Goal: Task Accomplishment & Management: Use online tool/utility

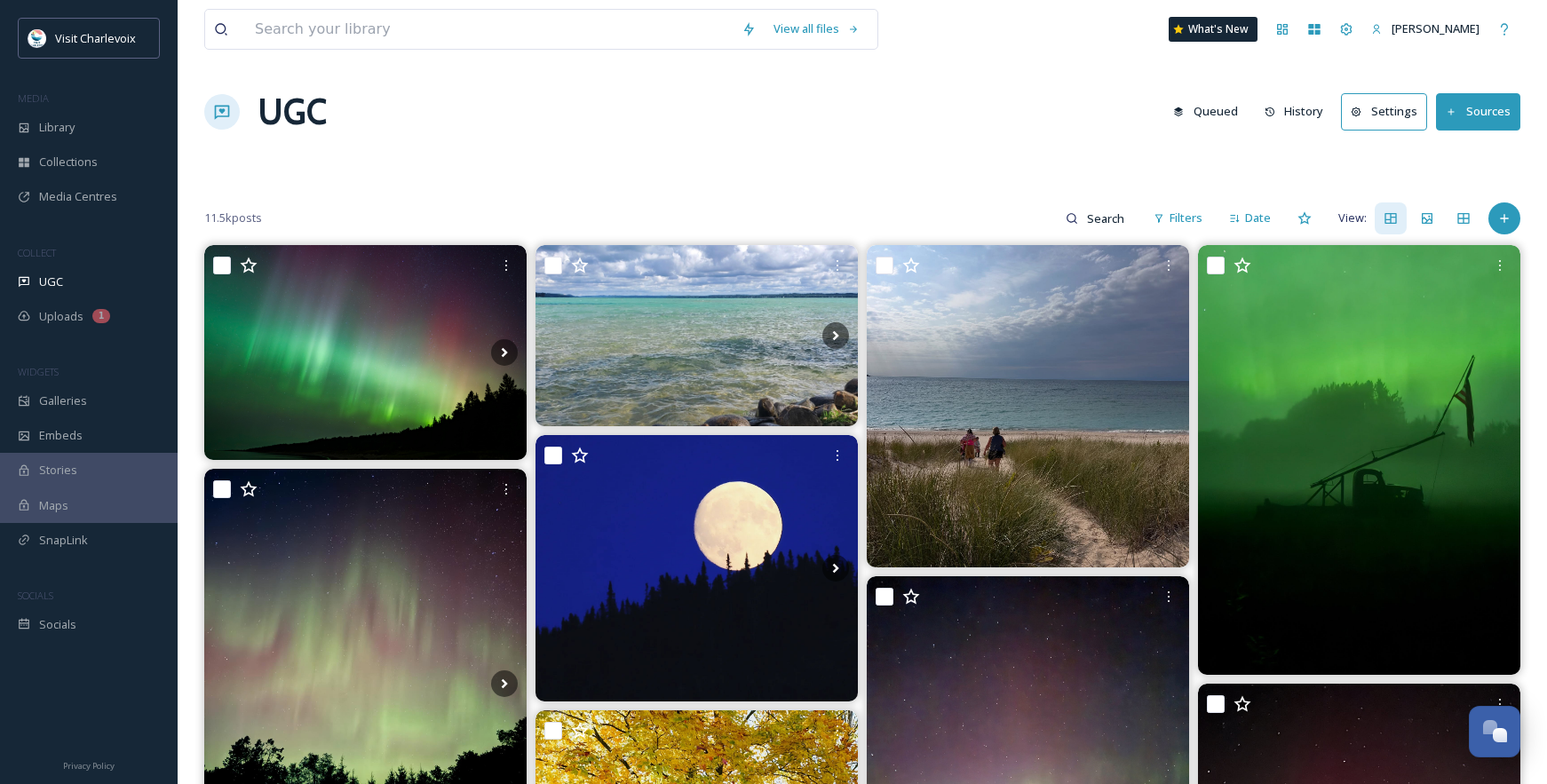
scroll to position [5943, 0]
click at [59, 126] on span "Library" at bounding box center [56, 127] width 36 height 17
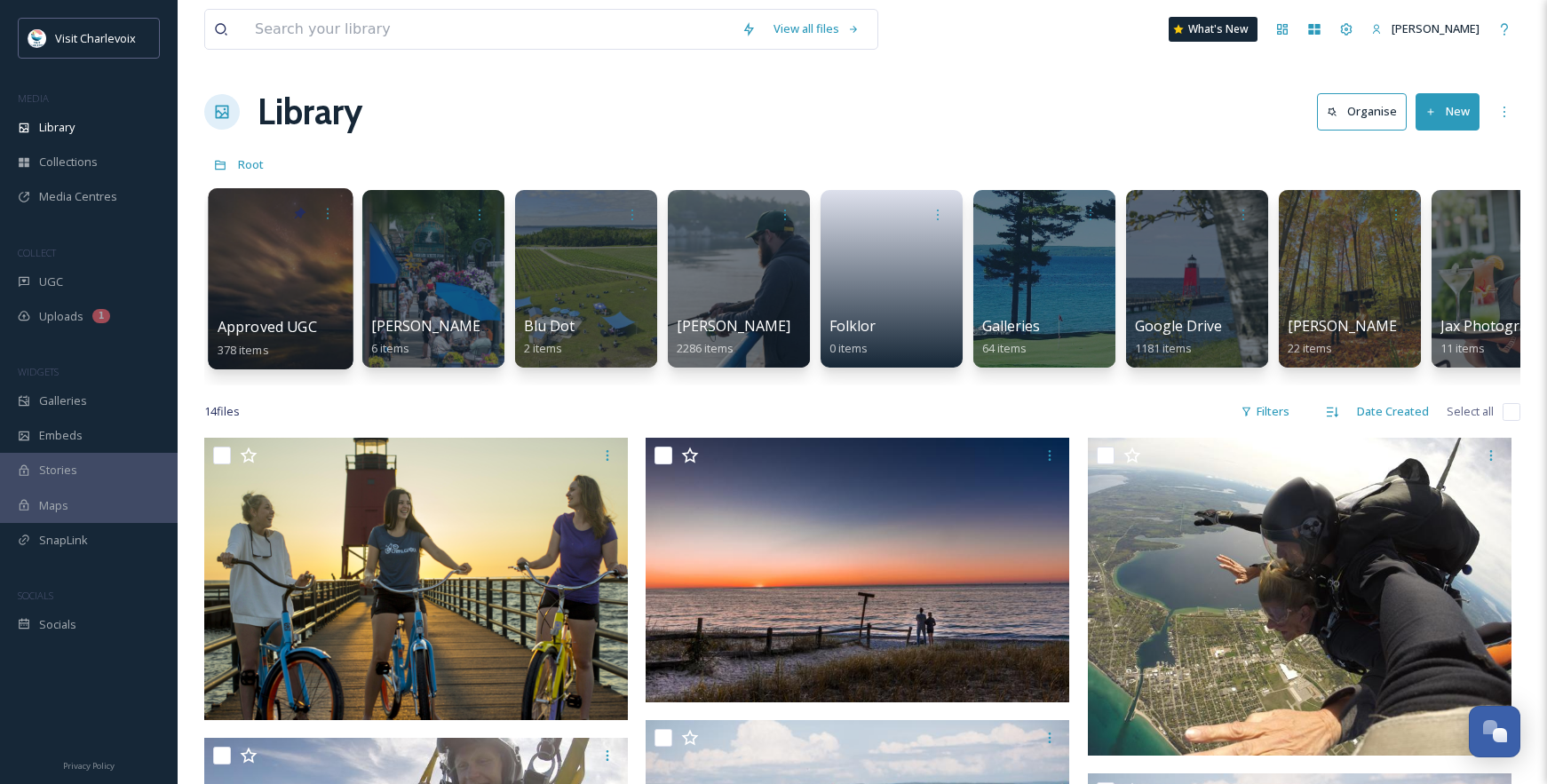
click at [277, 220] on div at bounding box center [281, 214] width 127 height 33
click at [294, 238] on div at bounding box center [280, 278] width 145 height 181
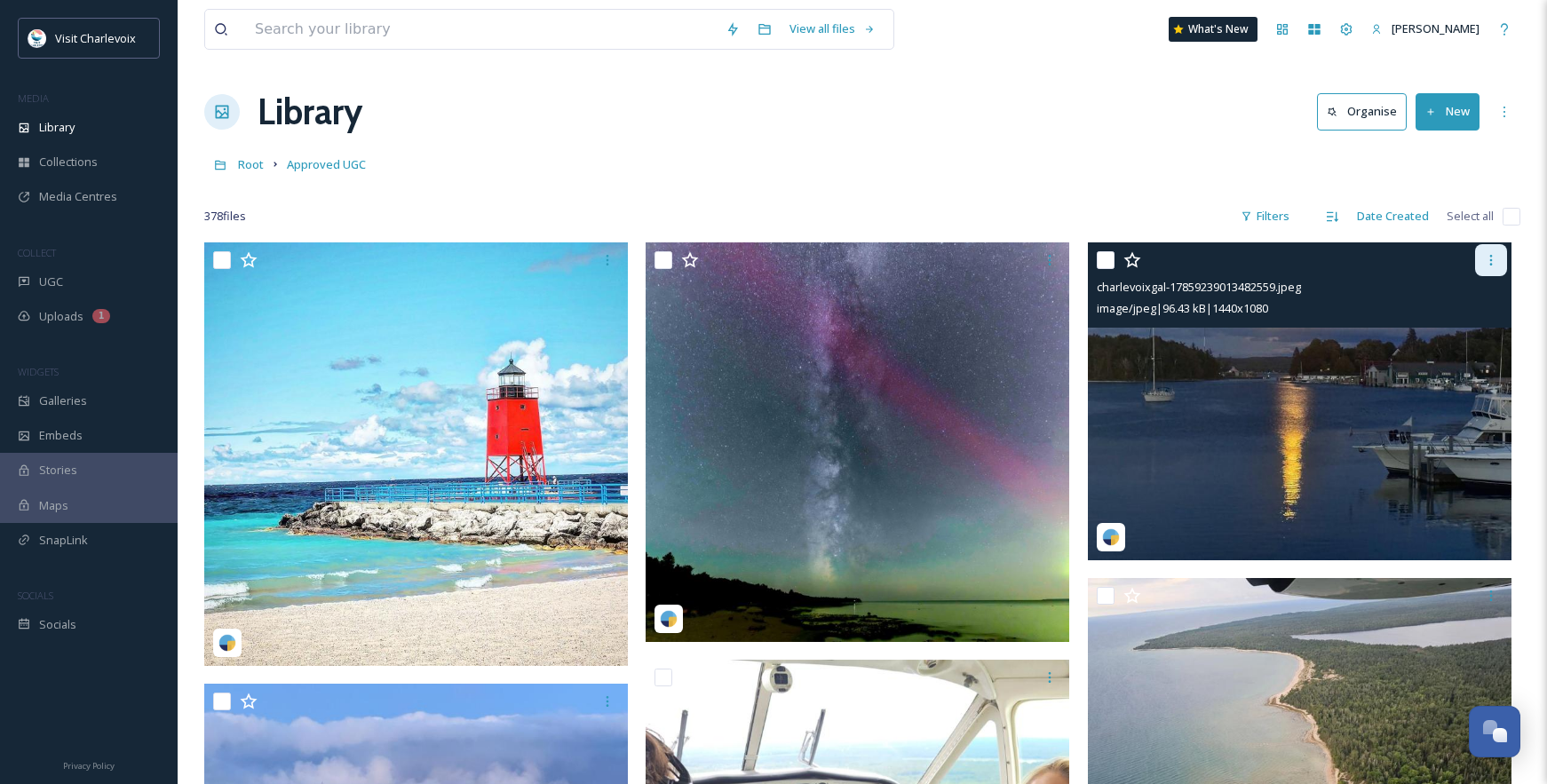
click at [1497, 262] on icon at bounding box center [1491, 260] width 14 height 14
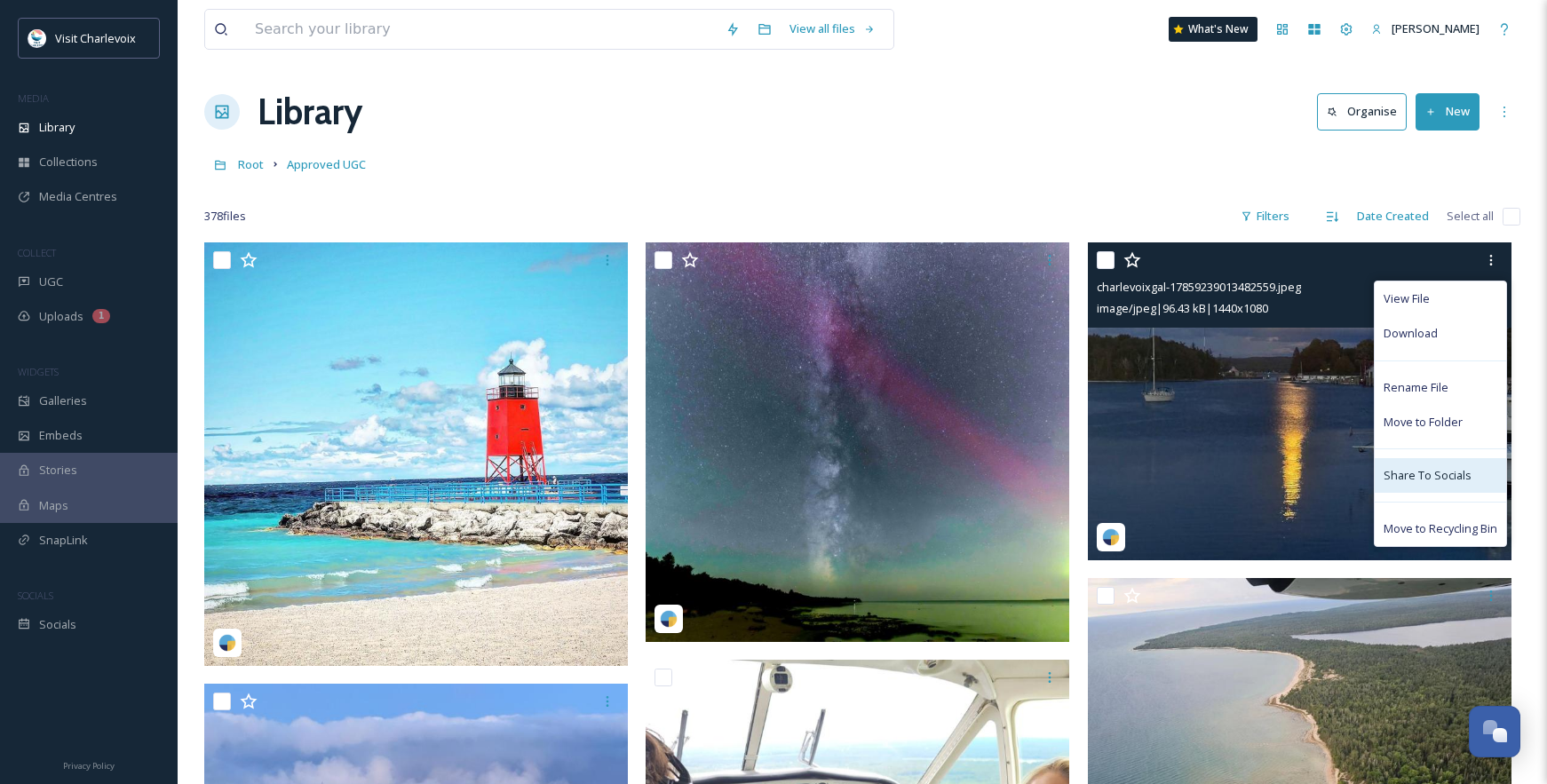
click at [1473, 480] on div "Share To Socials" at bounding box center [1440, 475] width 132 height 35
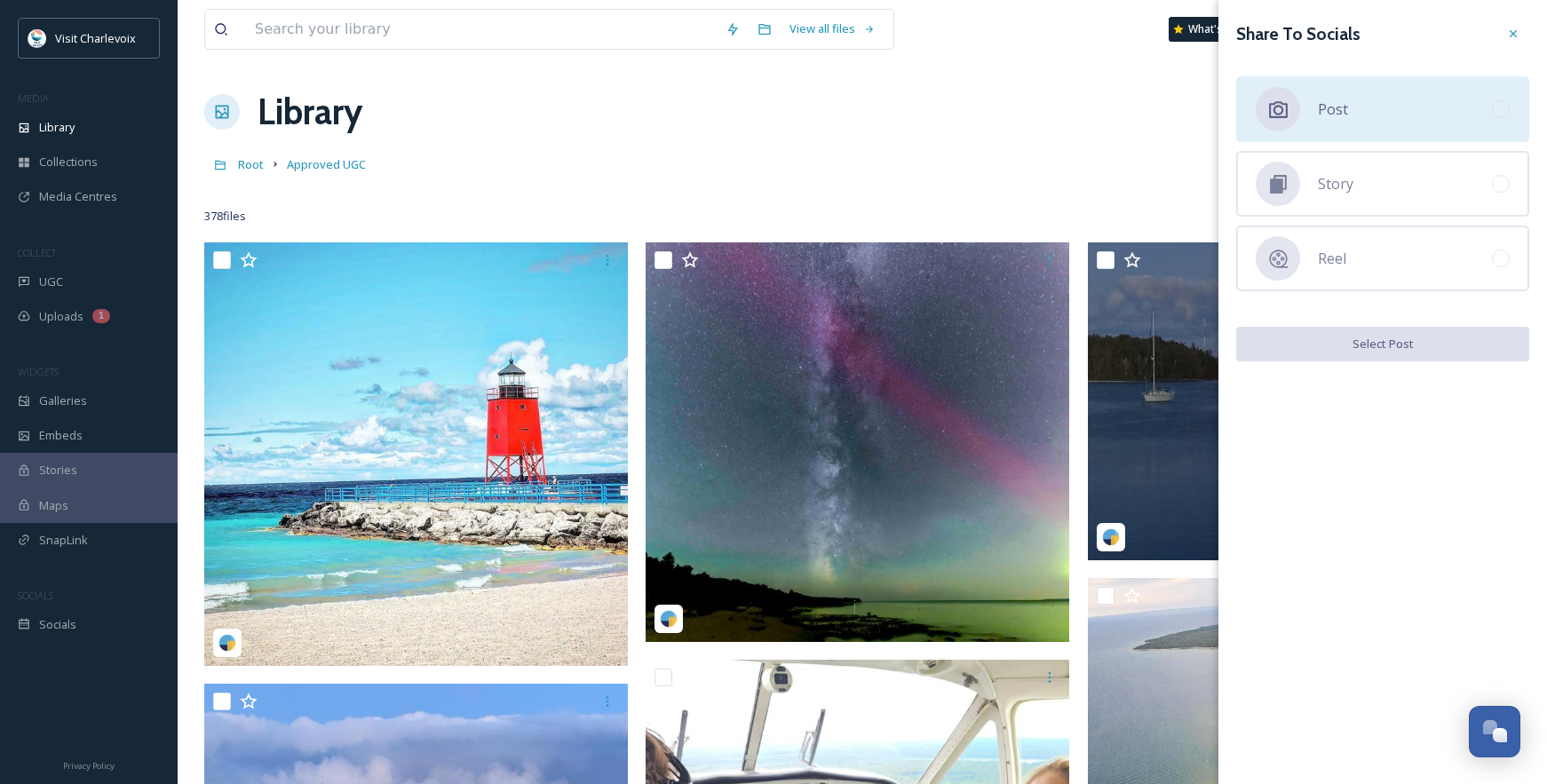
click at [1381, 133] on div "Post" at bounding box center [1383, 109] width 293 height 65
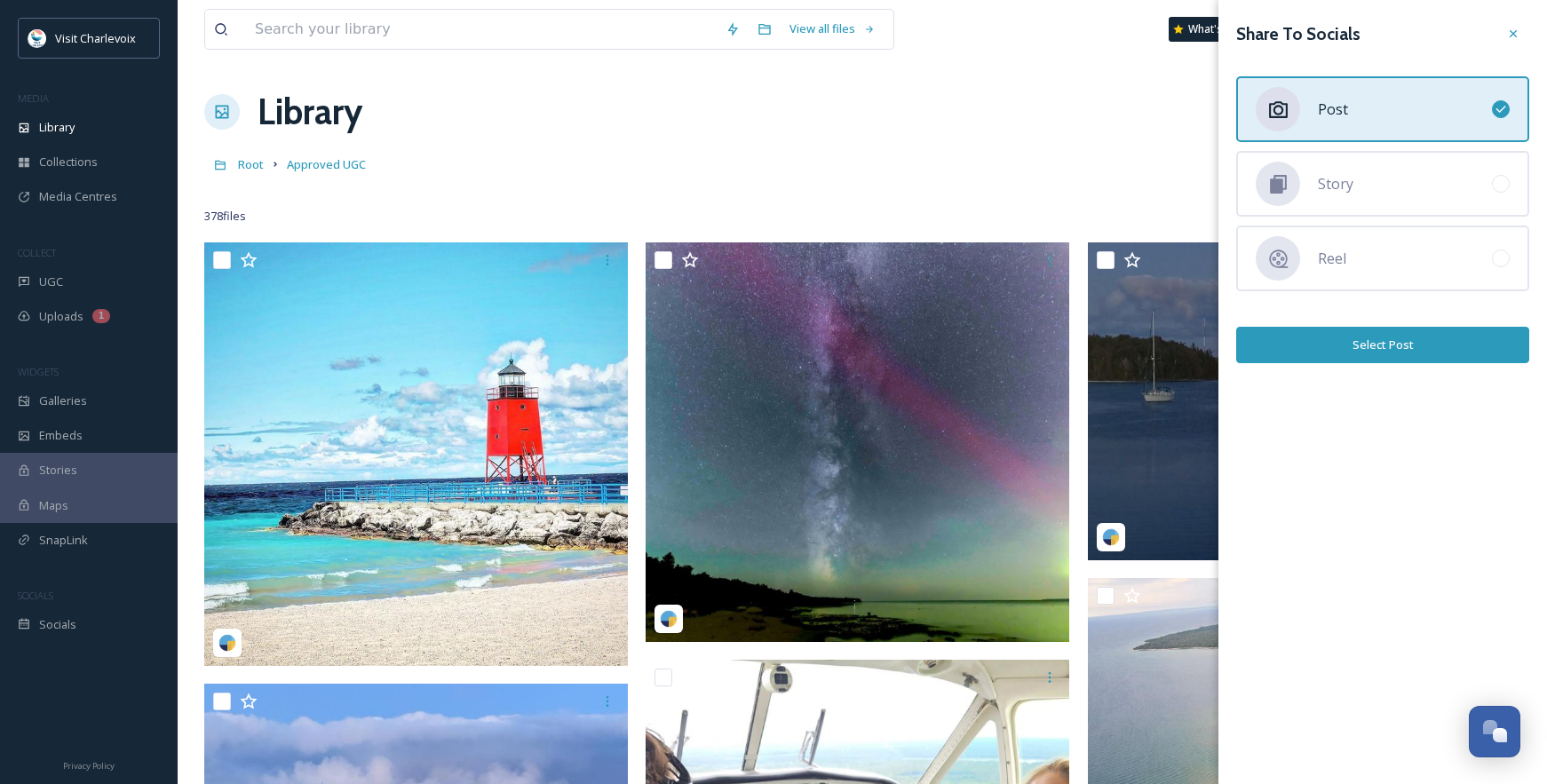
click at [1405, 351] on button "Select Post" at bounding box center [1383, 345] width 293 height 37
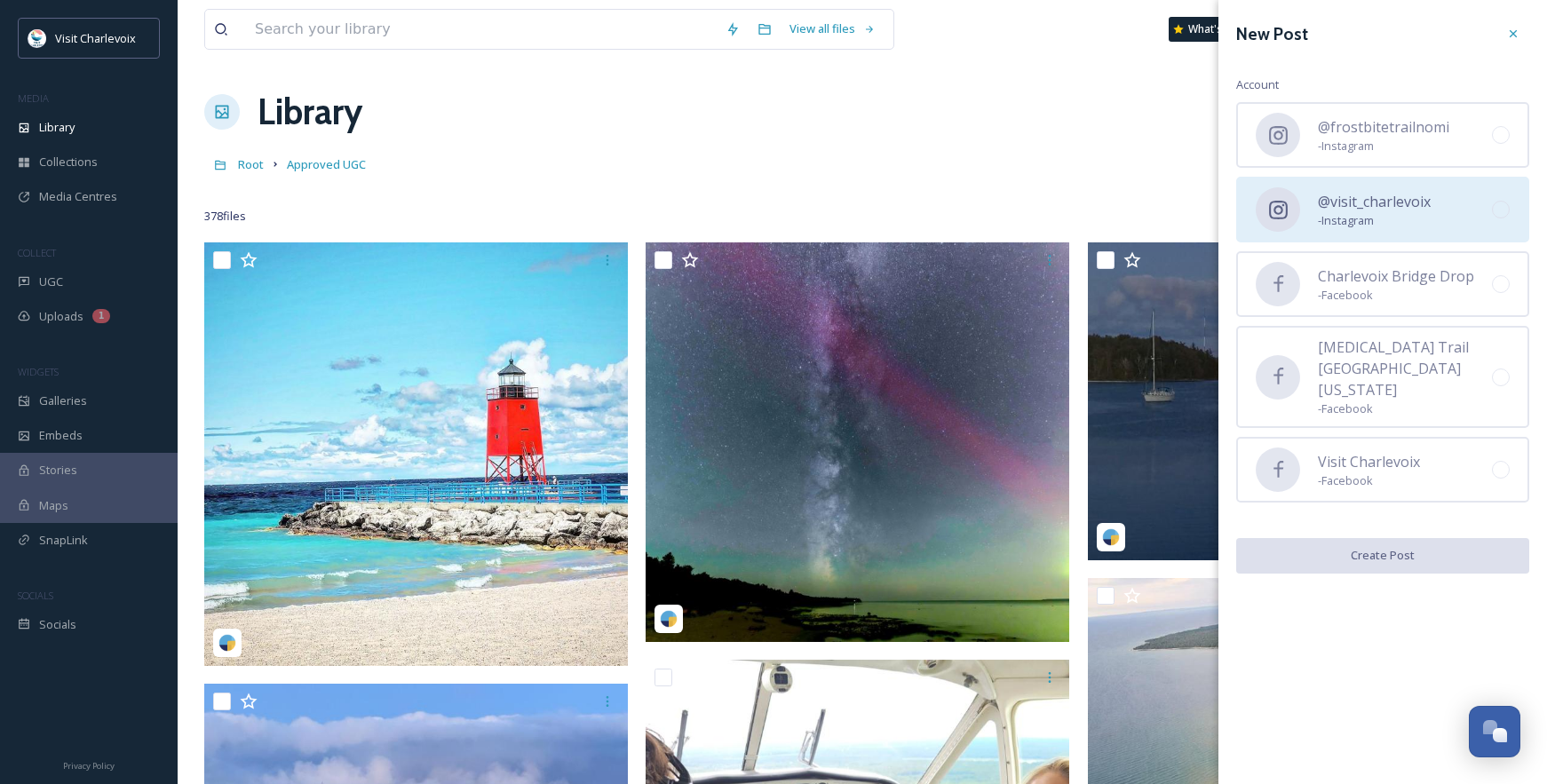
click at [1398, 209] on span "@visit_charlevoix" at bounding box center [1374, 201] width 112 height 21
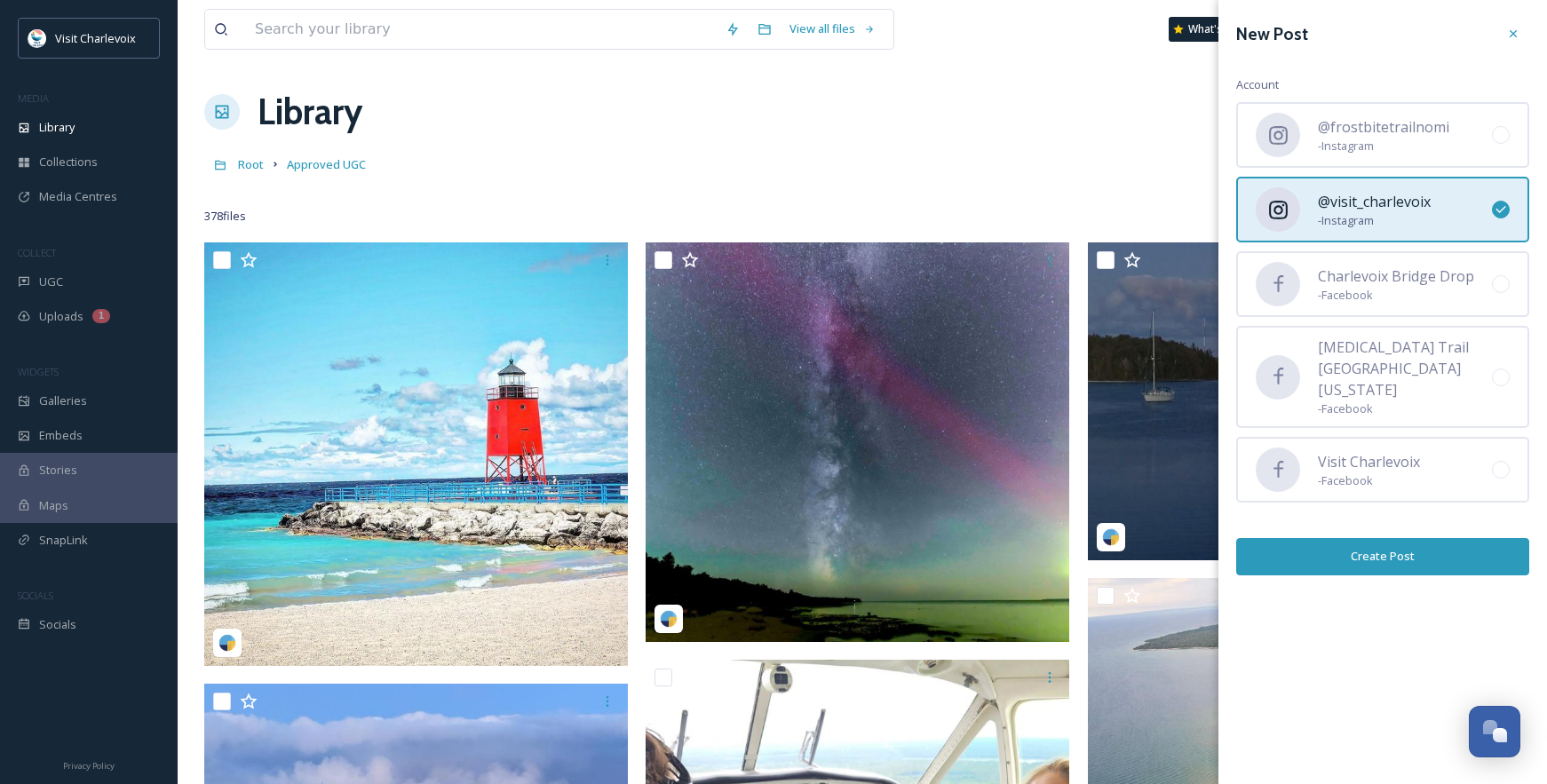
click at [1413, 538] on button "Create Post" at bounding box center [1383, 556] width 293 height 37
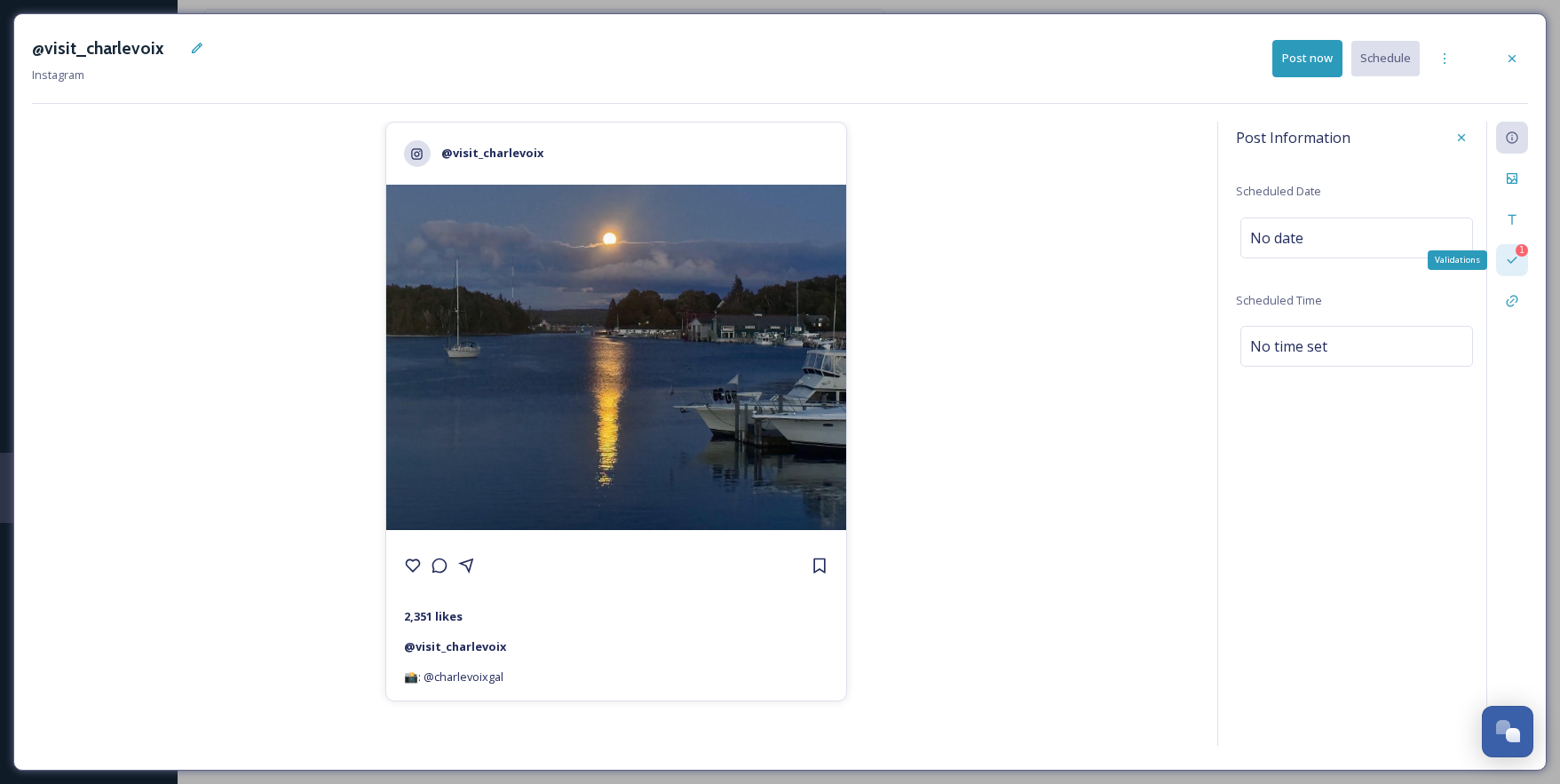
click at [1509, 263] on icon at bounding box center [1512, 260] width 14 height 14
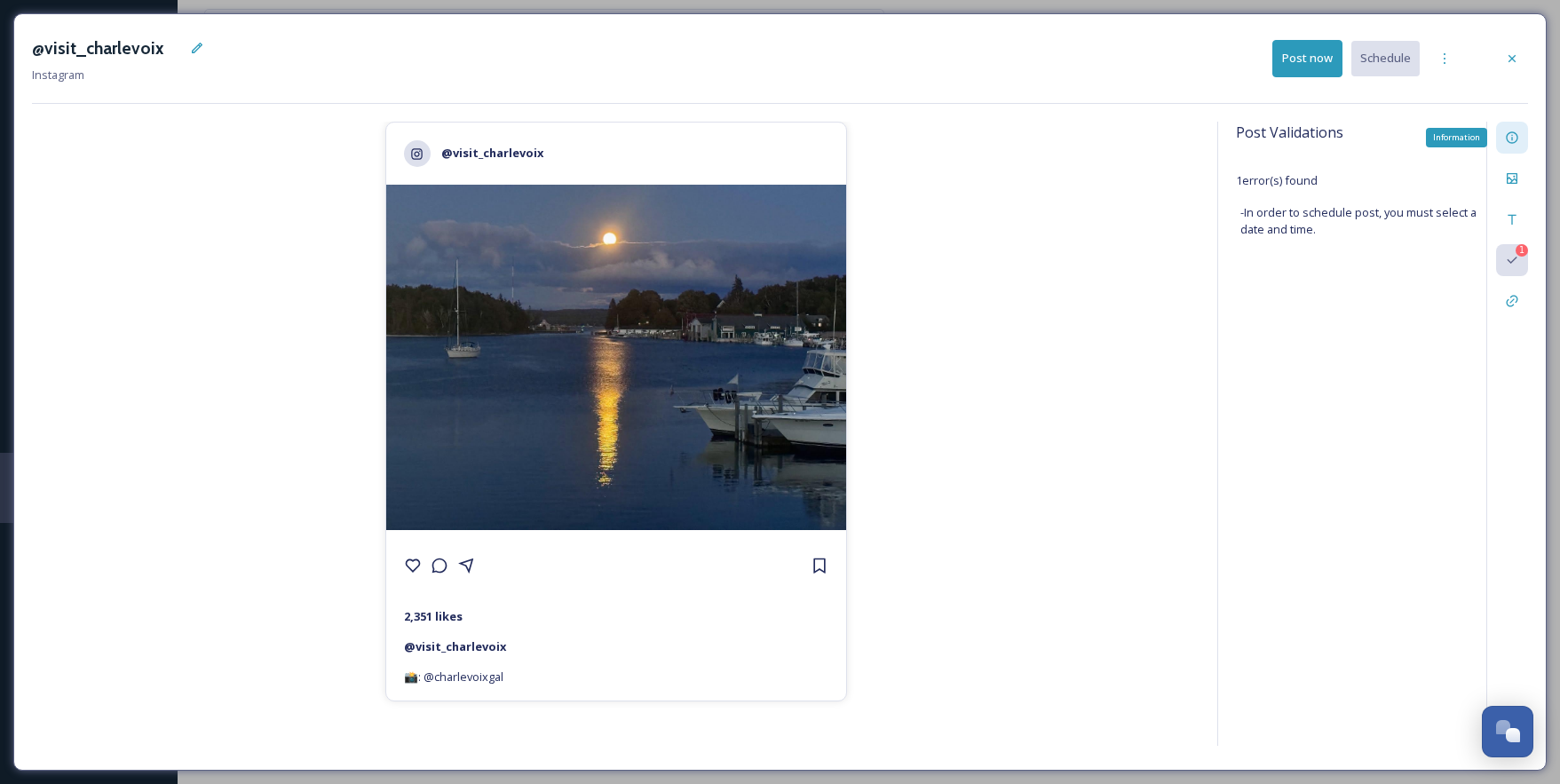
click at [1507, 141] on icon at bounding box center [1512, 137] width 14 height 14
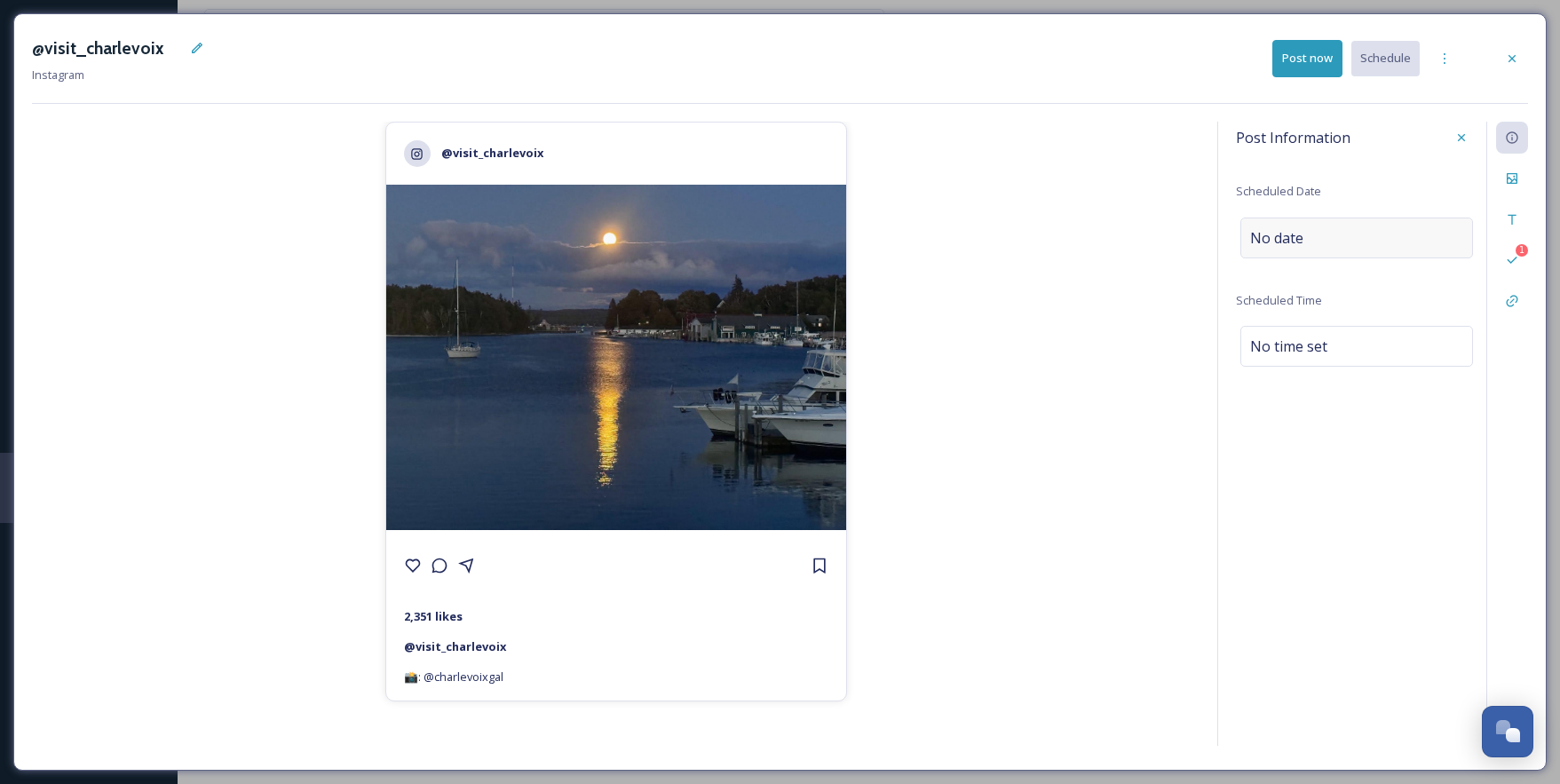
click at [1345, 239] on div "No date" at bounding box center [1356, 238] width 233 height 41
click at [1342, 243] on input "text" at bounding box center [1329, 237] width 177 height 39
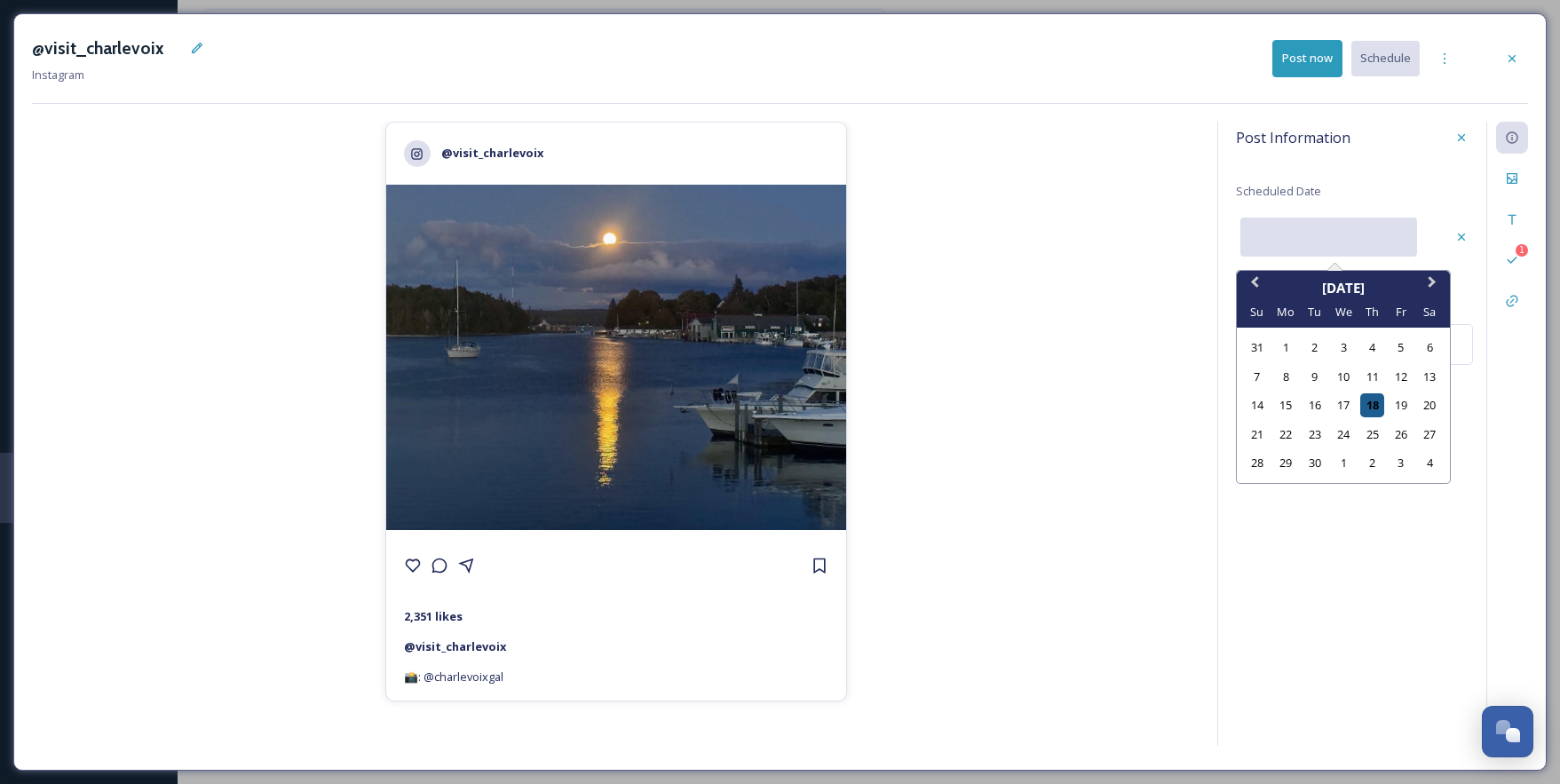
click at [1377, 404] on div "18" at bounding box center [1373, 405] width 24 height 24
type input "[DATE]"
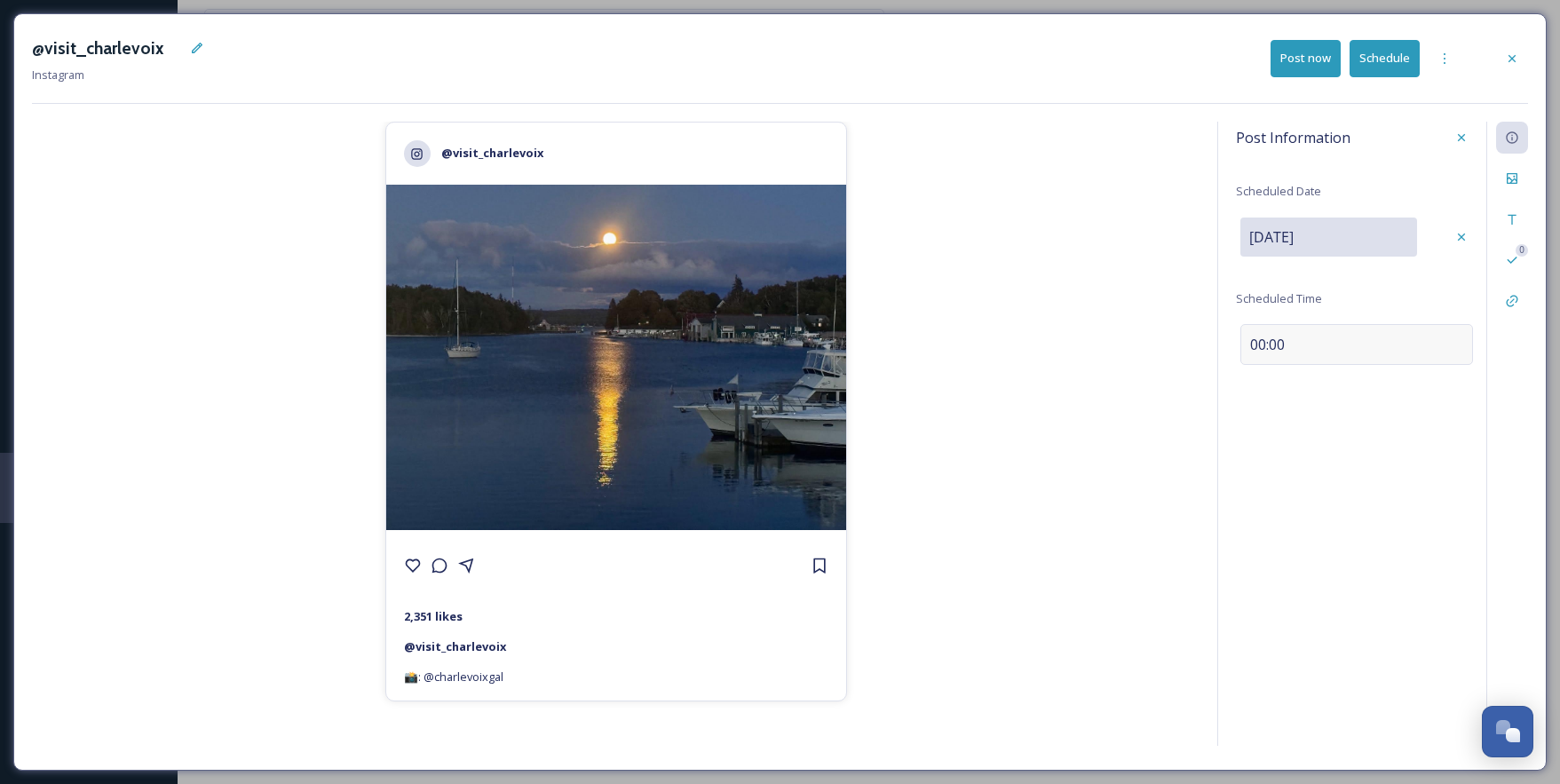
click at [1317, 344] on div "00:00" at bounding box center [1356, 345] width 233 height 41
click at [1251, 346] on input "10:24" at bounding box center [1296, 343] width 119 height 42
click at [1302, 343] on input "03:00" at bounding box center [1296, 343] width 119 height 42
type input "15:00"
click at [1515, 177] on icon at bounding box center [1512, 178] width 14 height 14
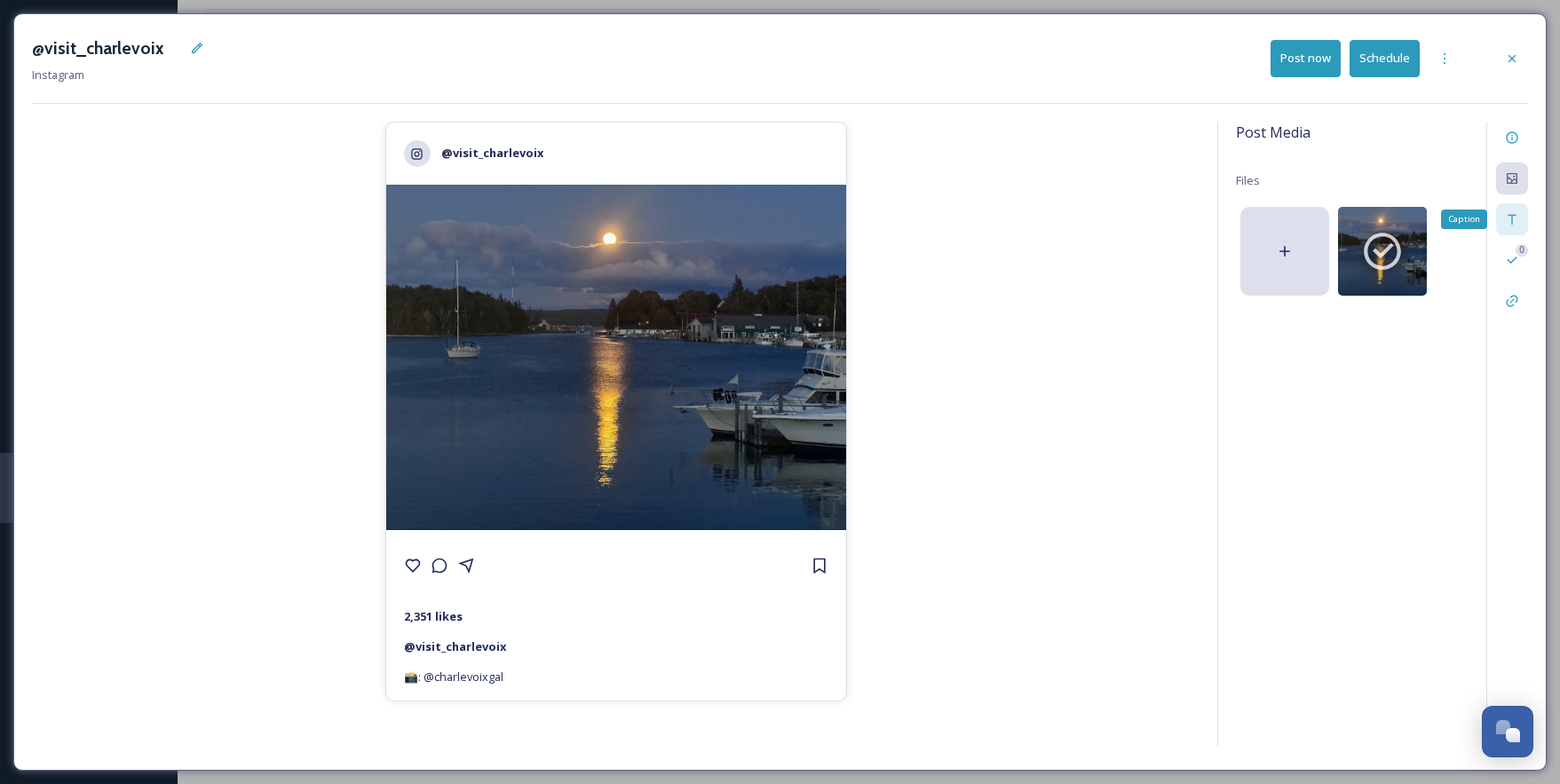
click at [1509, 221] on icon at bounding box center [1512, 218] width 14 height 14
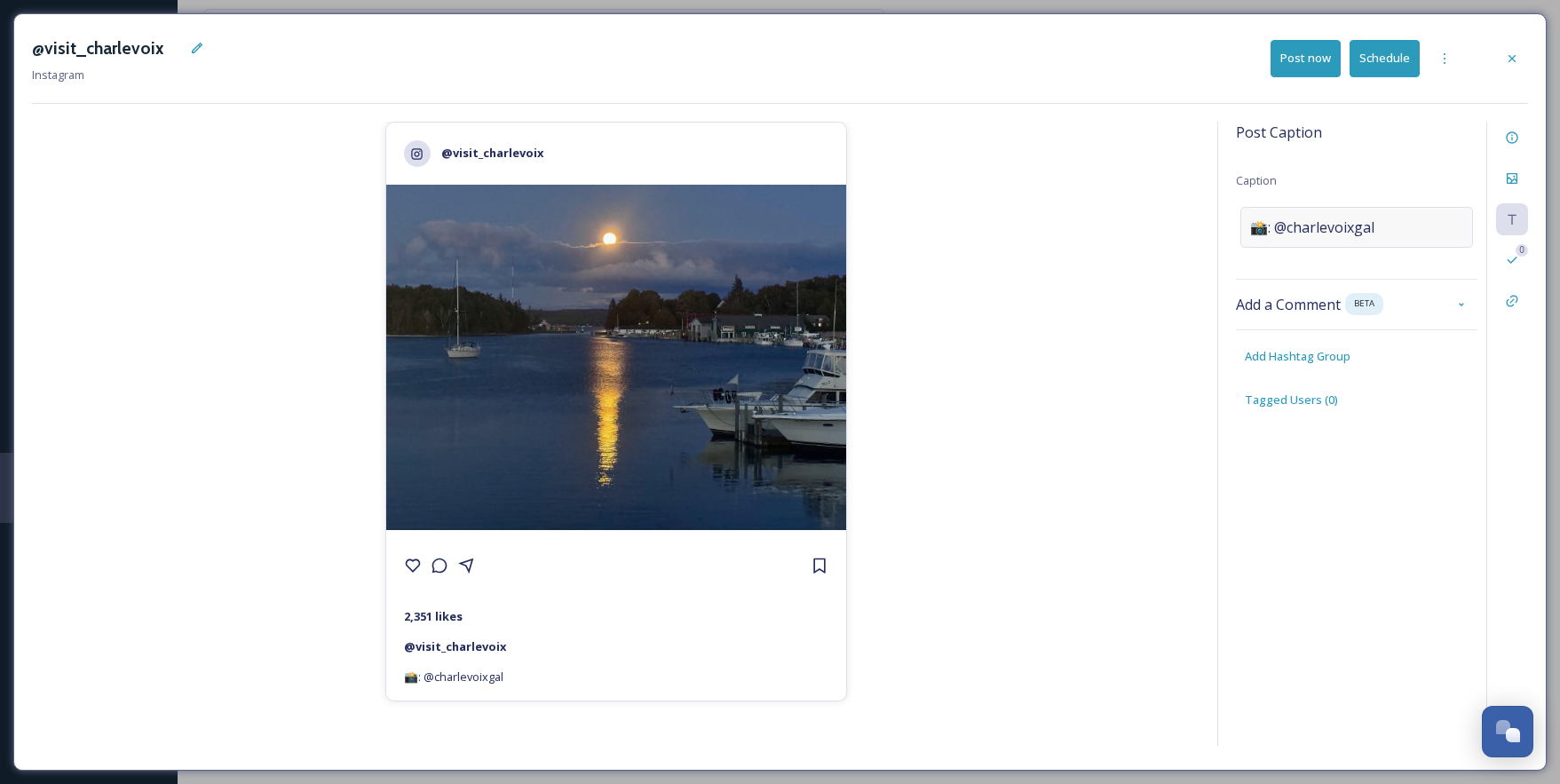
click at [1315, 215] on div "📸: @charlevoixgal" at bounding box center [1356, 228] width 233 height 41
click at [1289, 221] on textarea "📸: @charlevoixgal" at bounding box center [1357, 281] width 241 height 147
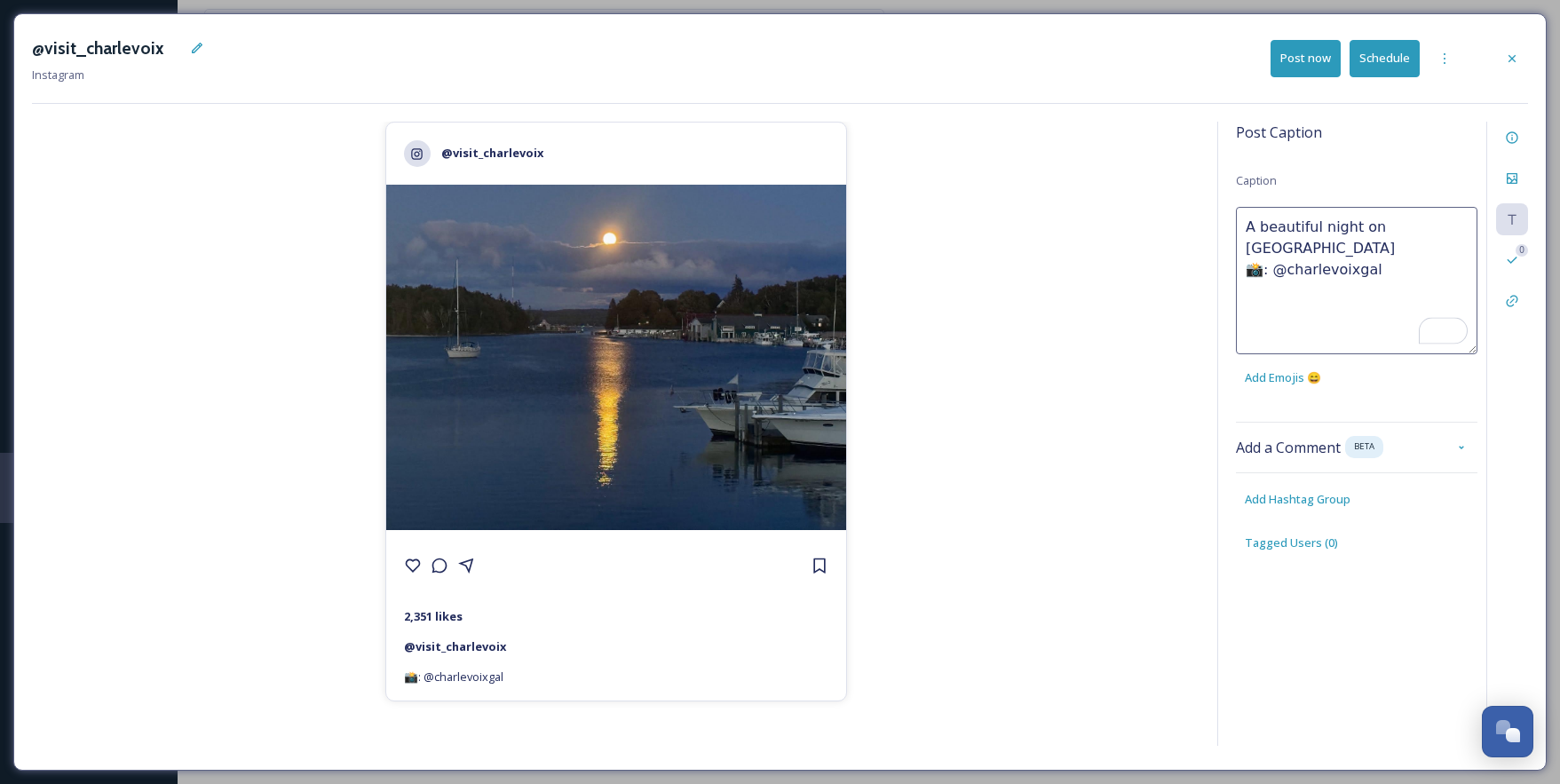
click at [1438, 276] on textarea "A beautiful night on [GEOGRAPHIC_DATA] 📸: @charlevoixgal" at bounding box center [1357, 281] width 241 height 147
type textarea "A beautiful night on [GEOGRAPHIC_DATA] 📸: @charlevoixgal"
click at [1311, 501] on div "Post Caption Caption A beautiful night on Round Lake 📸: @charlevoixgal Add a Co…" at bounding box center [1372, 434] width 311 height 625
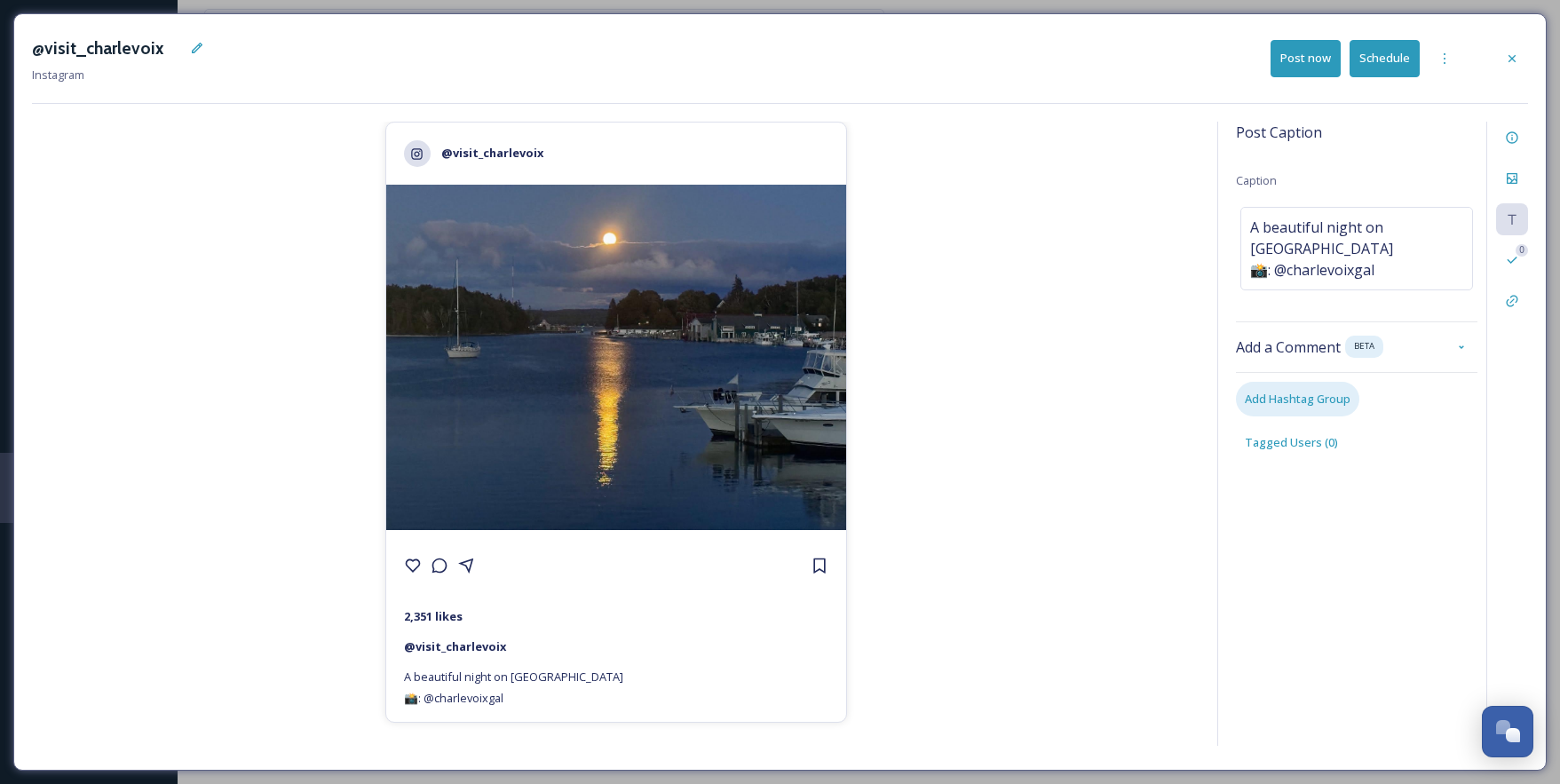
click at [1305, 391] on span "Add Hashtag Group" at bounding box center [1297, 399] width 106 height 17
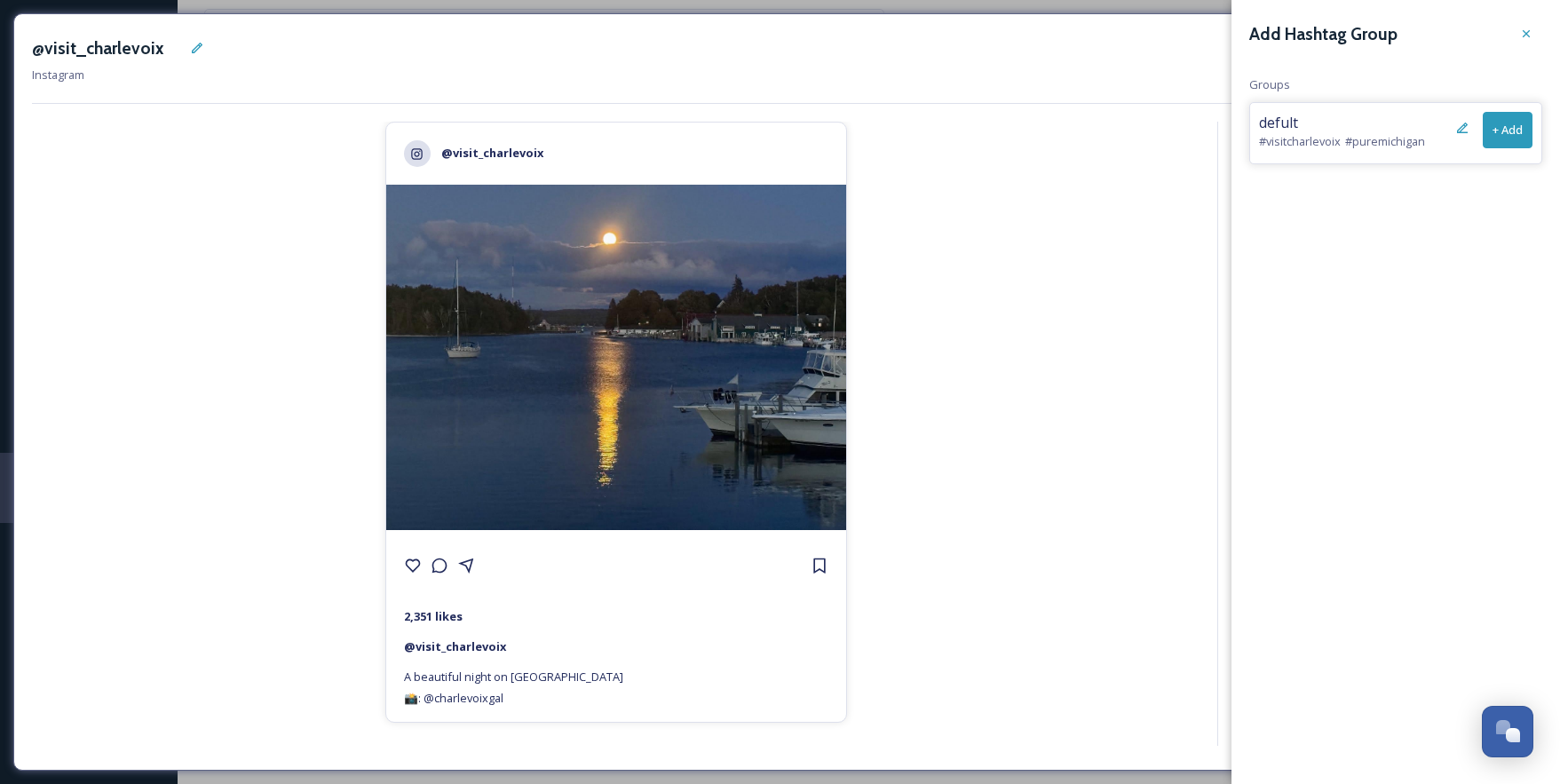
click at [1488, 126] on button "+ Add" at bounding box center [1508, 130] width 50 height 37
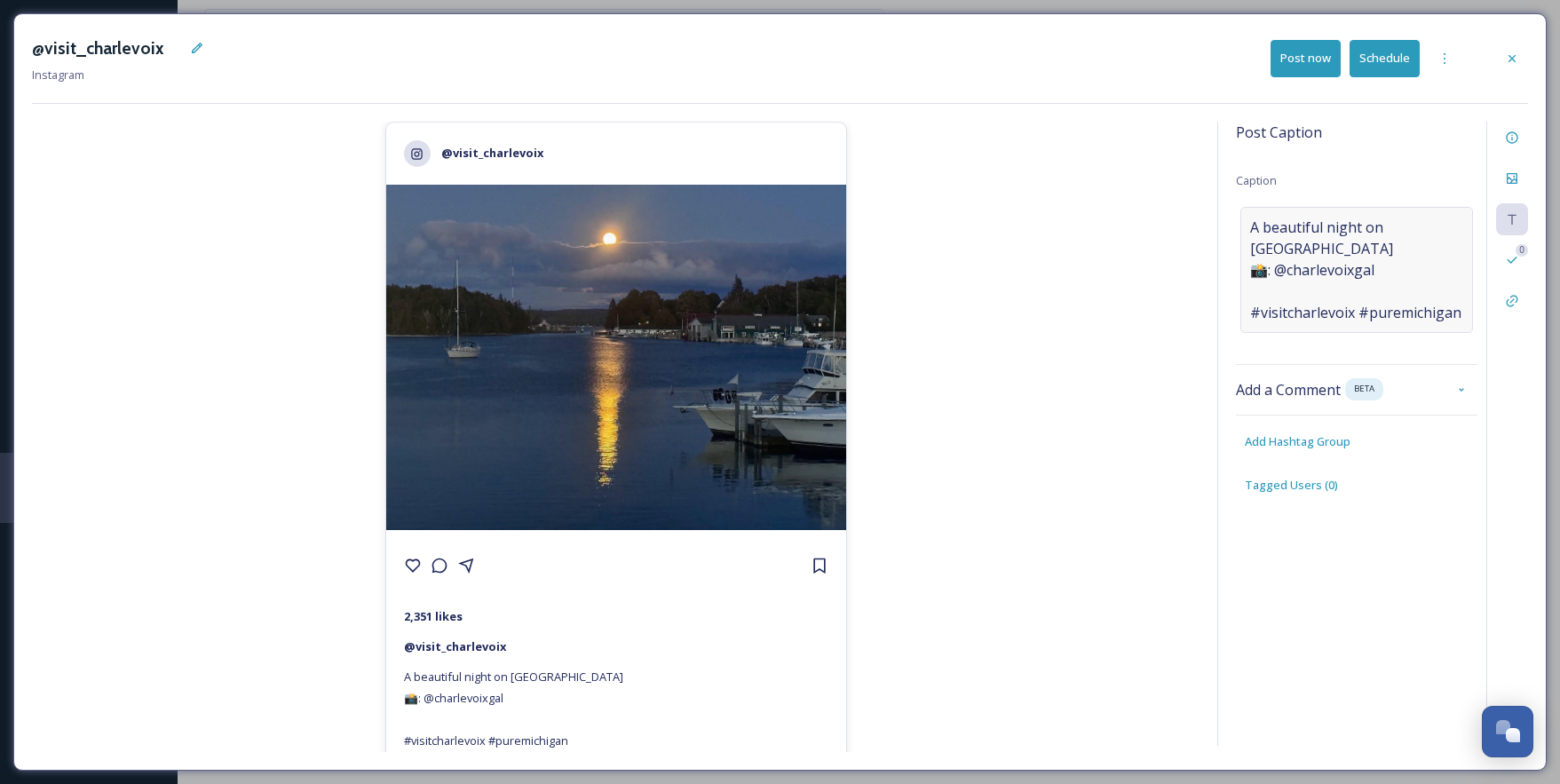
click at [1311, 270] on span "A beautiful night on [GEOGRAPHIC_DATA] 📸: @charlevoixgal #visitcharlevoix #pure…" at bounding box center [1356, 270] width 213 height 107
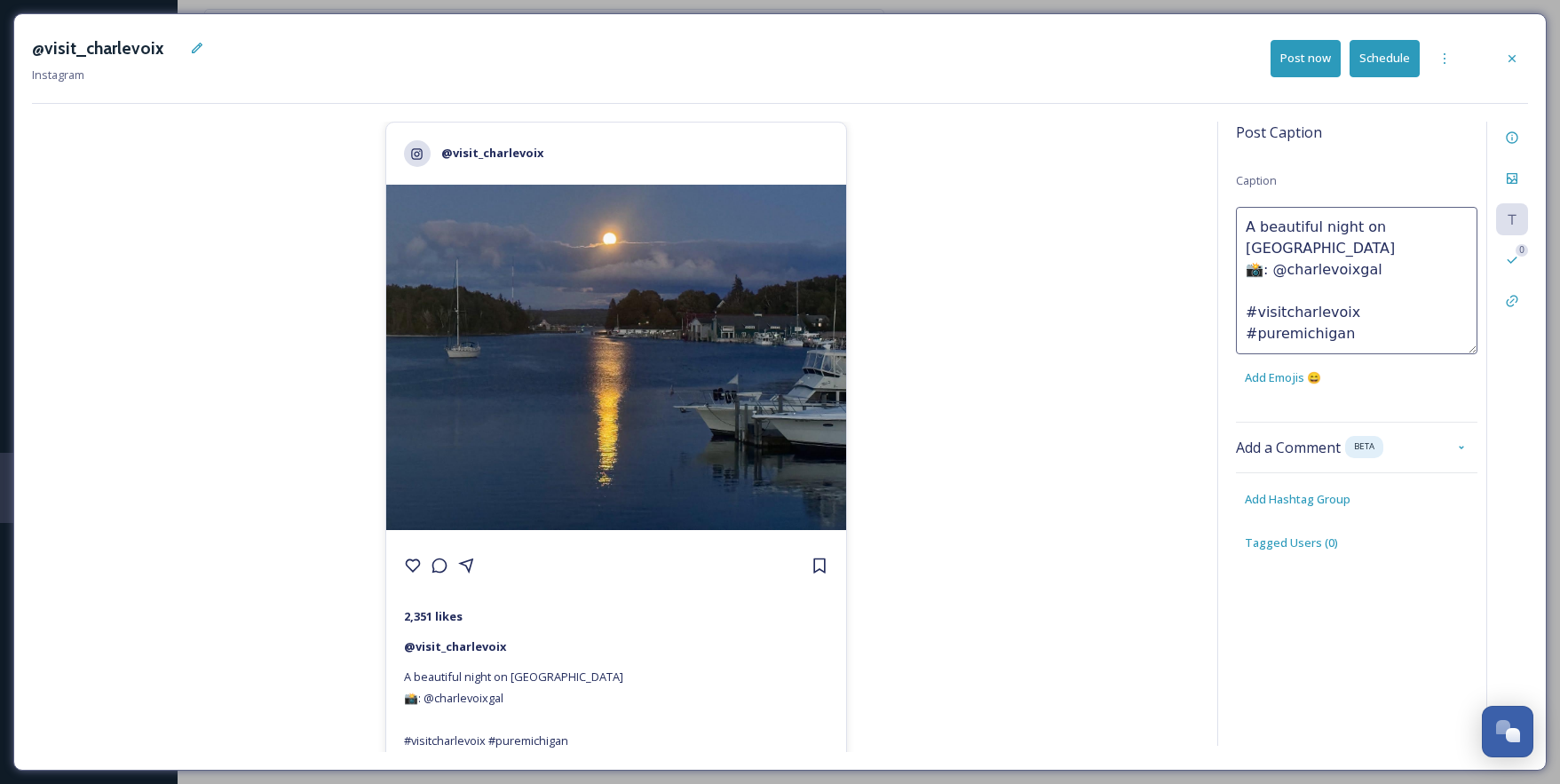
click at [1270, 267] on textarea "A beautiful night on [GEOGRAPHIC_DATA] 📸: @charlevoixgal #visitcharlevoix #pure…" at bounding box center [1357, 281] width 241 height 147
type textarea "A beautiful night on [GEOGRAPHIC_DATA] 📸: @charlevoixgal #visitcharlevoix #pure…"
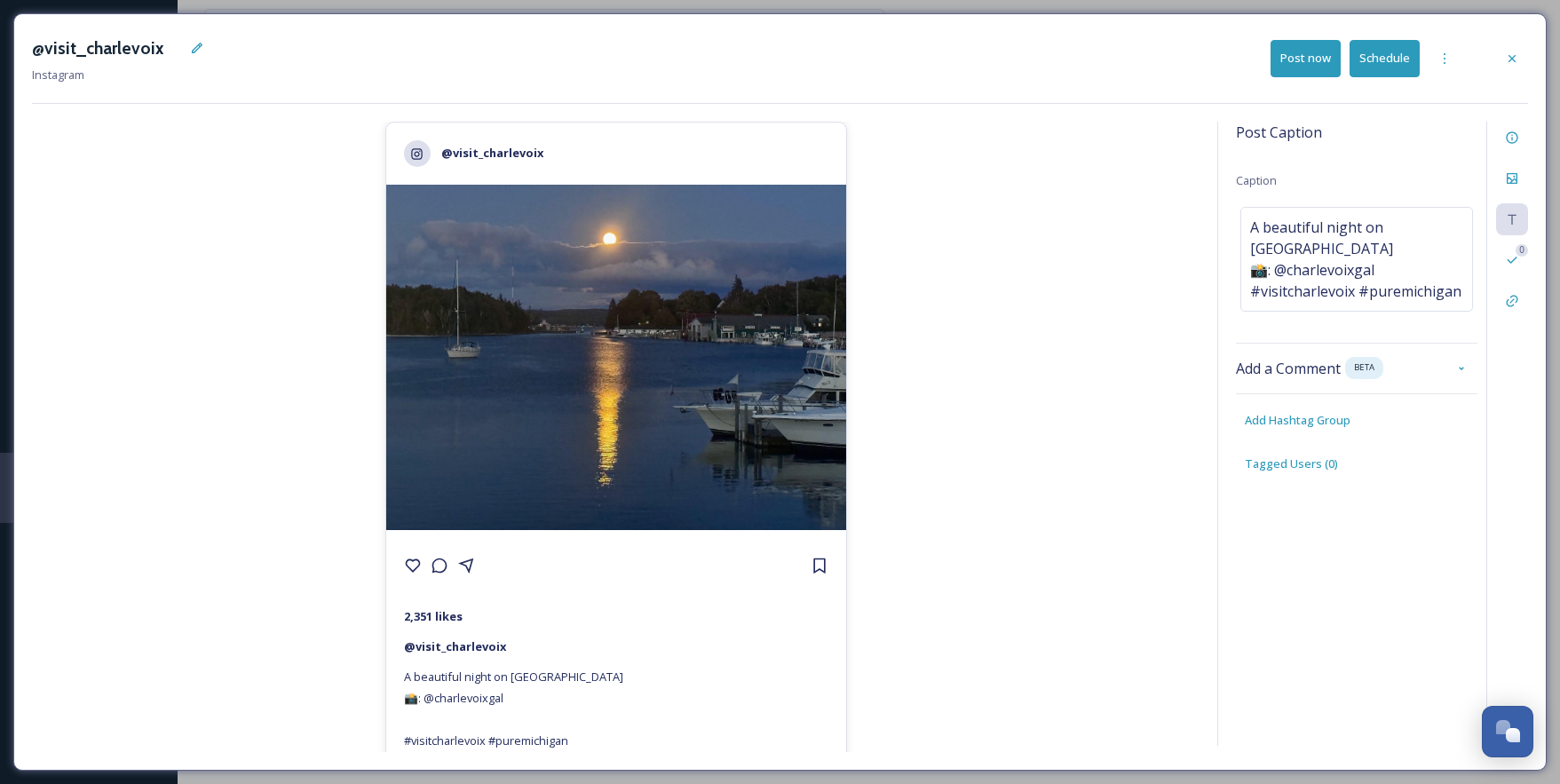
click at [1389, 65] on button "Schedule" at bounding box center [1385, 58] width 70 height 37
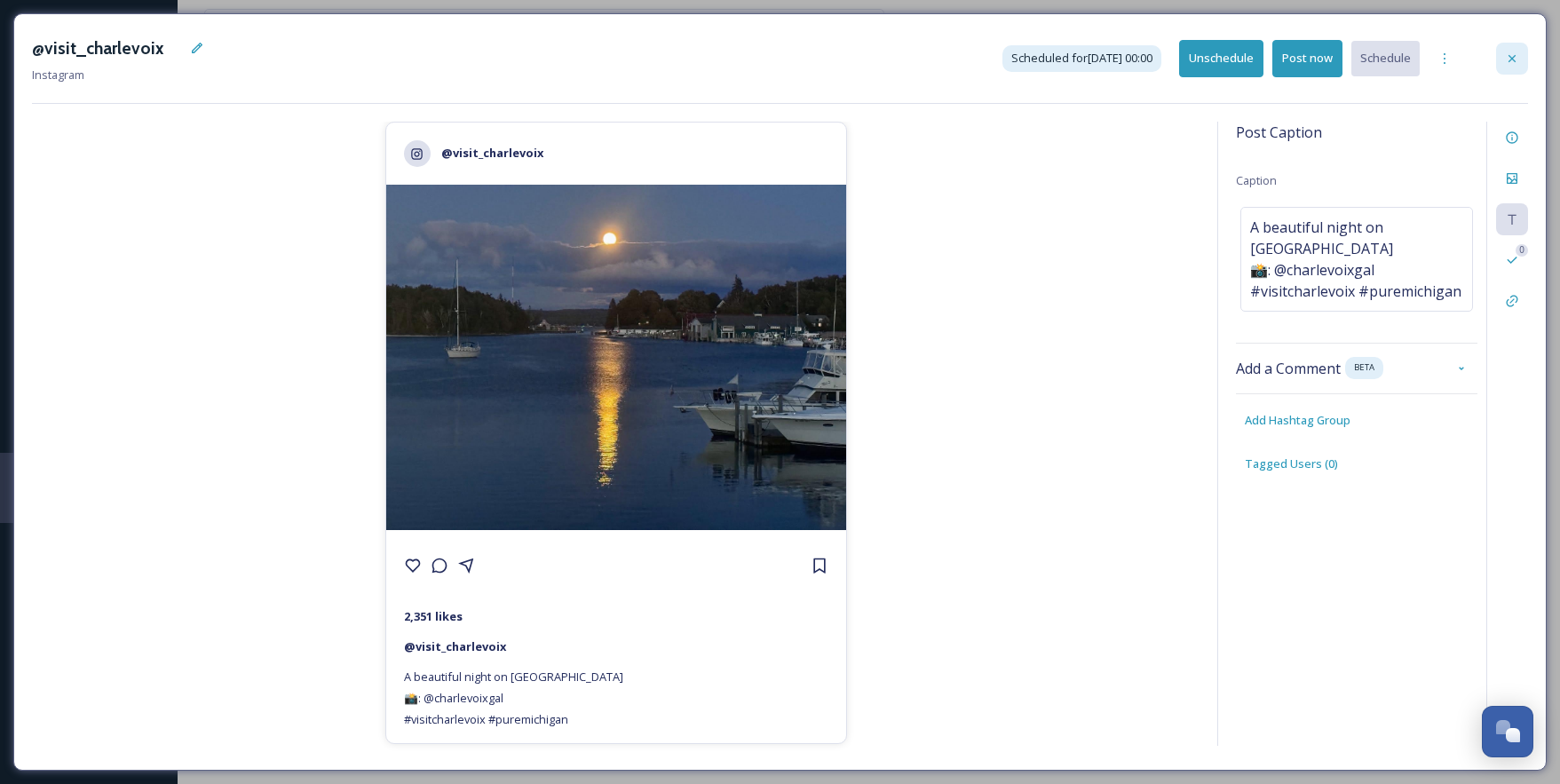
click at [1514, 62] on icon at bounding box center [1512, 58] width 14 height 14
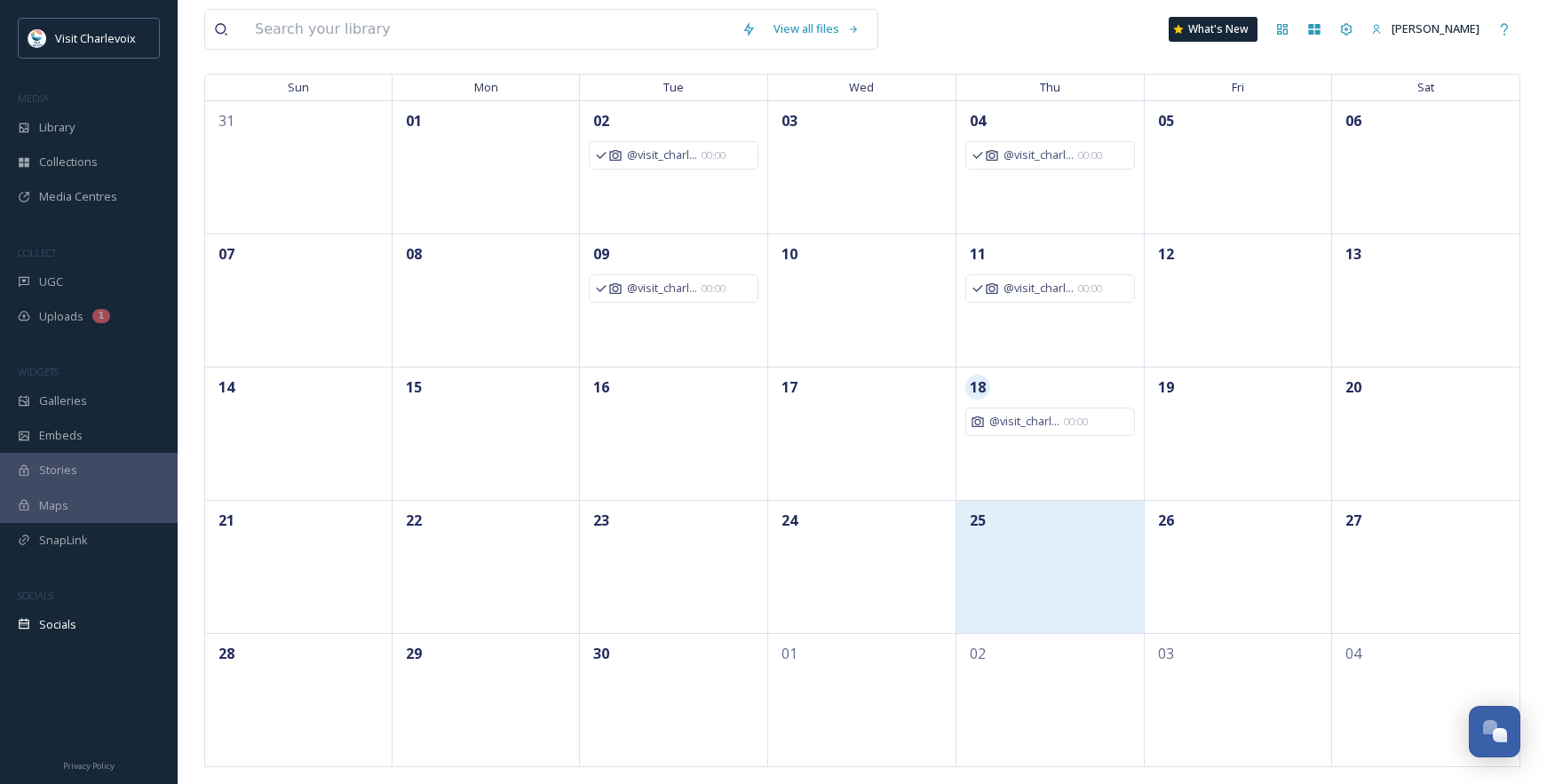
scroll to position [135, 0]
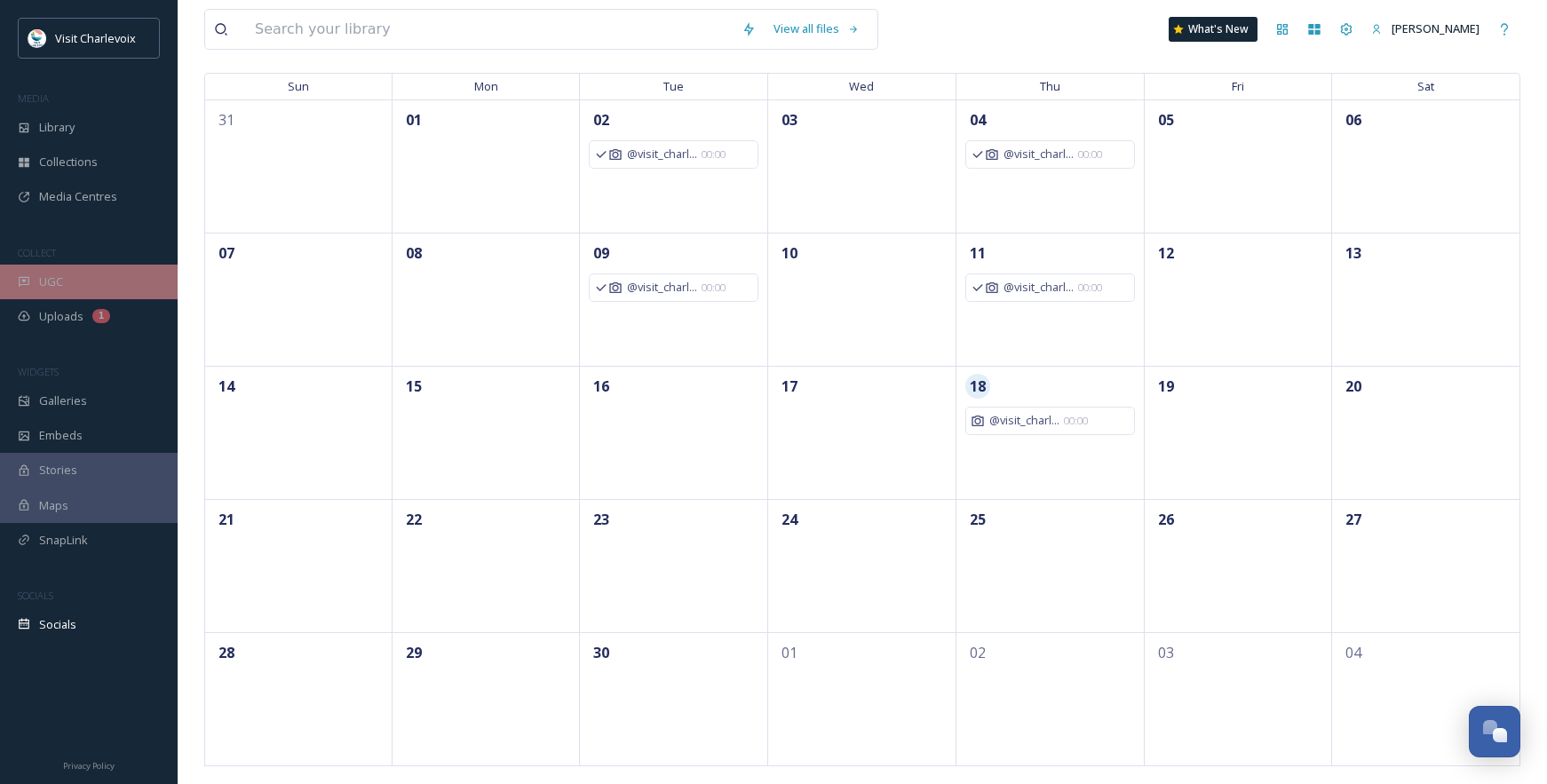
click at [53, 279] on span "UGC" at bounding box center [51, 282] width 24 height 17
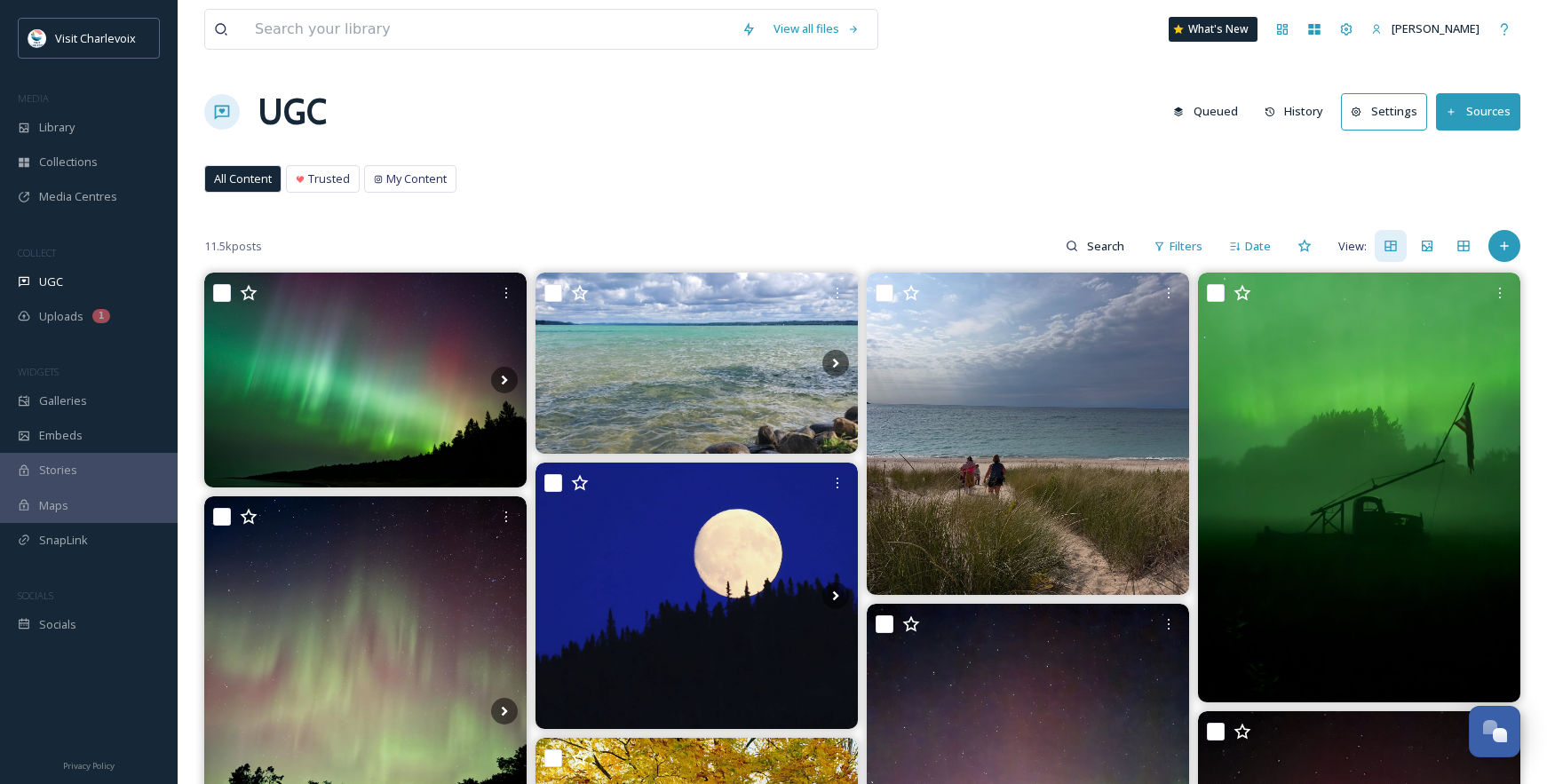
click at [53, 279] on span "UGC" at bounding box center [51, 282] width 24 height 17
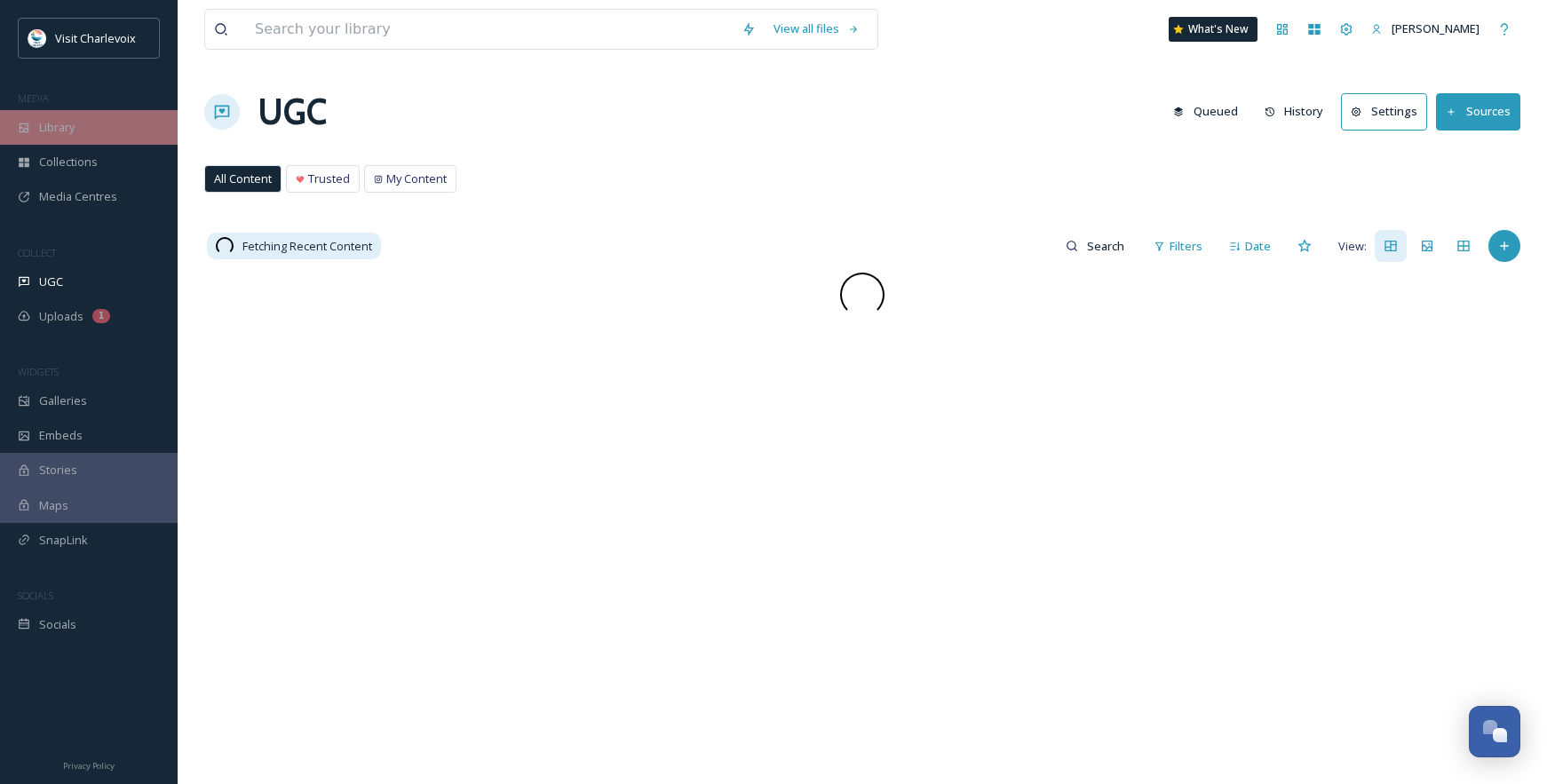
click at [76, 128] on div "Library" at bounding box center [88, 128] width 178 height 35
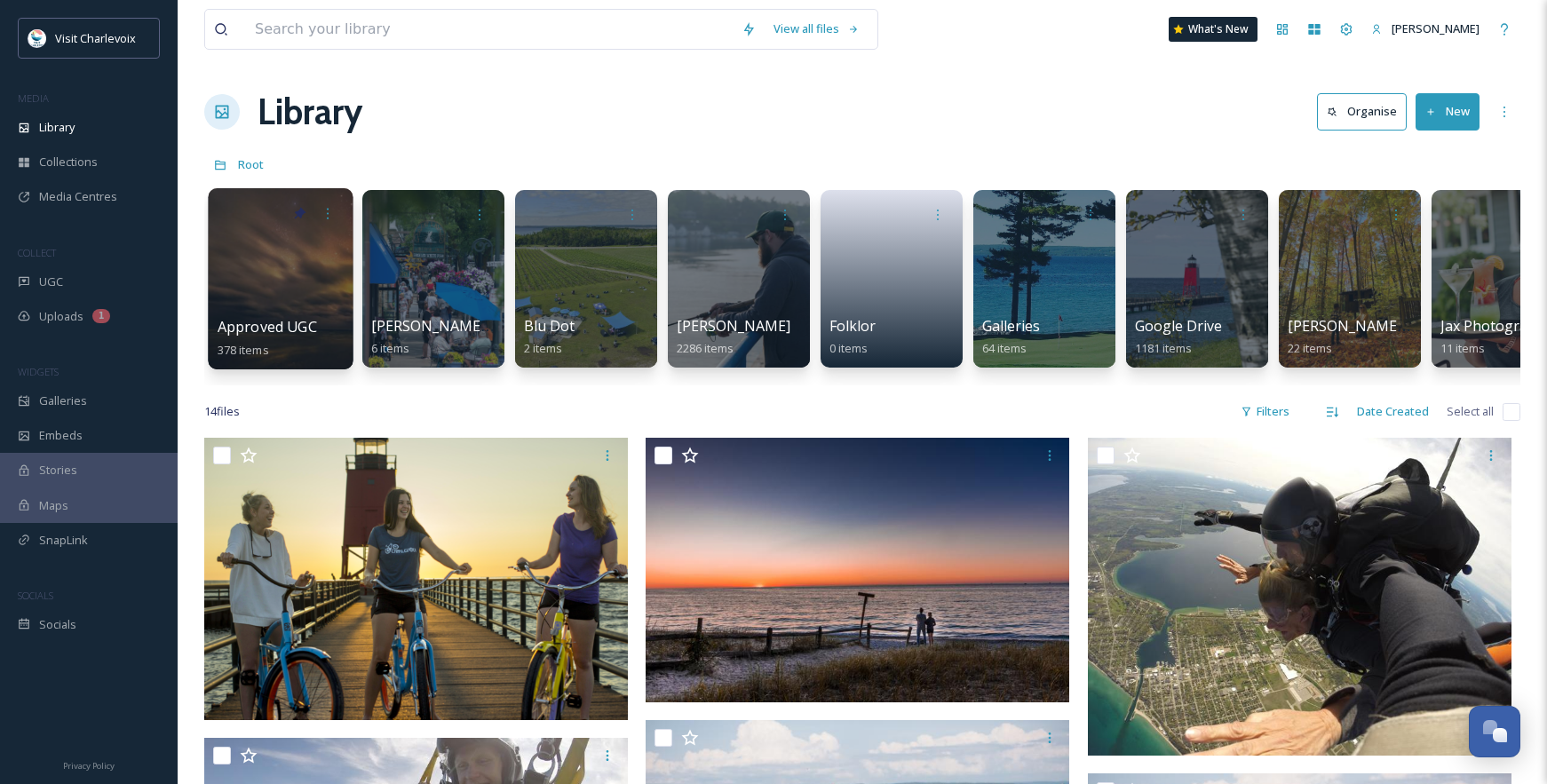
click at [273, 322] on span "Approved UGC" at bounding box center [267, 326] width 100 height 19
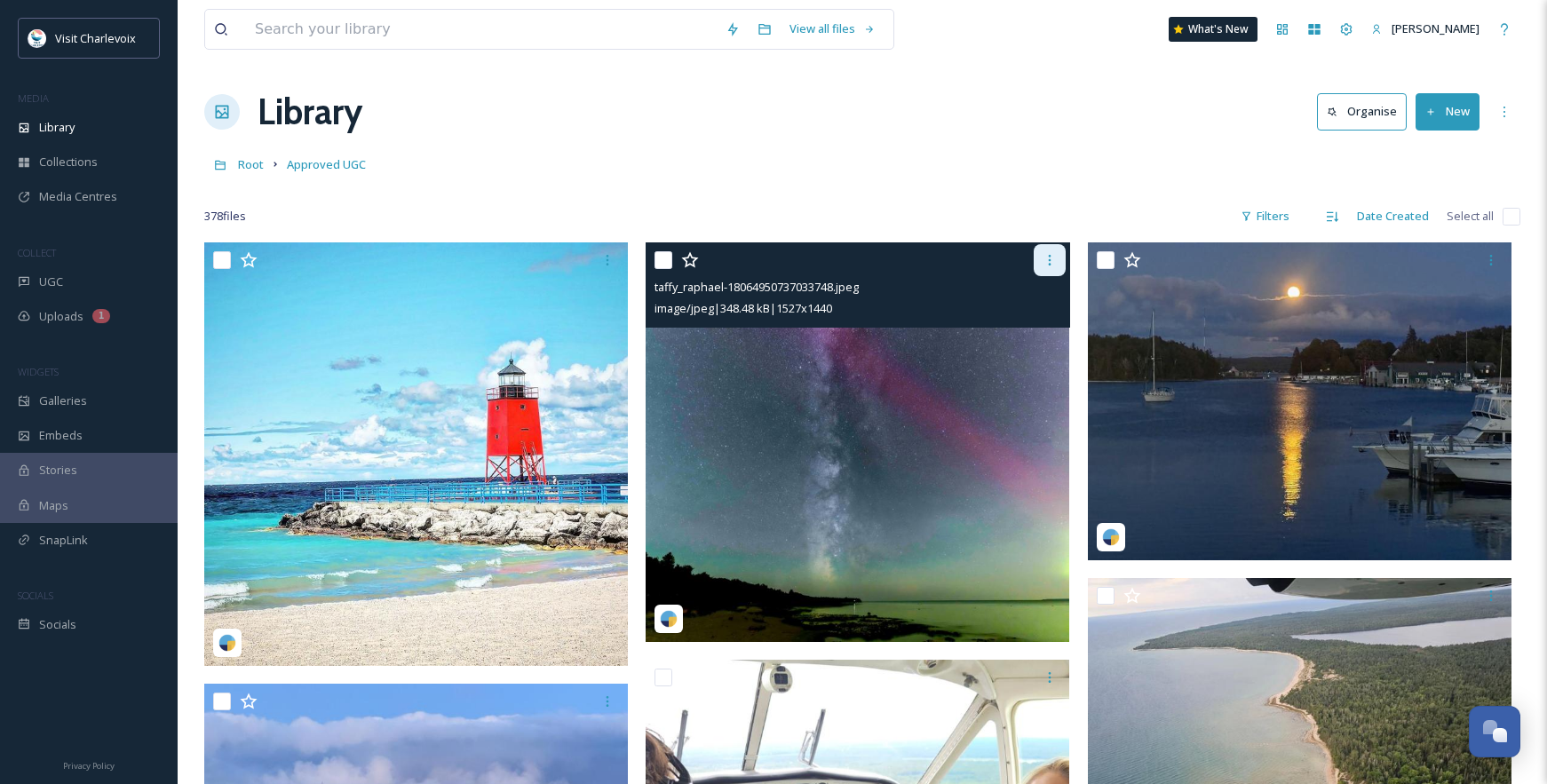
click at [1055, 268] on div at bounding box center [1049, 260] width 32 height 32
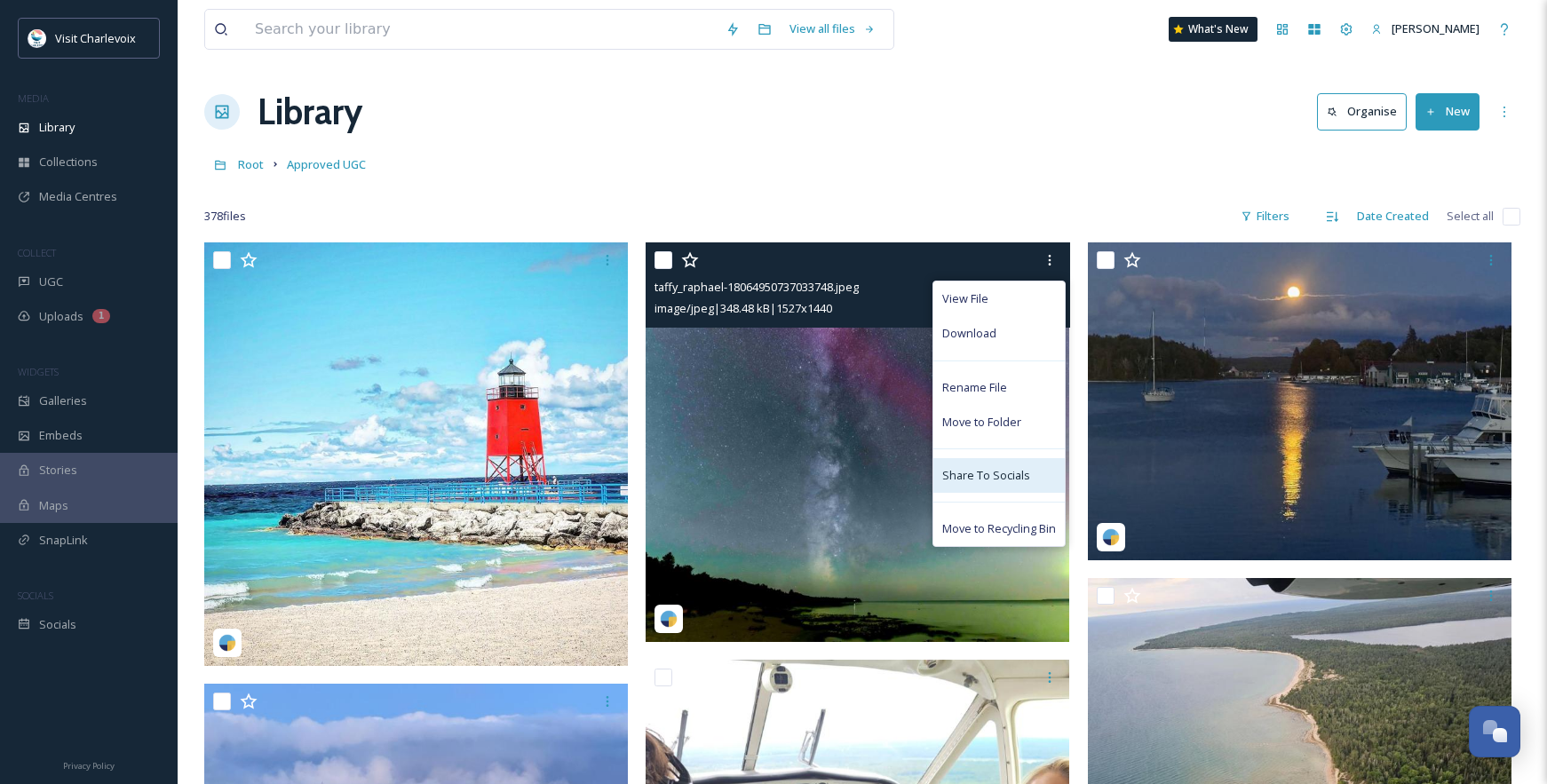
click at [1027, 481] on div "Share To Socials" at bounding box center [999, 475] width 132 height 35
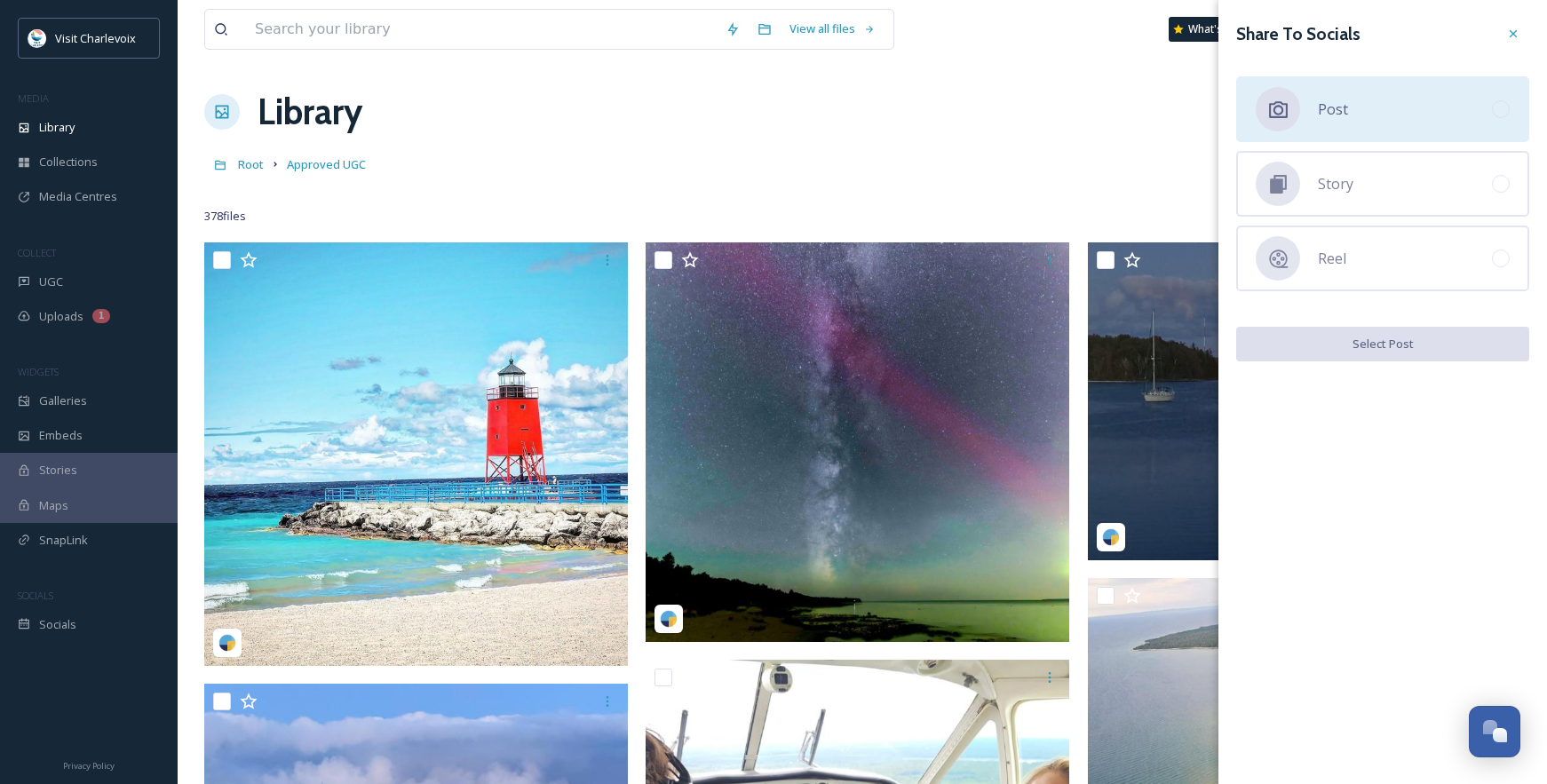
click at [1367, 113] on div "Post" at bounding box center [1383, 109] width 293 height 65
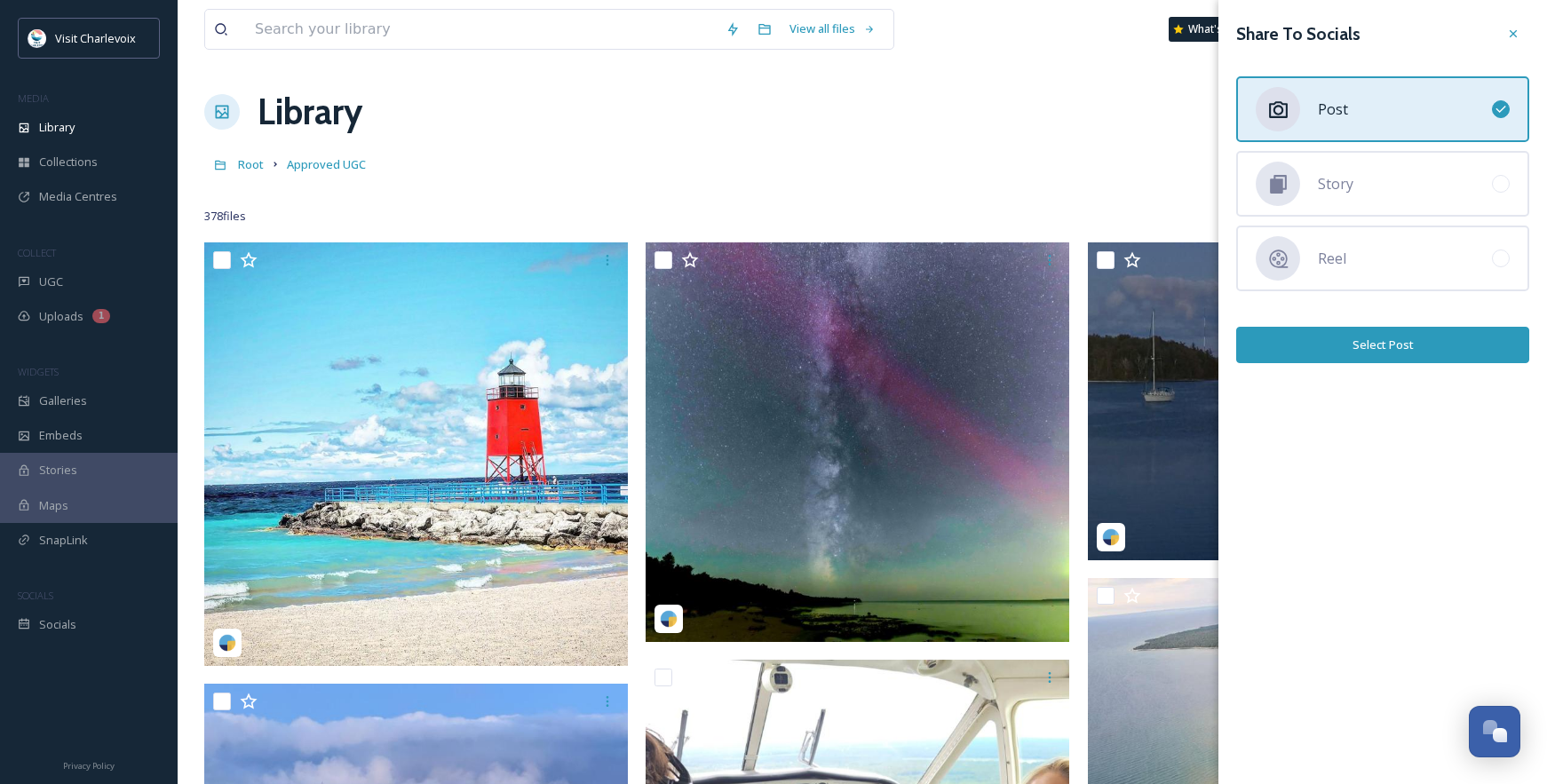
click at [1393, 351] on button "Select Post" at bounding box center [1383, 345] width 293 height 37
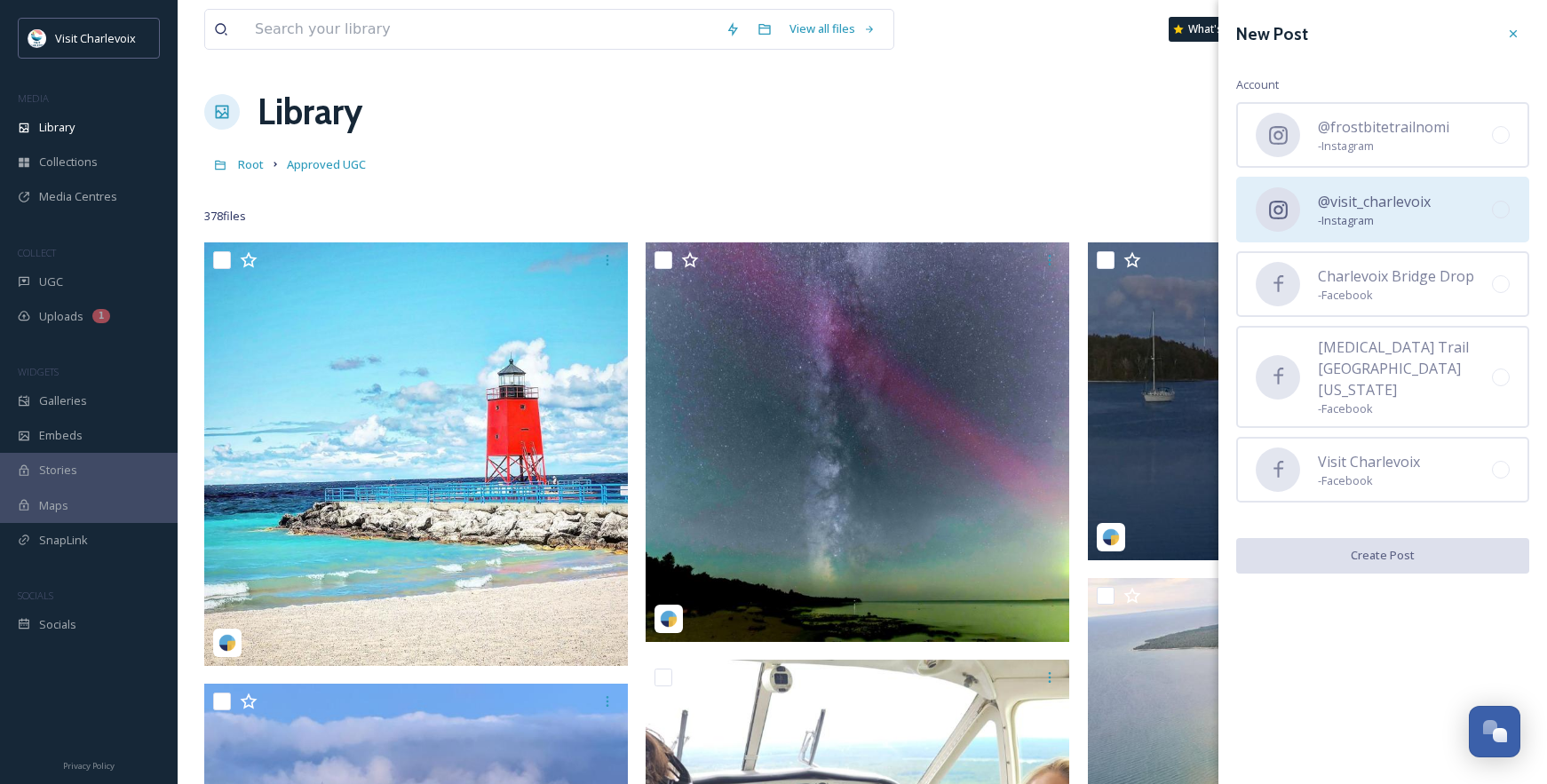
click at [1410, 200] on span "@visit_charlevoix" at bounding box center [1374, 201] width 112 height 21
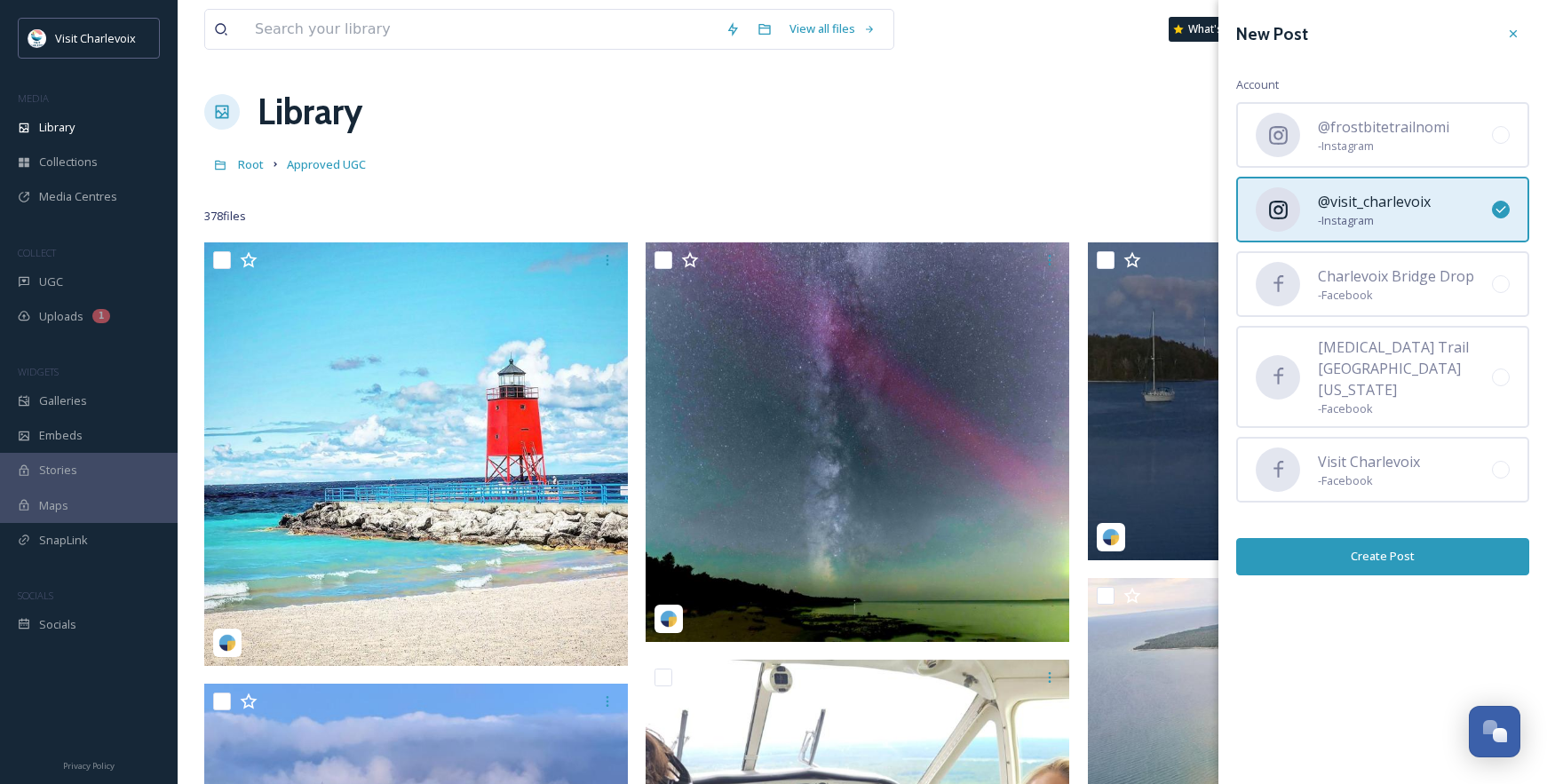
click at [1387, 538] on button "Create Post" at bounding box center [1383, 556] width 293 height 37
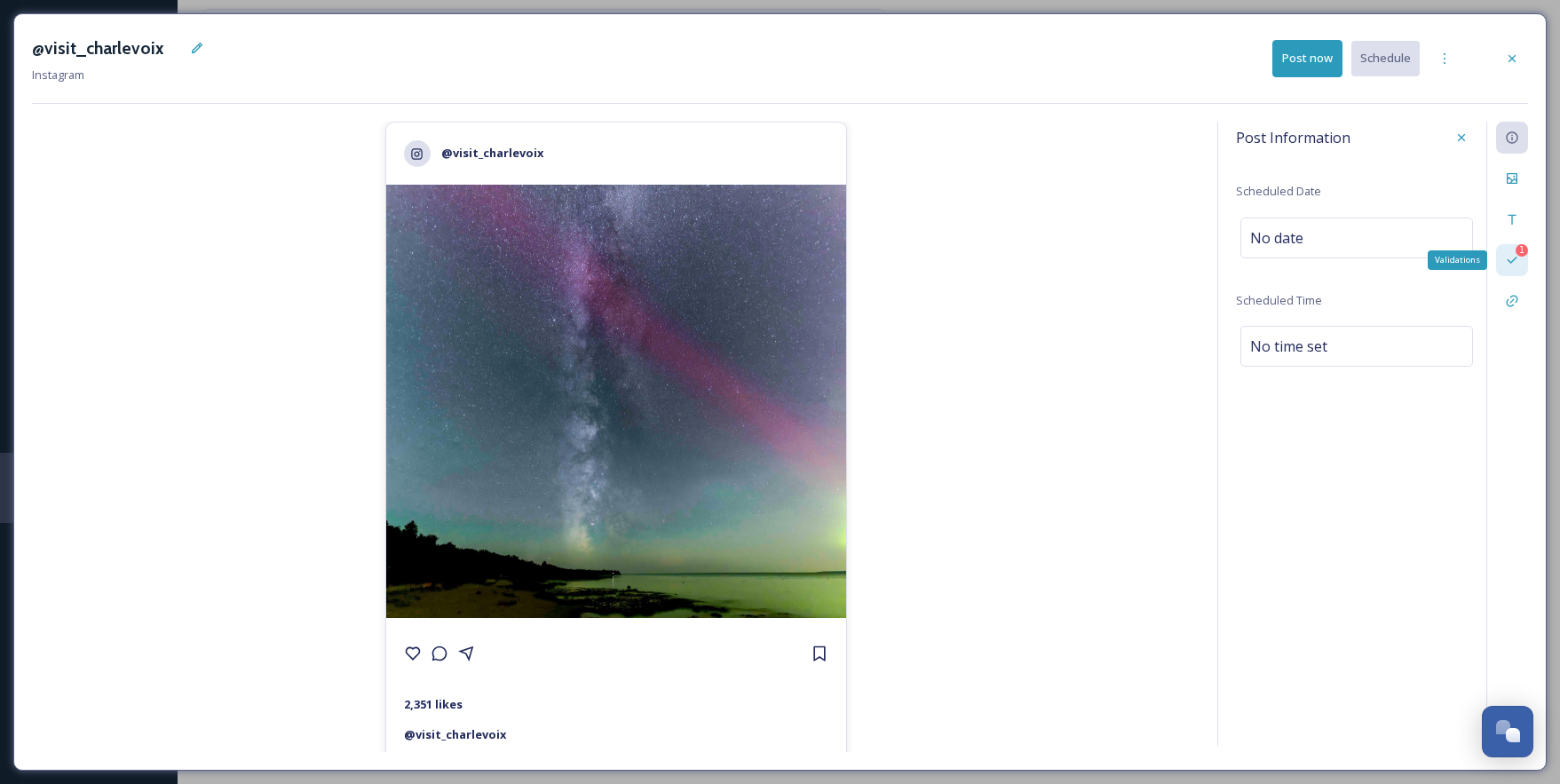
click at [1507, 260] on icon at bounding box center [1512, 260] width 14 height 14
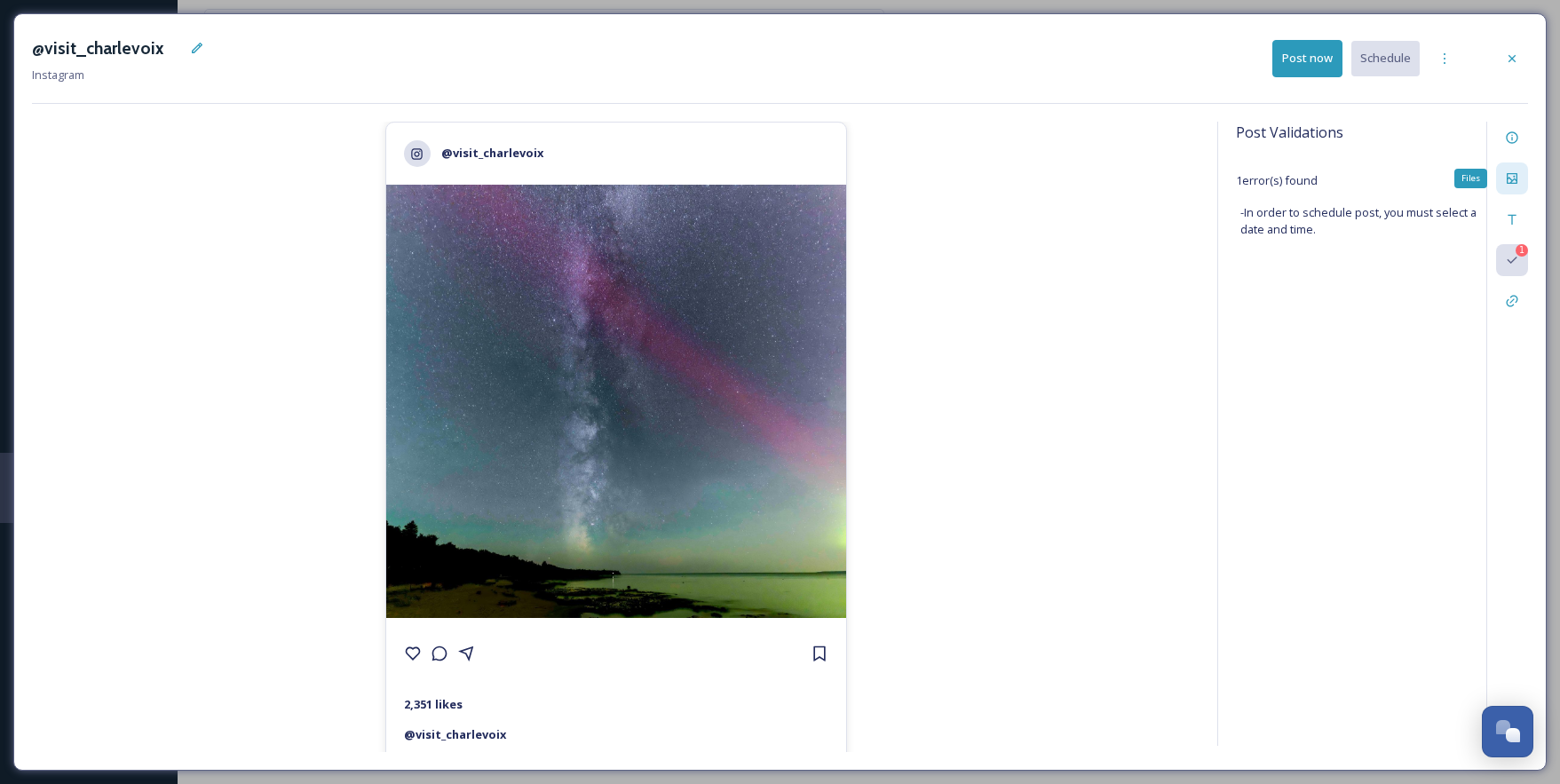
click at [1509, 178] on icon at bounding box center [1513, 179] width 11 height 11
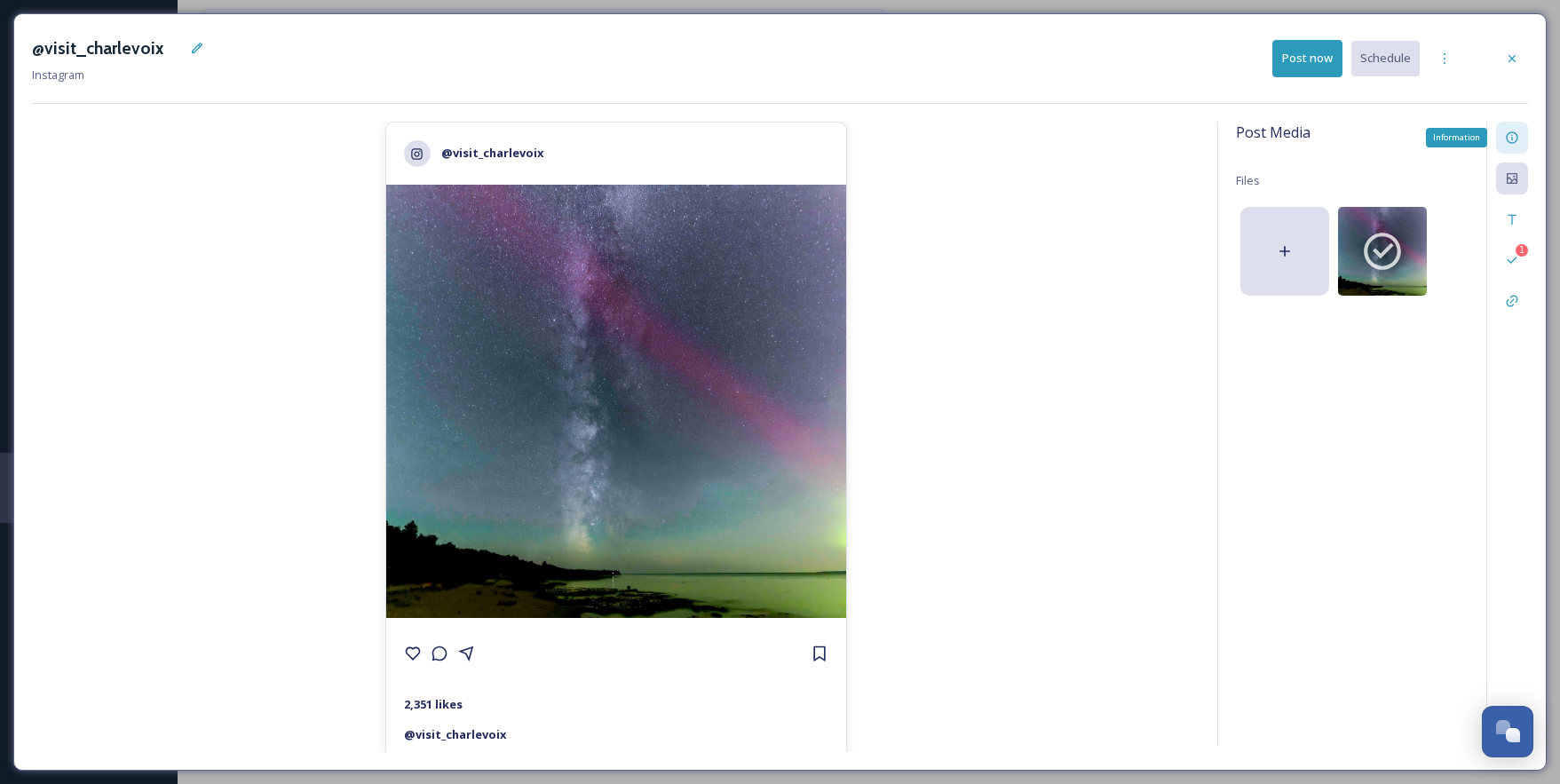
click at [1519, 135] on icon at bounding box center [1512, 137] width 14 height 14
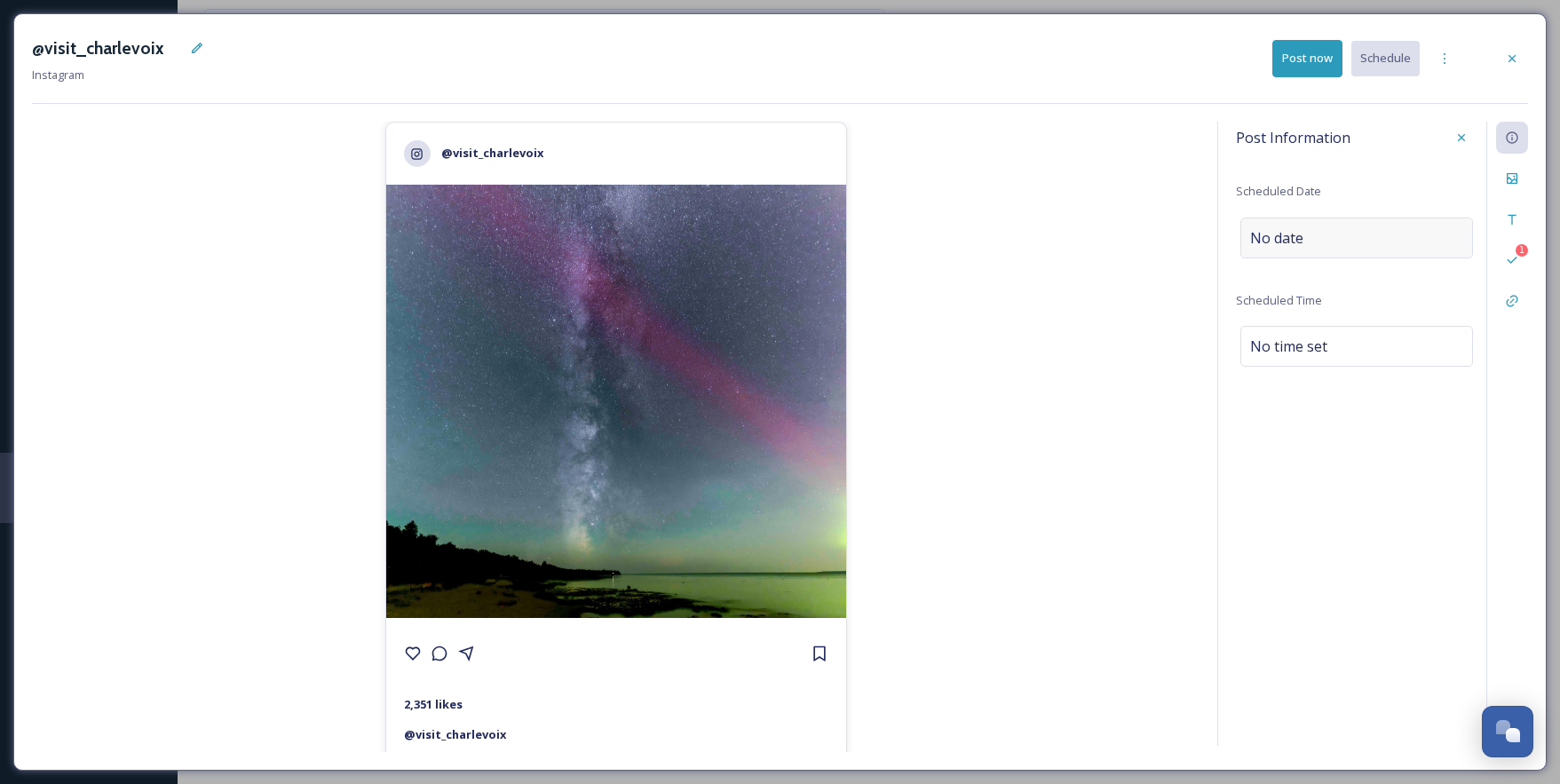
click at [1287, 239] on span "No date" at bounding box center [1277, 238] width 53 height 21
click at [1287, 239] on input "text" at bounding box center [1329, 237] width 177 height 39
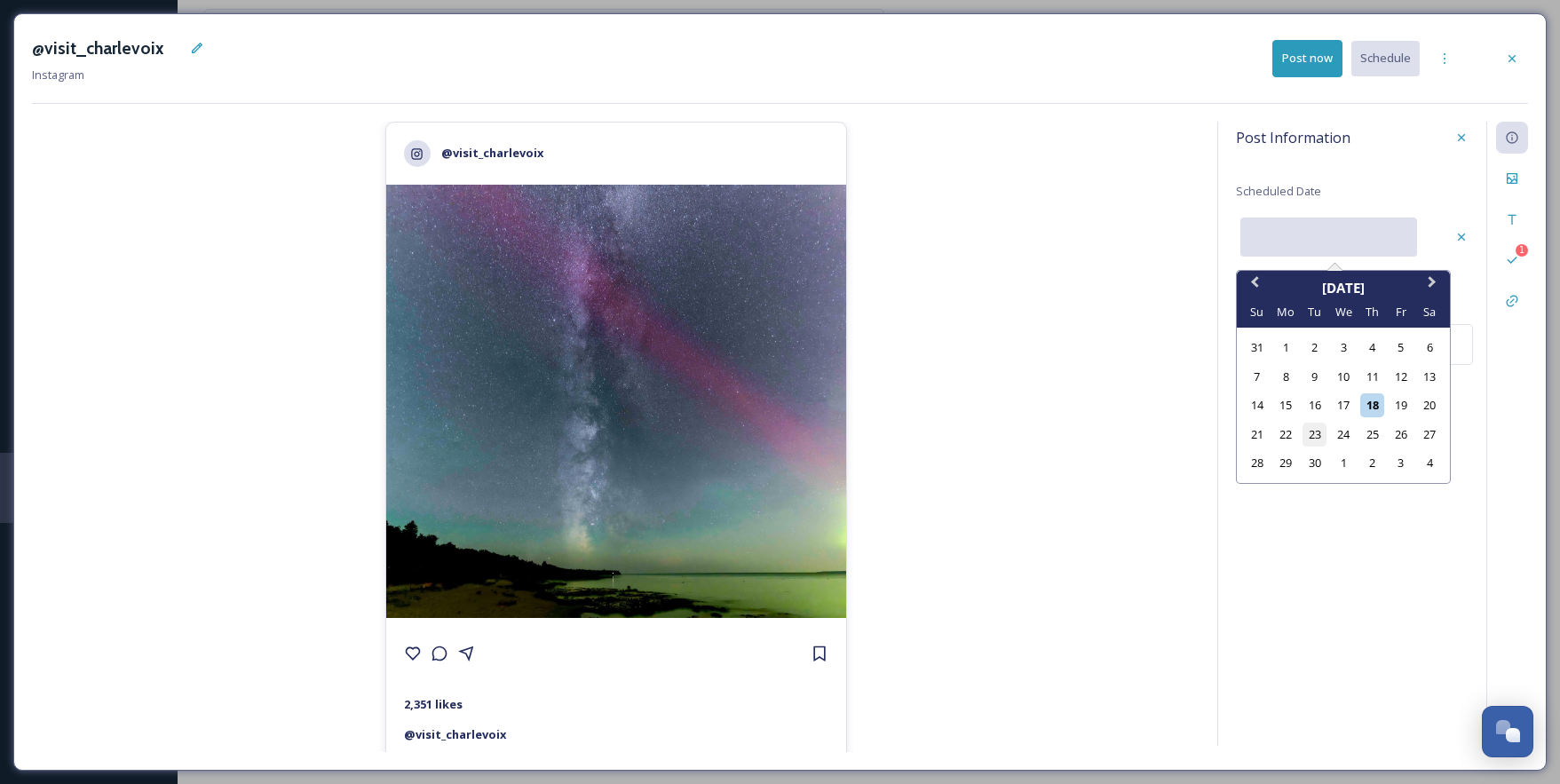
click at [1317, 437] on div "23" at bounding box center [1315, 435] width 24 height 24
type input "[DATE]"
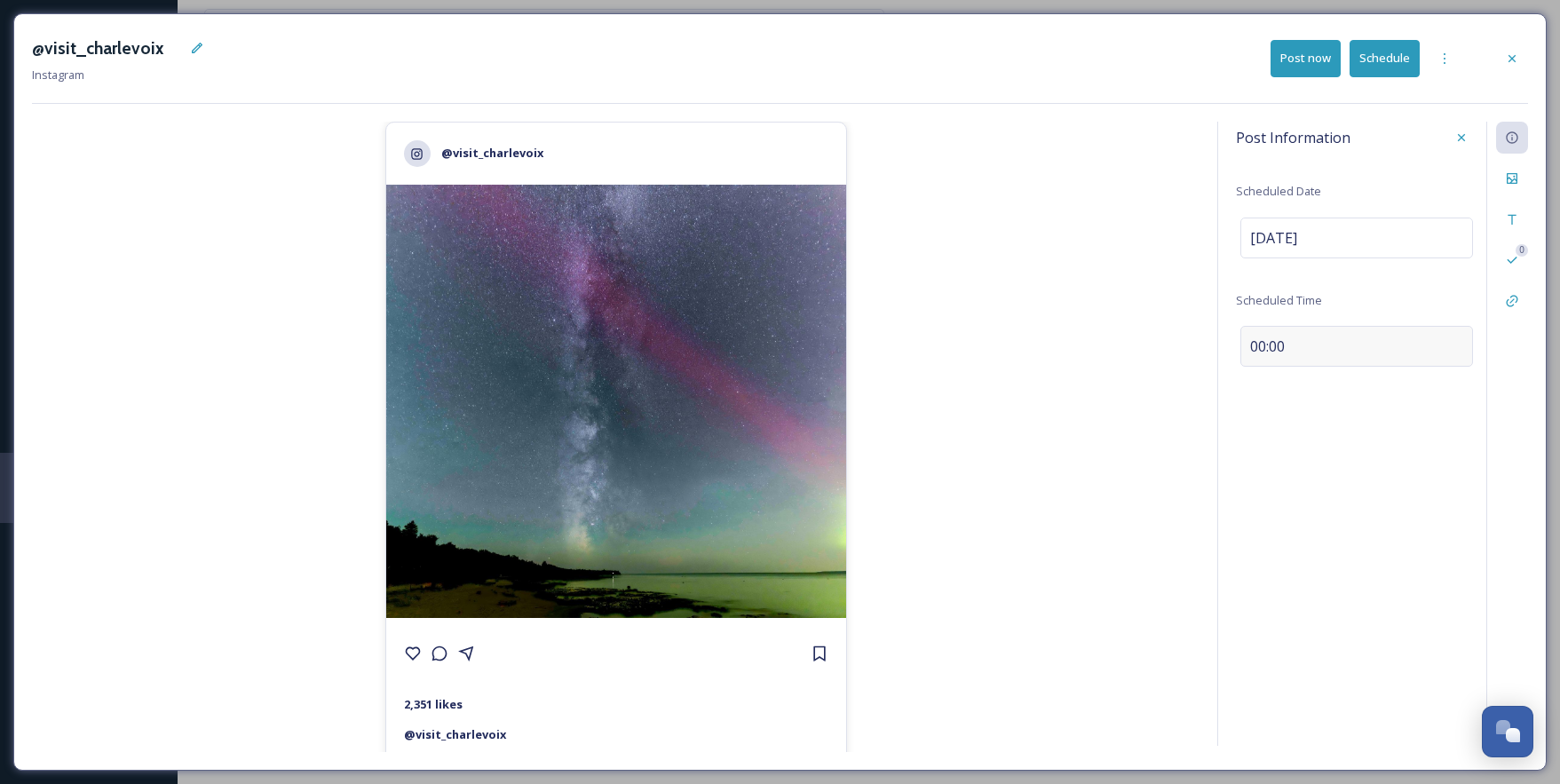
click at [1275, 339] on span "00:00" at bounding box center [1268, 345] width 35 height 21
click at [1263, 345] on input "10:25" at bounding box center [1296, 343] width 119 height 42
type input "15:25"
click at [1521, 216] on div "Caption" at bounding box center [1512, 219] width 32 height 32
click at [1303, 228] on span "📸: @taffy_raphael" at bounding box center [1312, 227] width 124 height 21
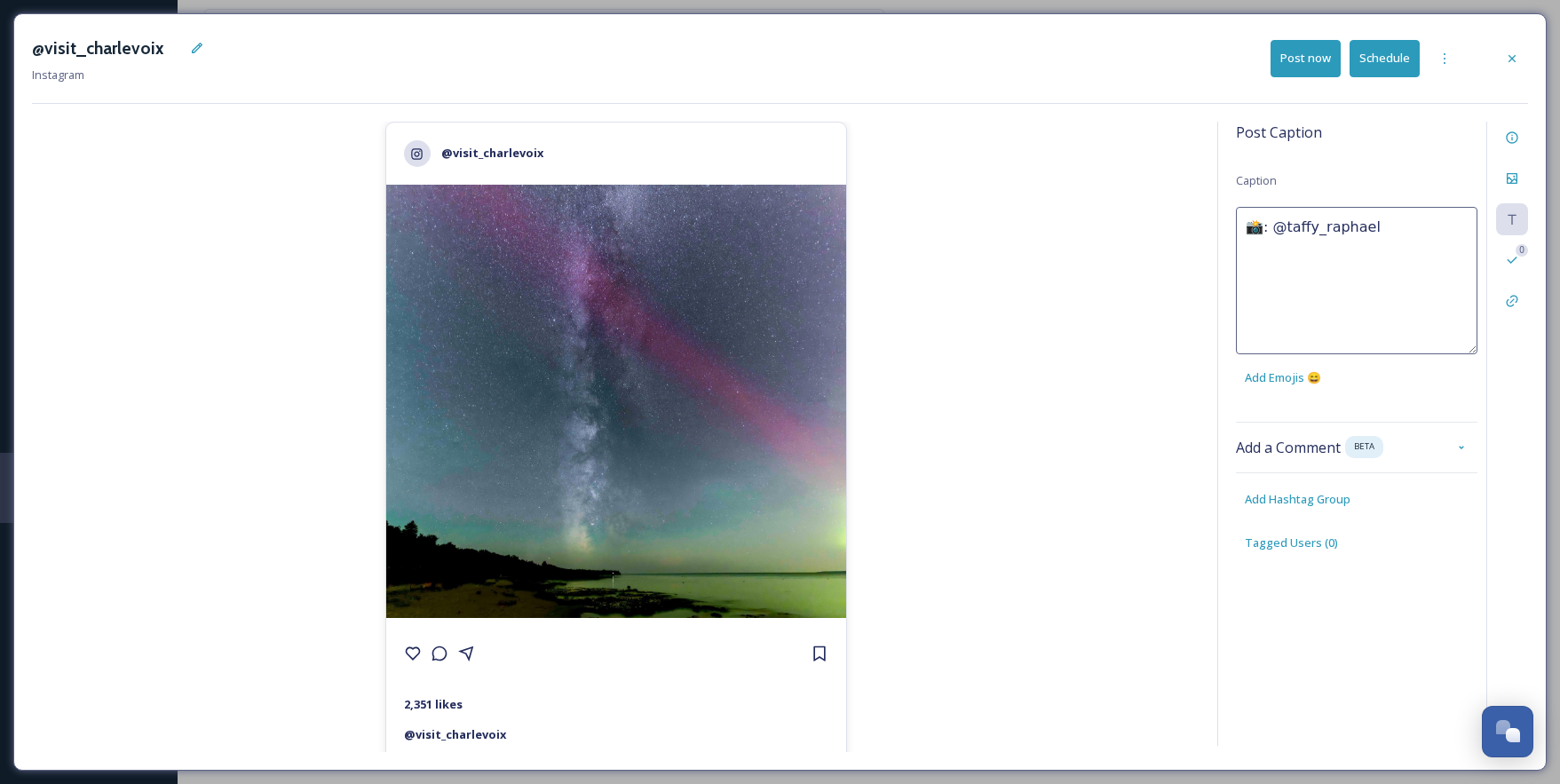
click at [1266, 221] on textarea "📸: @taffy_raphael" at bounding box center [1357, 281] width 241 height 147
click at [1416, 247] on textarea "Starry nights 📸: @taffy_raphael" at bounding box center [1357, 281] width 241 height 147
type textarea "Starry nights 📸: @taffy_raphael"
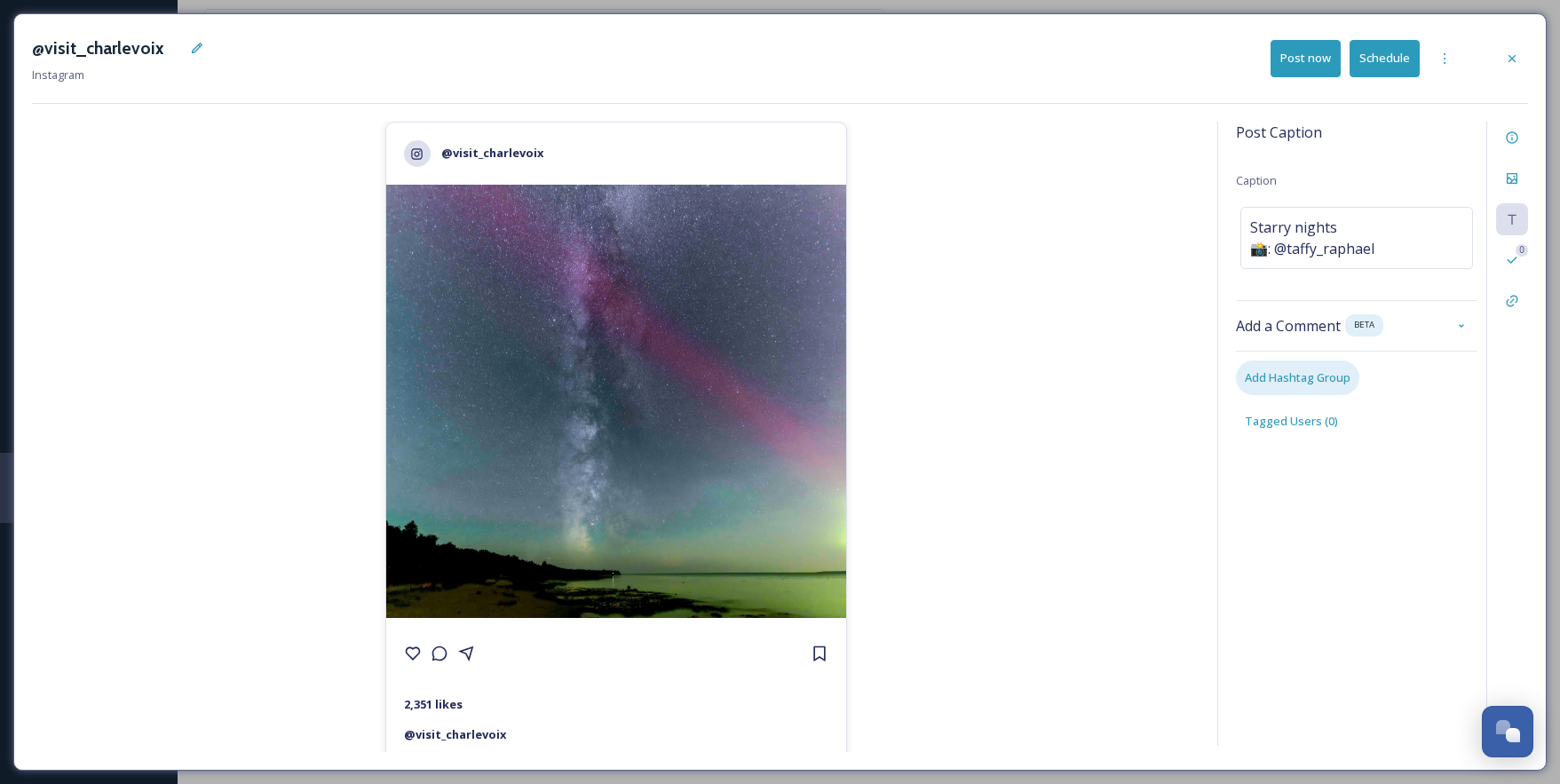
click at [1318, 501] on div "Post Caption Caption Starry nights 📸: @taffy_raphael Add a Comment BETA Add Has…" at bounding box center [1372, 434] width 311 height 625
click at [1318, 380] on span "Add Hashtag Group" at bounding box center [1297, 378] width 106 height 17
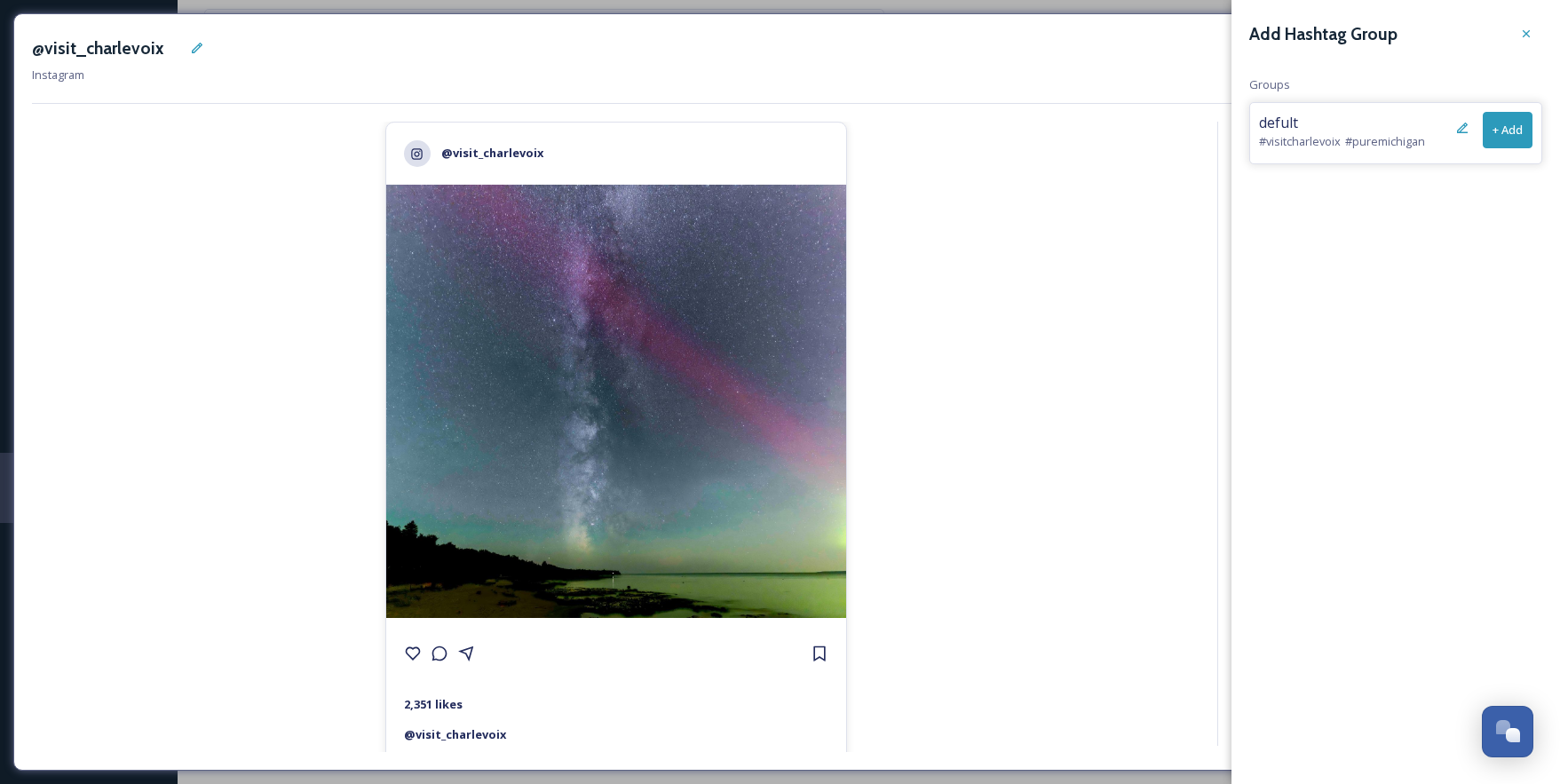
click at [1498, 133] on button "+ Add" at bounding box center [1508, 130] width 50 height 37
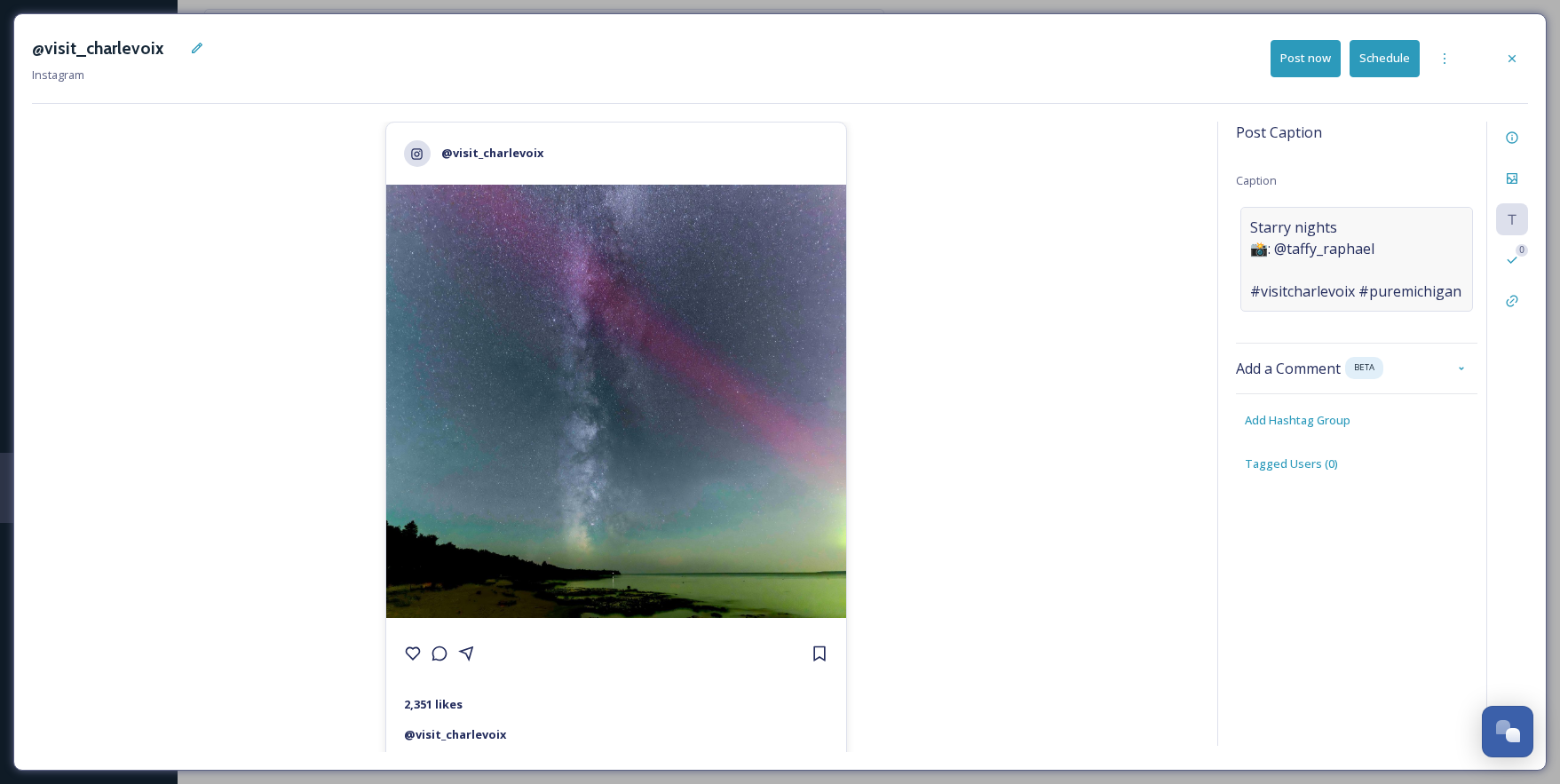
click at [1356, 273] on span "Starry nights 📸: @taffy_raphael #visitcharlevoix #puremichigan" at bounding box center [1355, 259] width 211 height 86
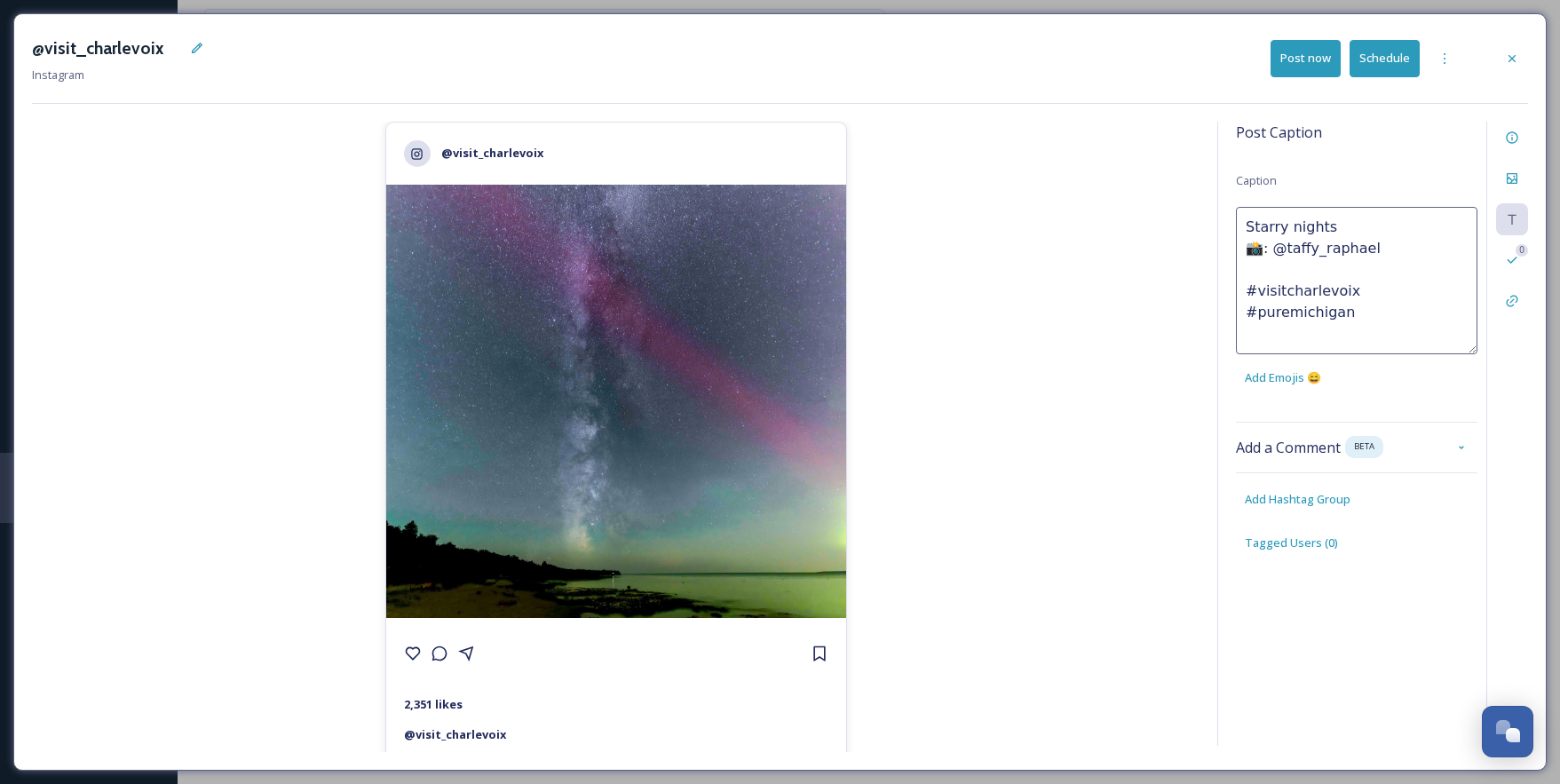
click at [1323, 266] on textarea "Starry nights 📸: @taffy_raphael #visitcharlevoix #puremichigan" at bounding box center [1357, 281] width 241 height 147
type textarea "Starry nights 📸: @taffy_raphael #visitcharlevoix #puremichigan"
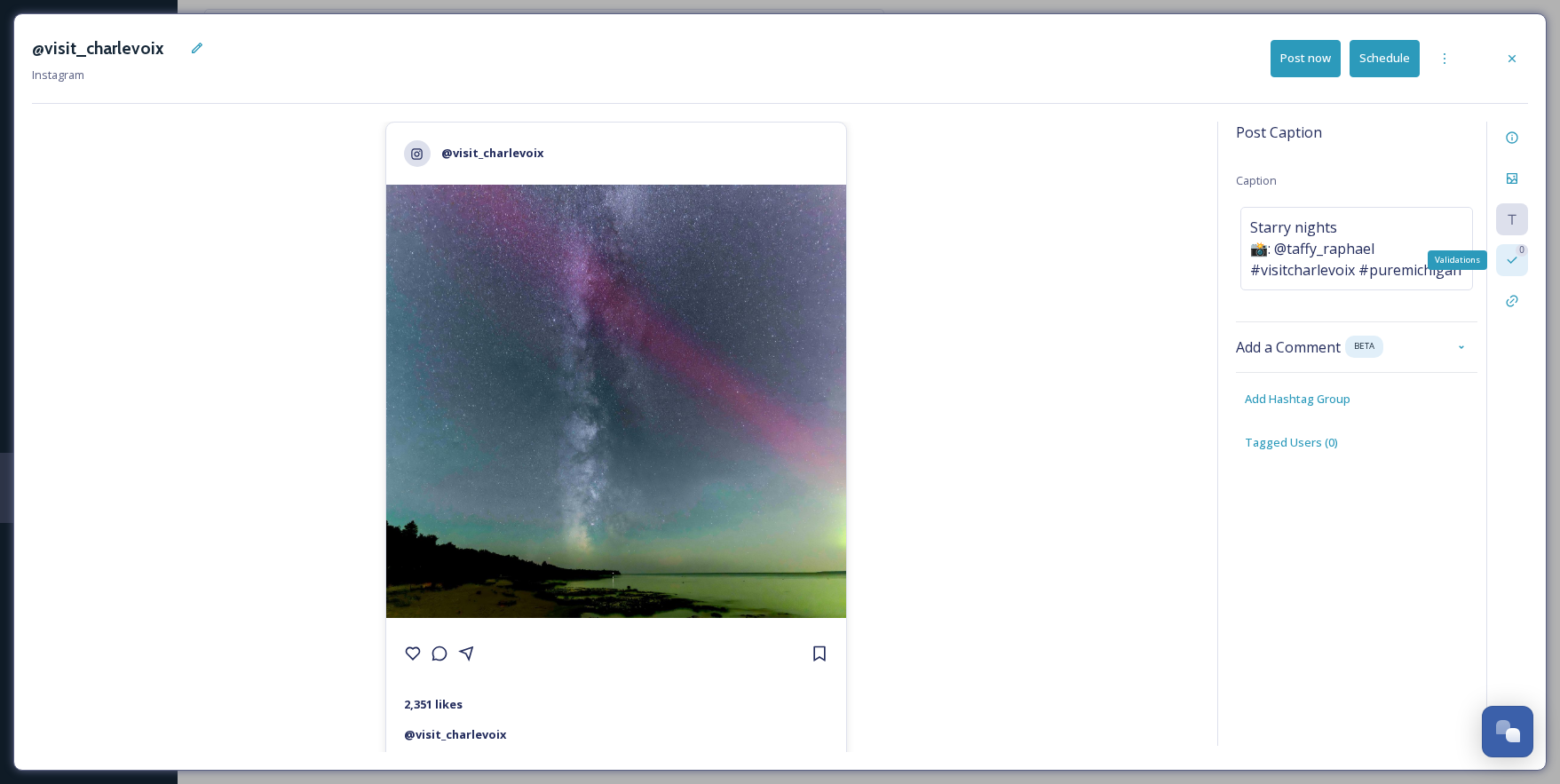
click at [1510, 263] on icon at bounding box center [1512, 261] width 10 height 7
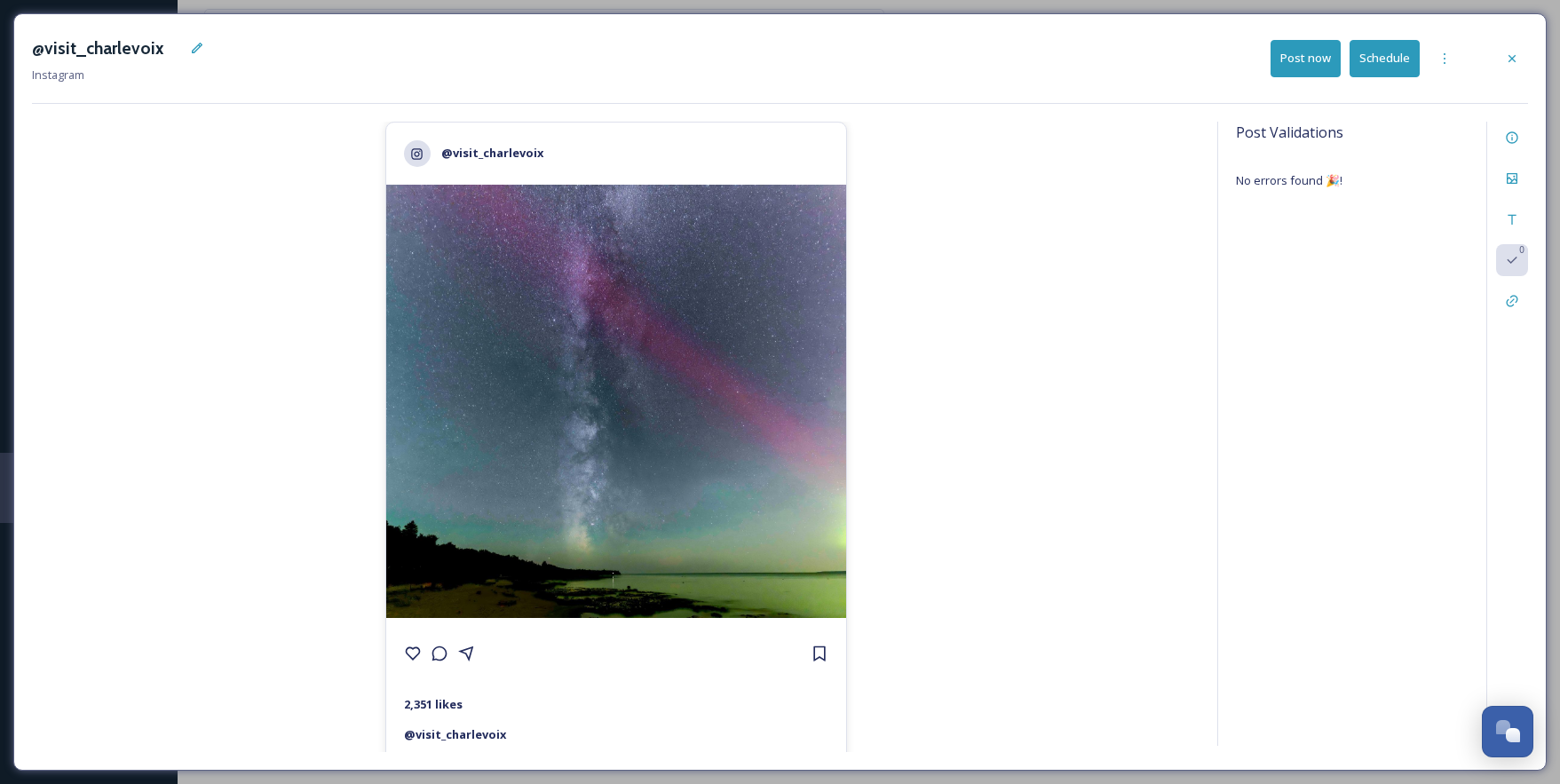
click at [1410, 60] on button "Schedule" at bounding box center [1385, 58] width 70 height 37
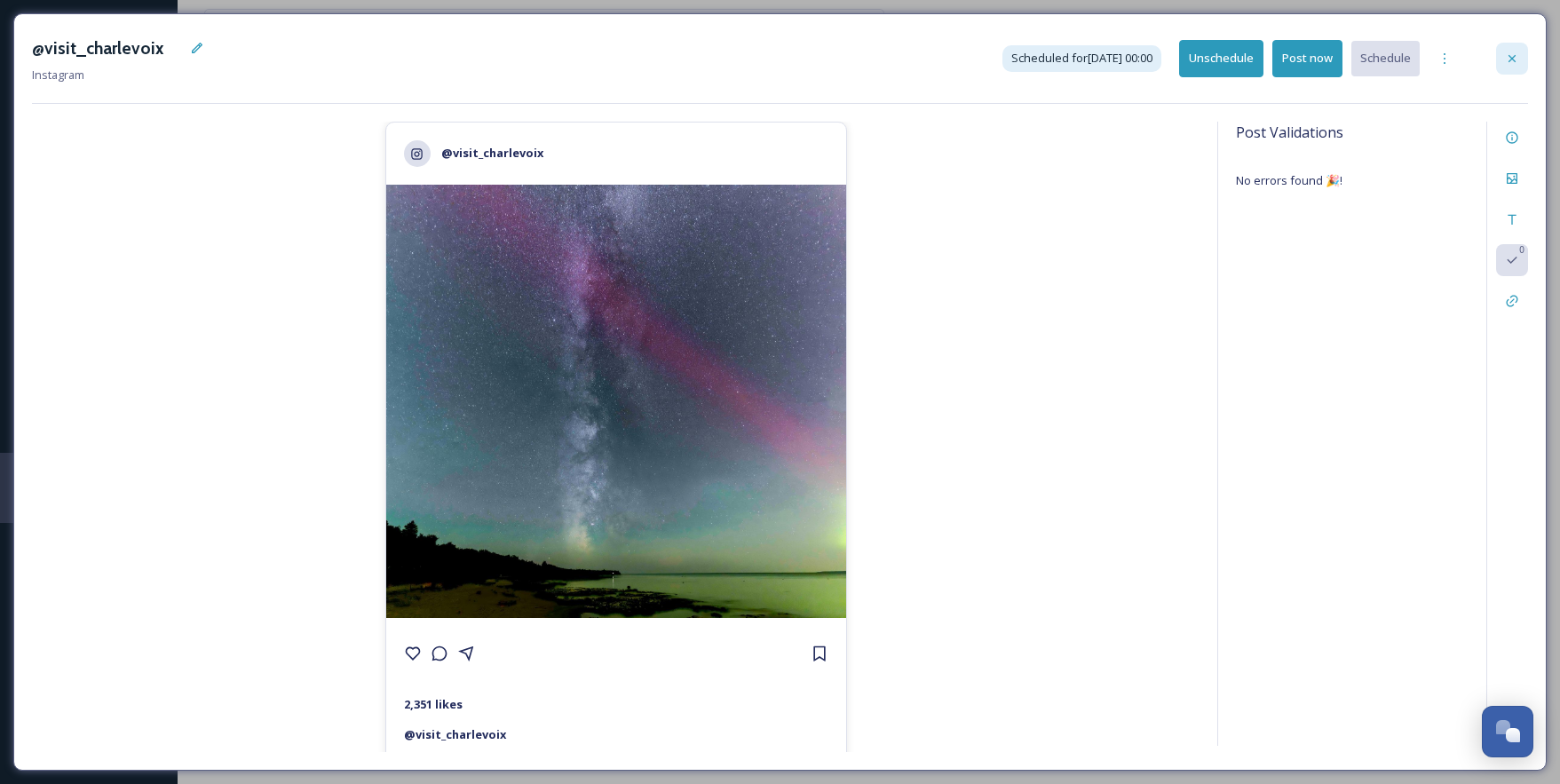
click at [1516, 68] on div at bounding box center [1512, 58] width 32 height 32
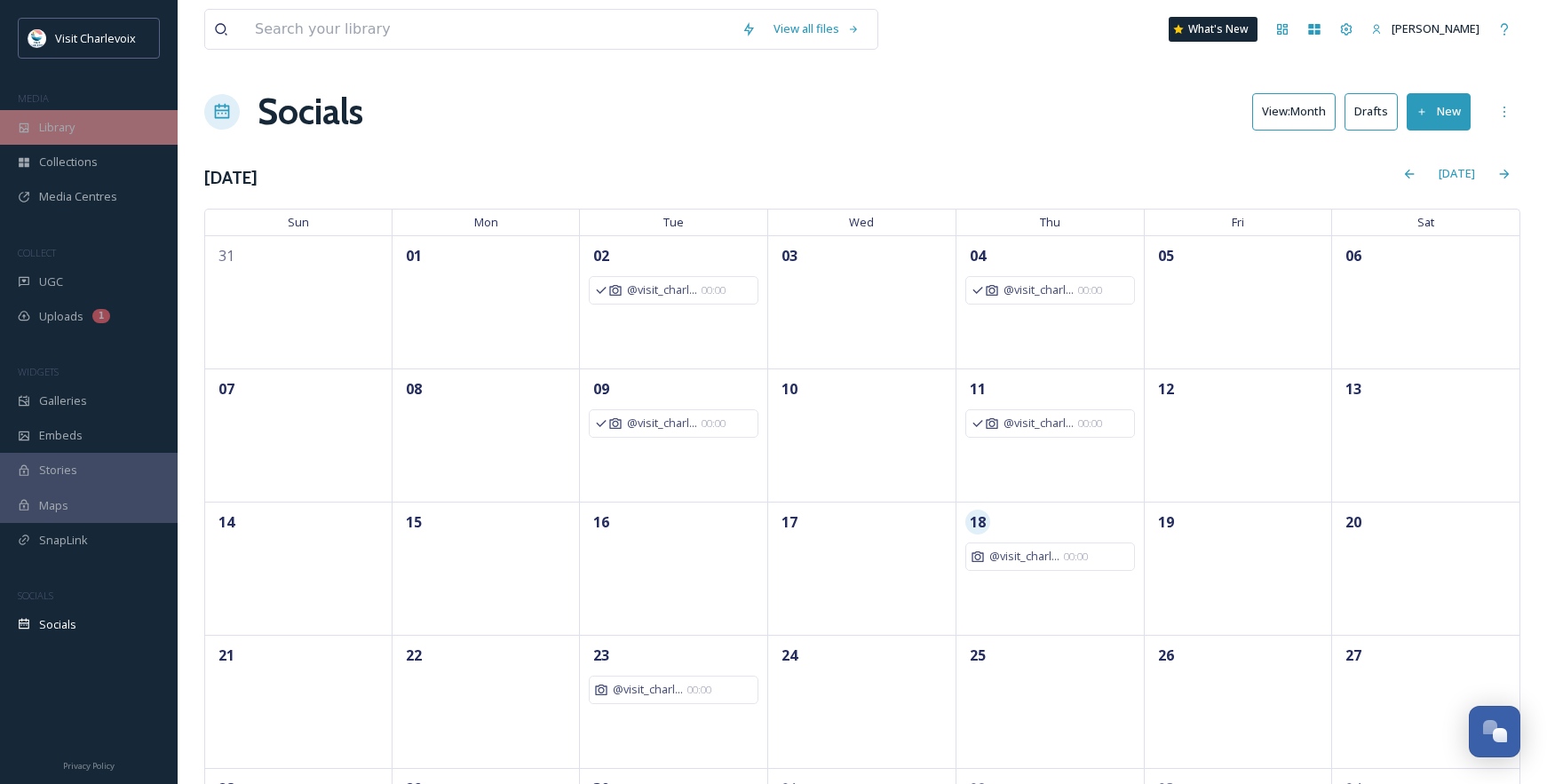
click at [94, 135] on div "Library" at bounding box center [88, 128] width 178 height 35
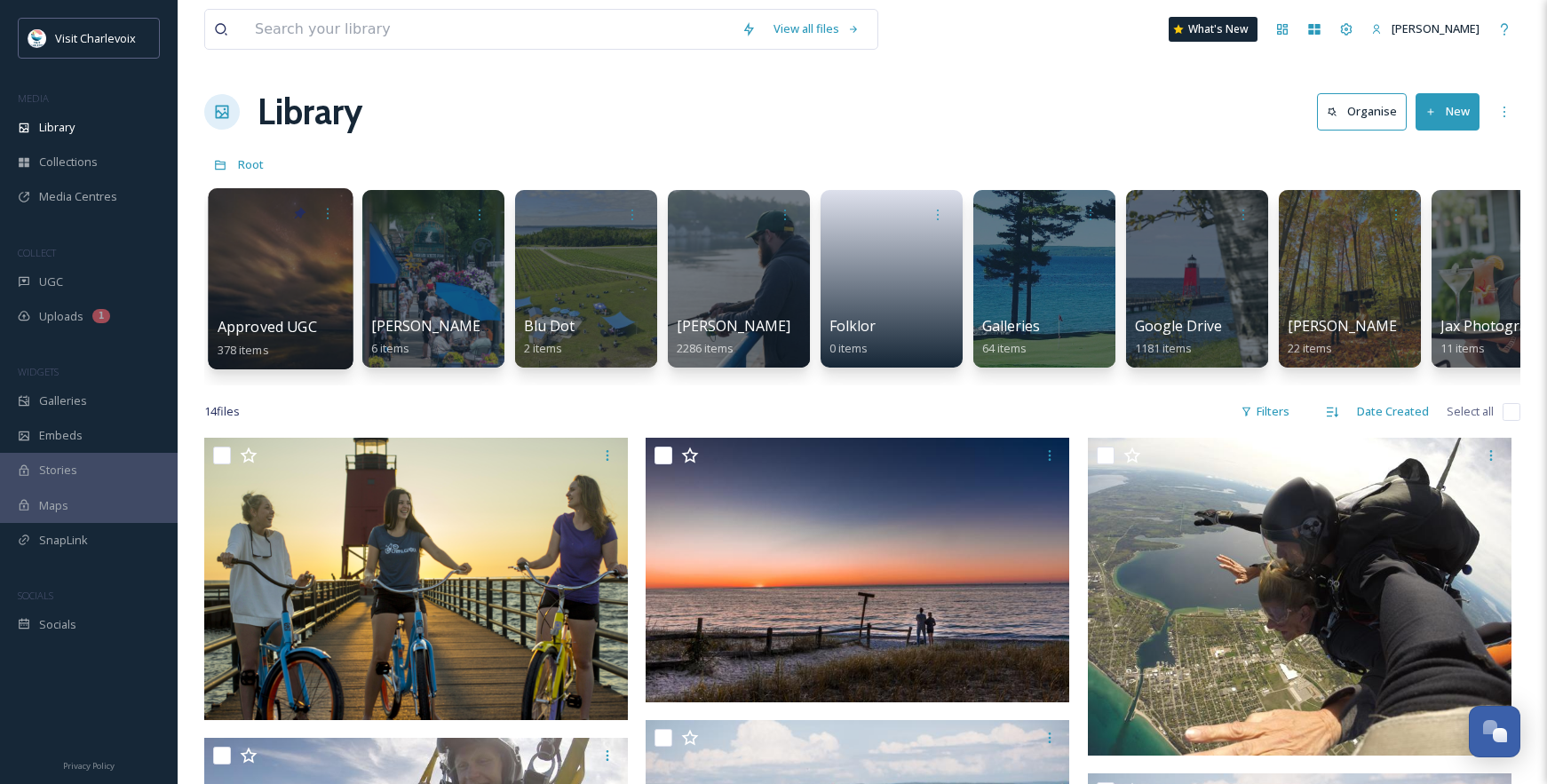
click at [274, 305] on div at bounding box center [280, 278] width 145 height 181
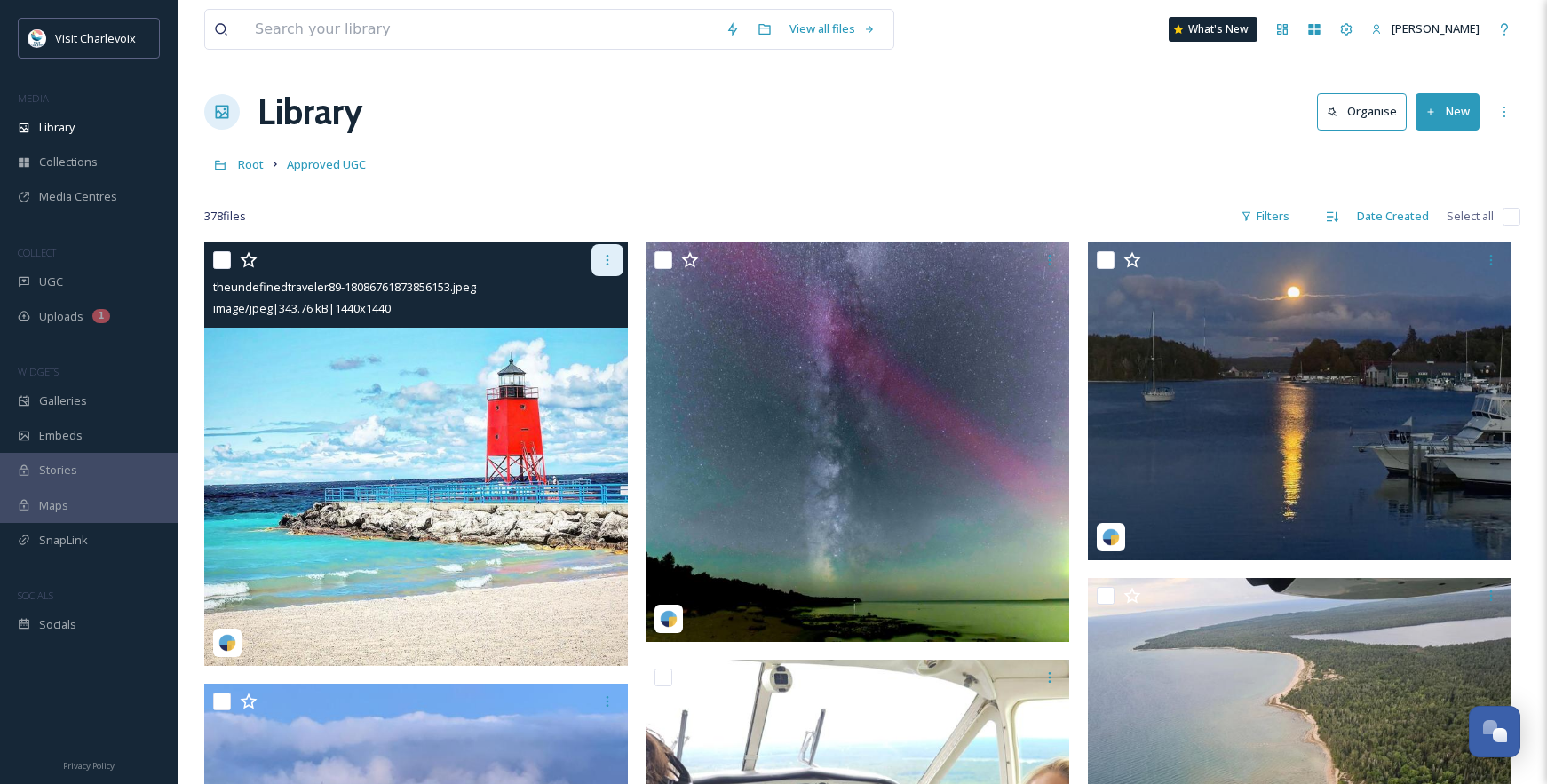
click at [616, 262] on div at bounding box center [607, 260] width 32 height 32
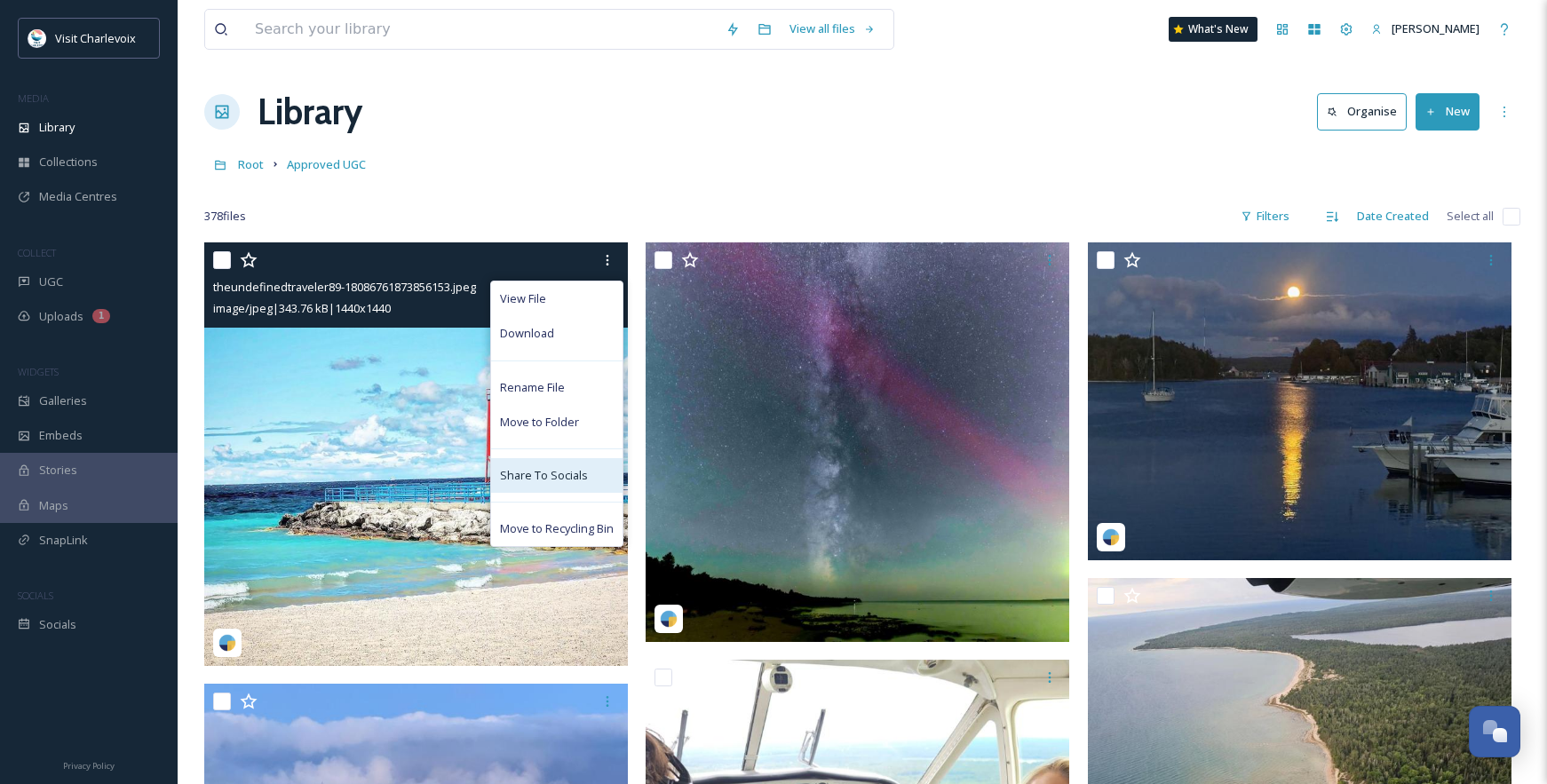
click at [554, 474] on span "Share To Socials" at bounding box center [544, 475] width 88 height 17
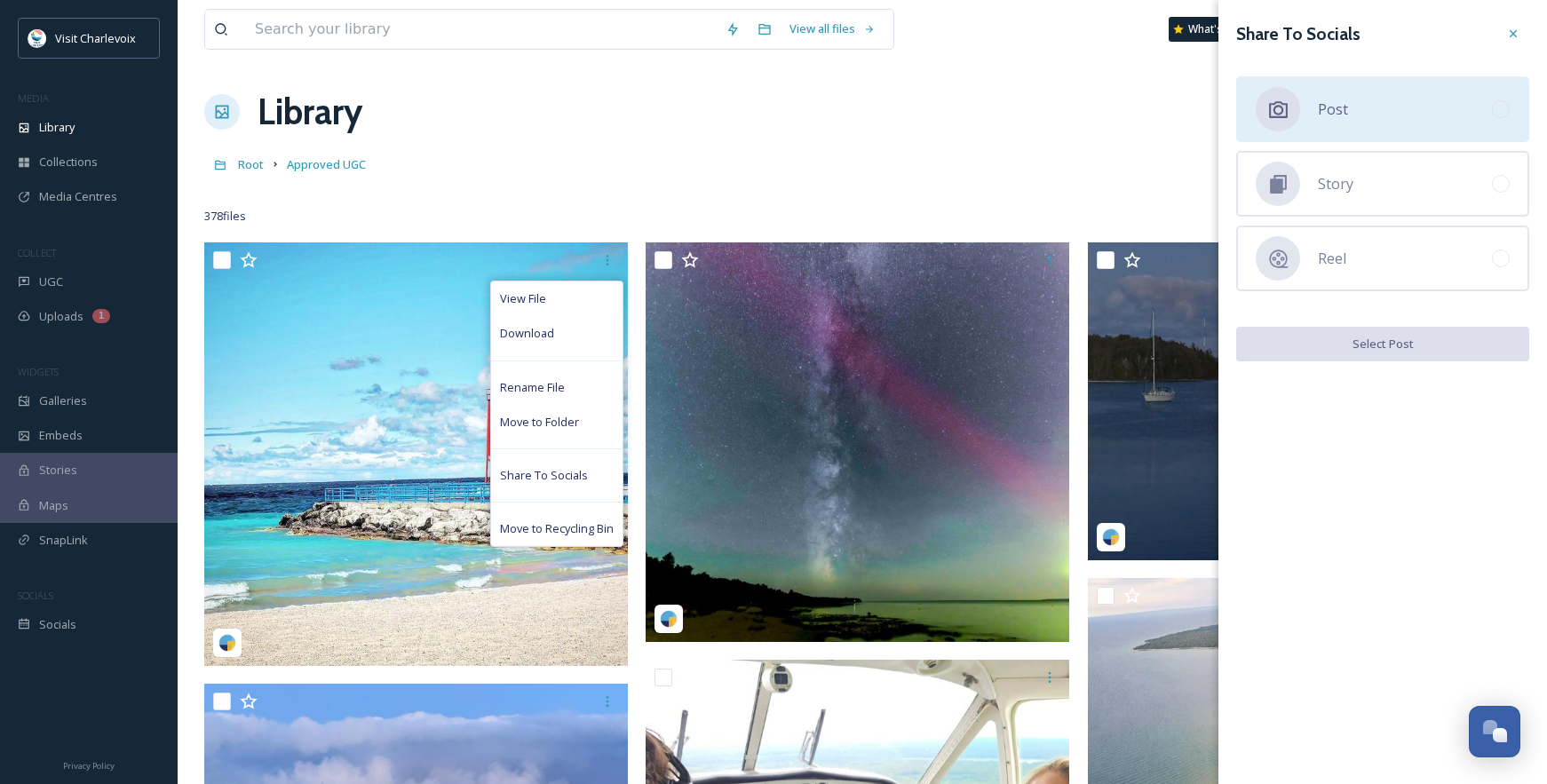
click at [1371, 113] on div "Post" at bounding box center [1383, 109] width 293 height 65
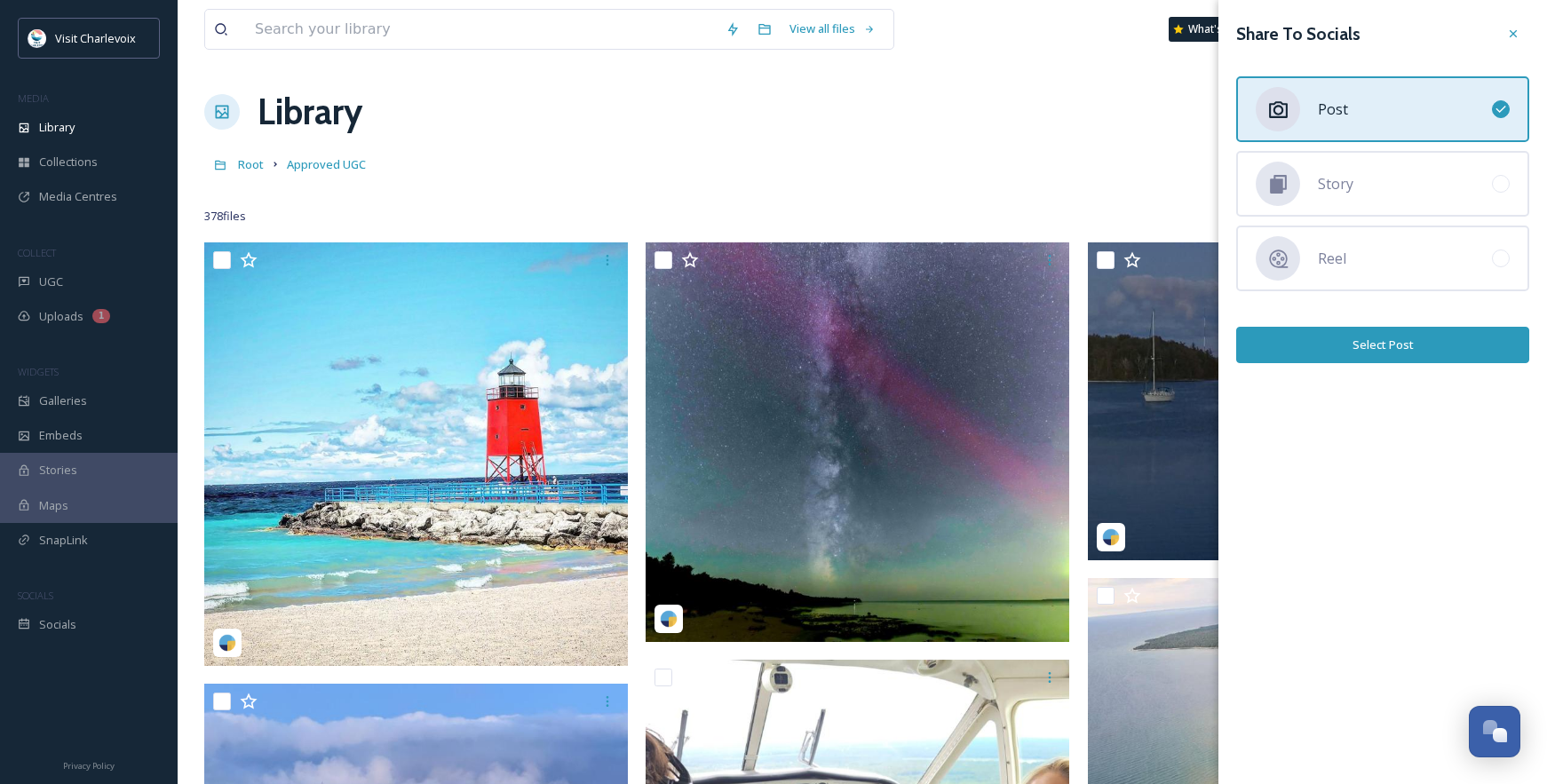
click at [1352, 344] on button "Select Post" at bounding box center [1383, 345] width 293 height 37
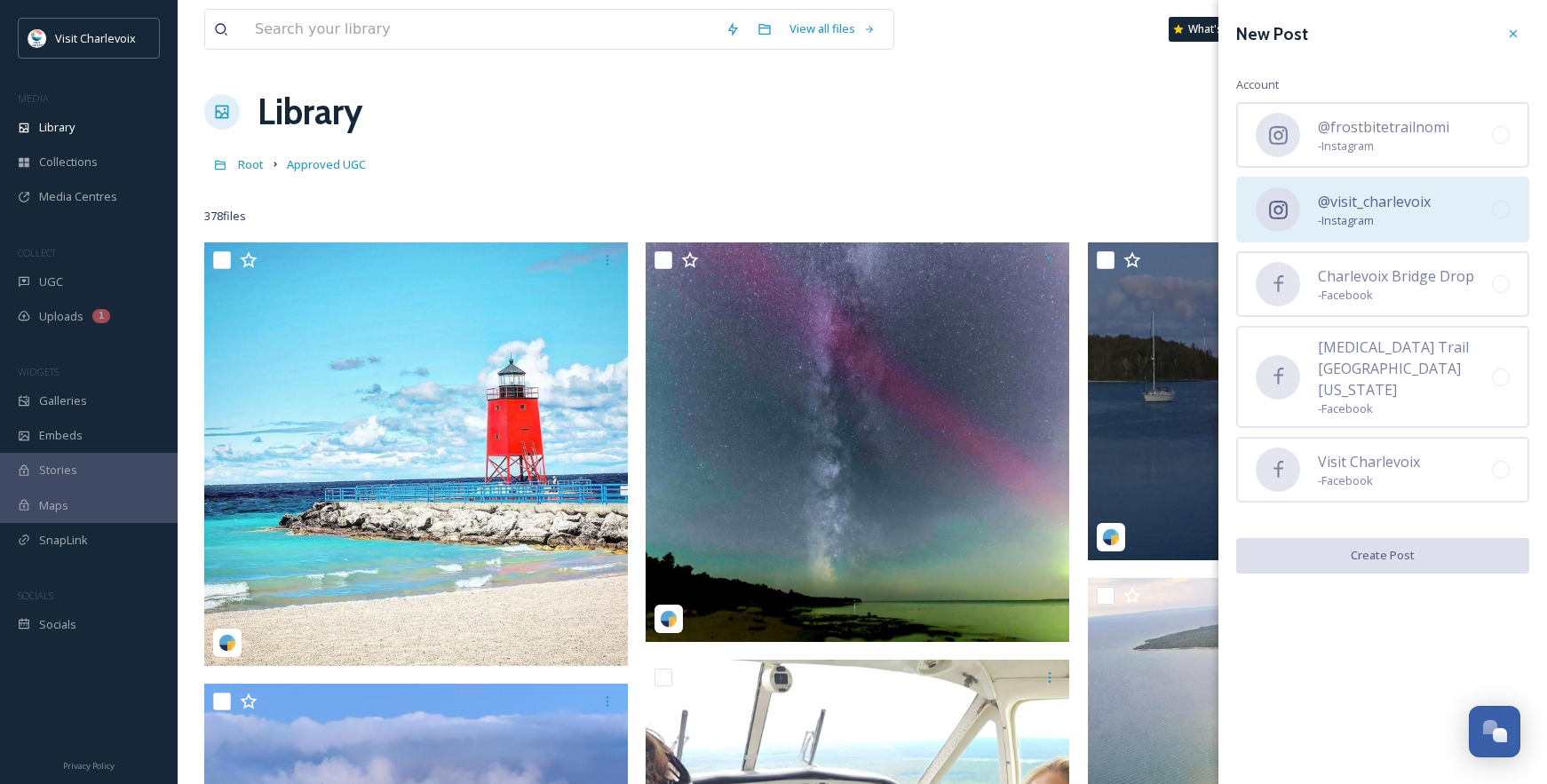
click at [1346, 228] on span "- Instagram" at bounding box center [1374, 220] width 112 height 17
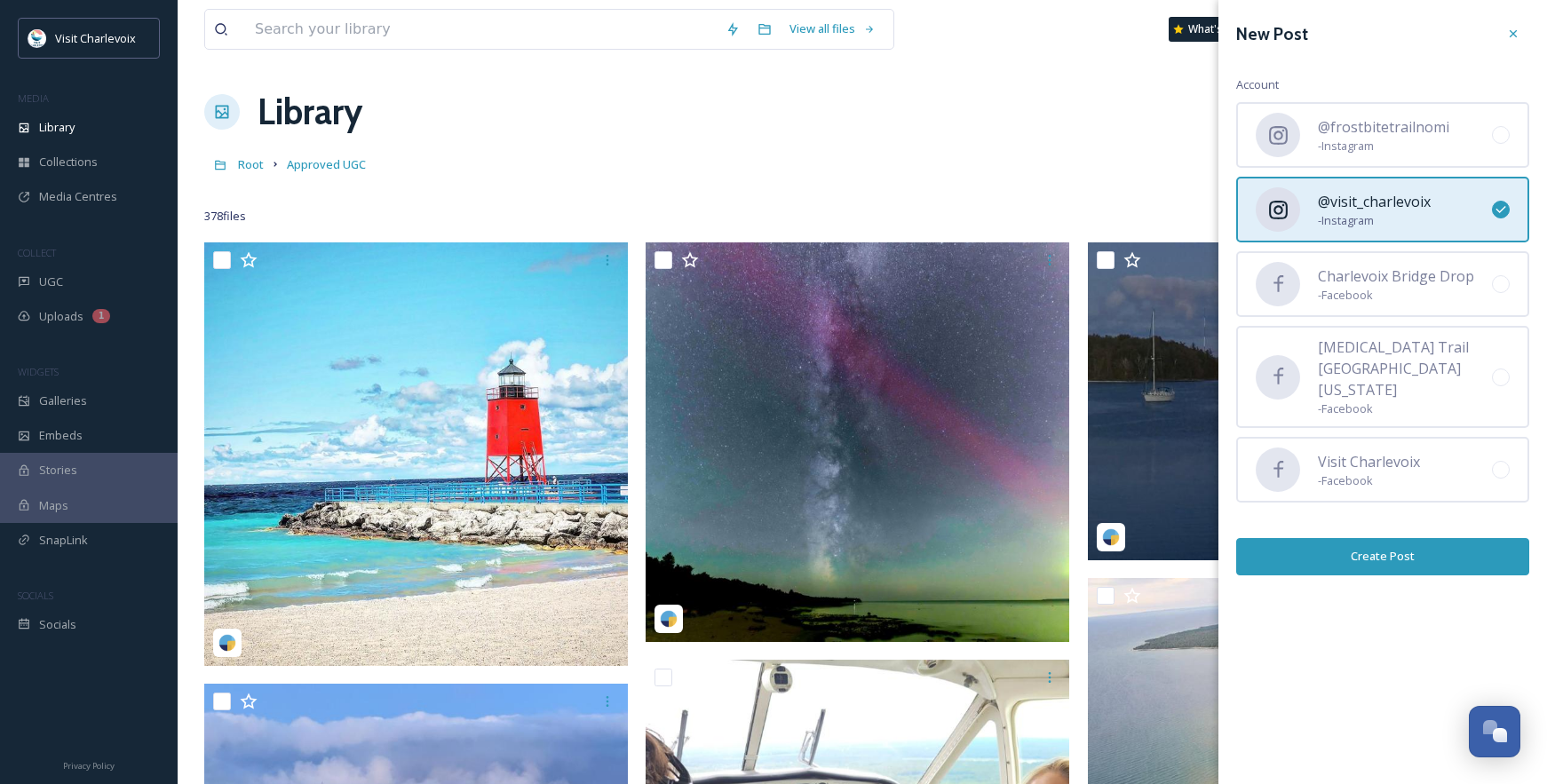
click at [1336, 538] on button "Create Post" at bounding box center [1383, 556] width 293 height 37
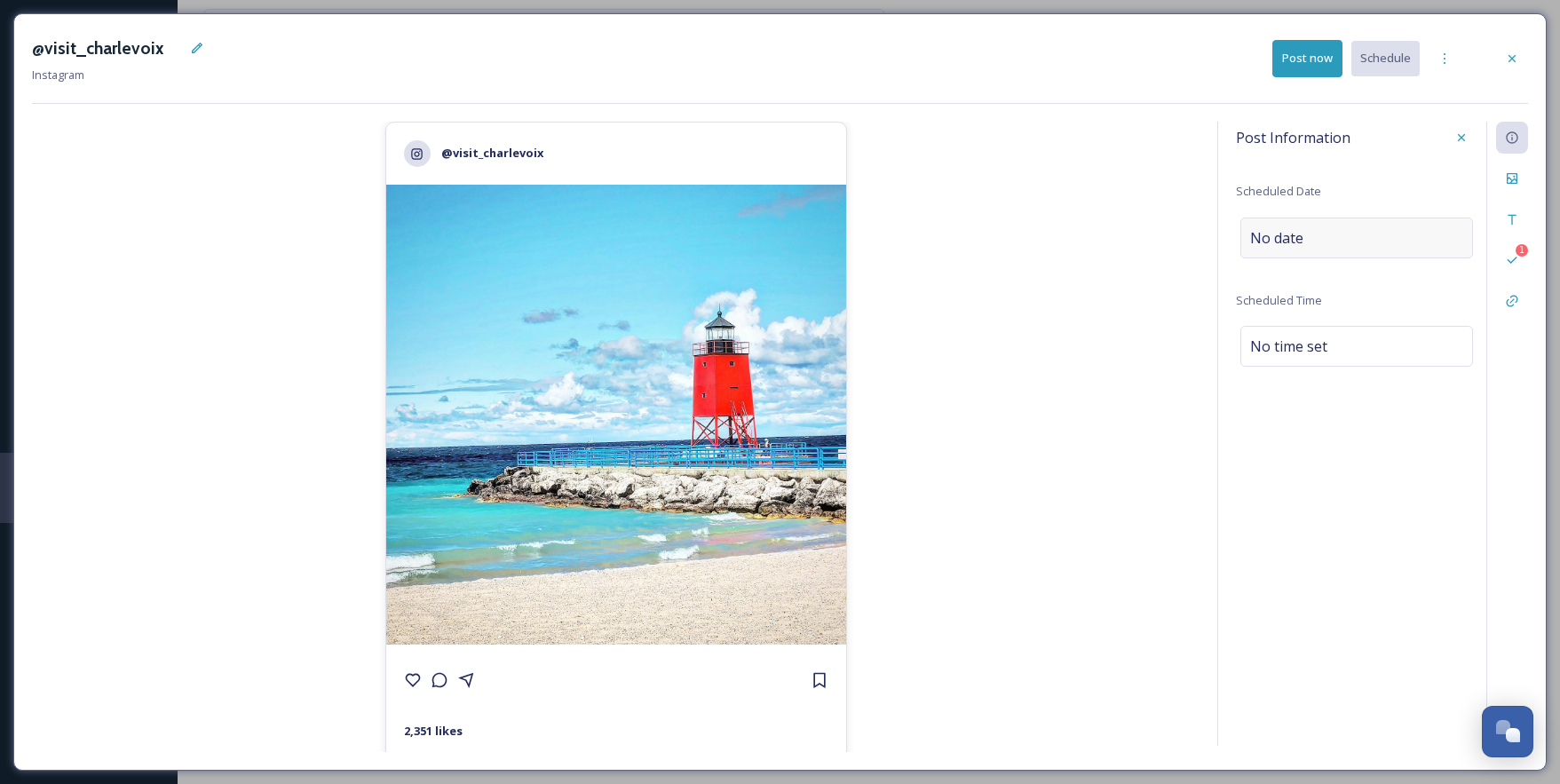
click at [1263, 240] on span "No date" at bounding box center [1277, 238] width 53 height 21
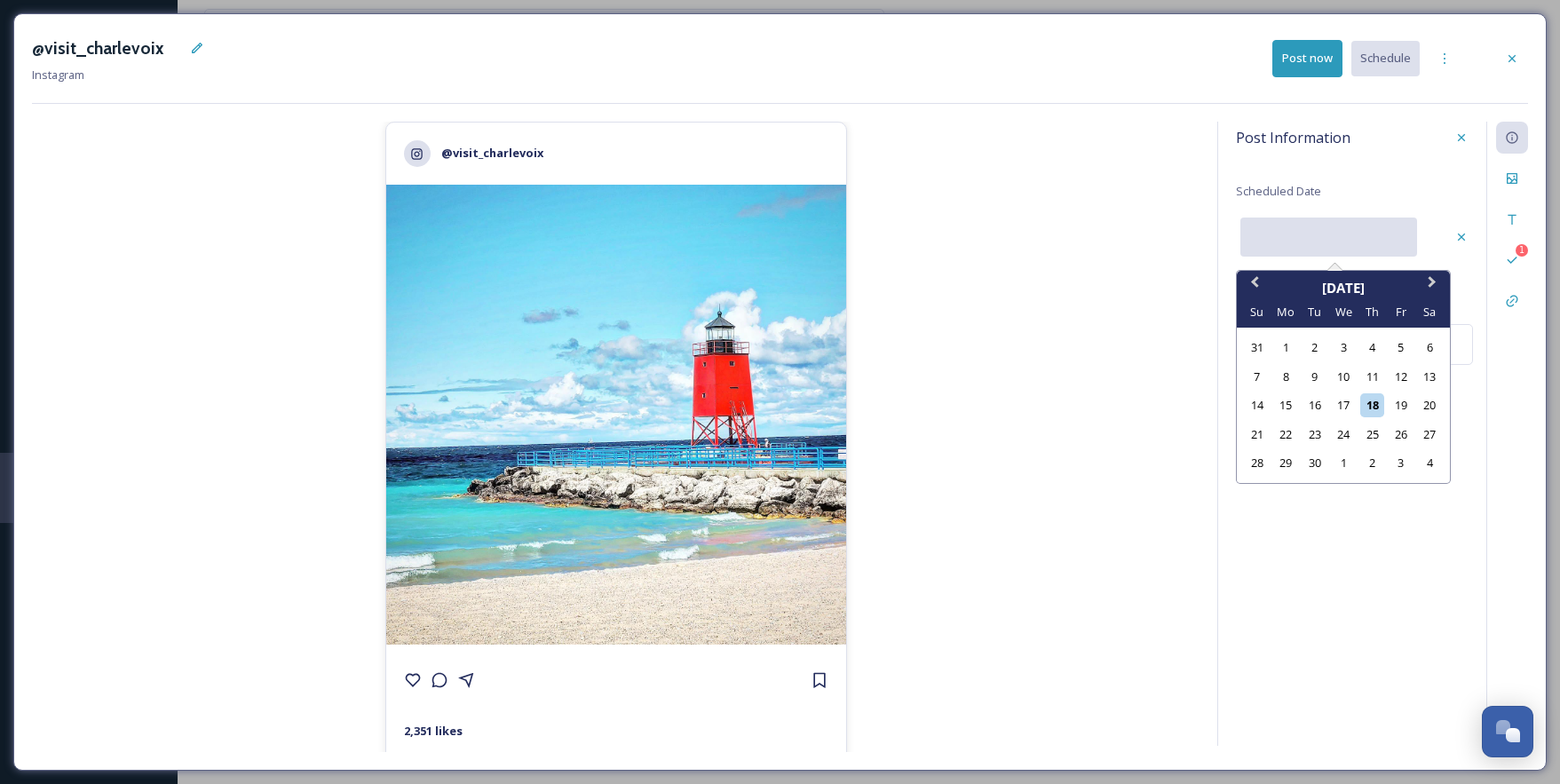
click at [1263, 240] on input "text" at bounding box center [1329, 237] width 177 height 39
click at [1378, 433] on div "25" at bounding box center [1373, 435] width 24 height 24
type input "[DATE]"
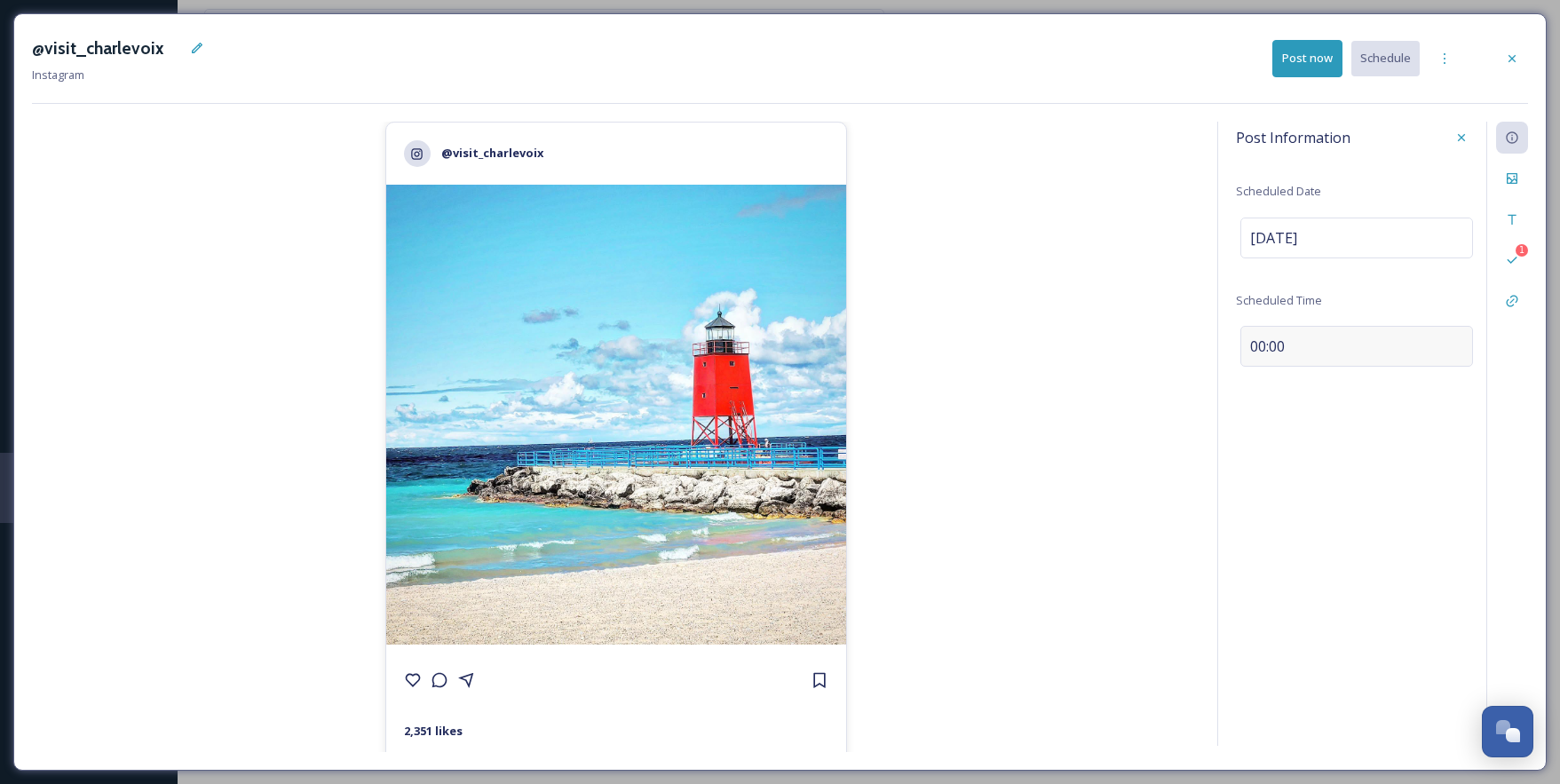
click at [1322, 340] on div "00:00" at bounding box center [1356, 346] width 233 height 41
click at [1257, 345] on input "10:29" at bounding box center [1296, 343] width 119 height 42
click at [1296, 345] on input "03:29" at bounding box center [1296, 343] width 119 height 42
type input "15:29"
click at [1378, 404] on div "Post Information Scheduled Date [DATE] Scheduled Time 15:29 0" at bounding box center [1372, 434] width 311 height 625
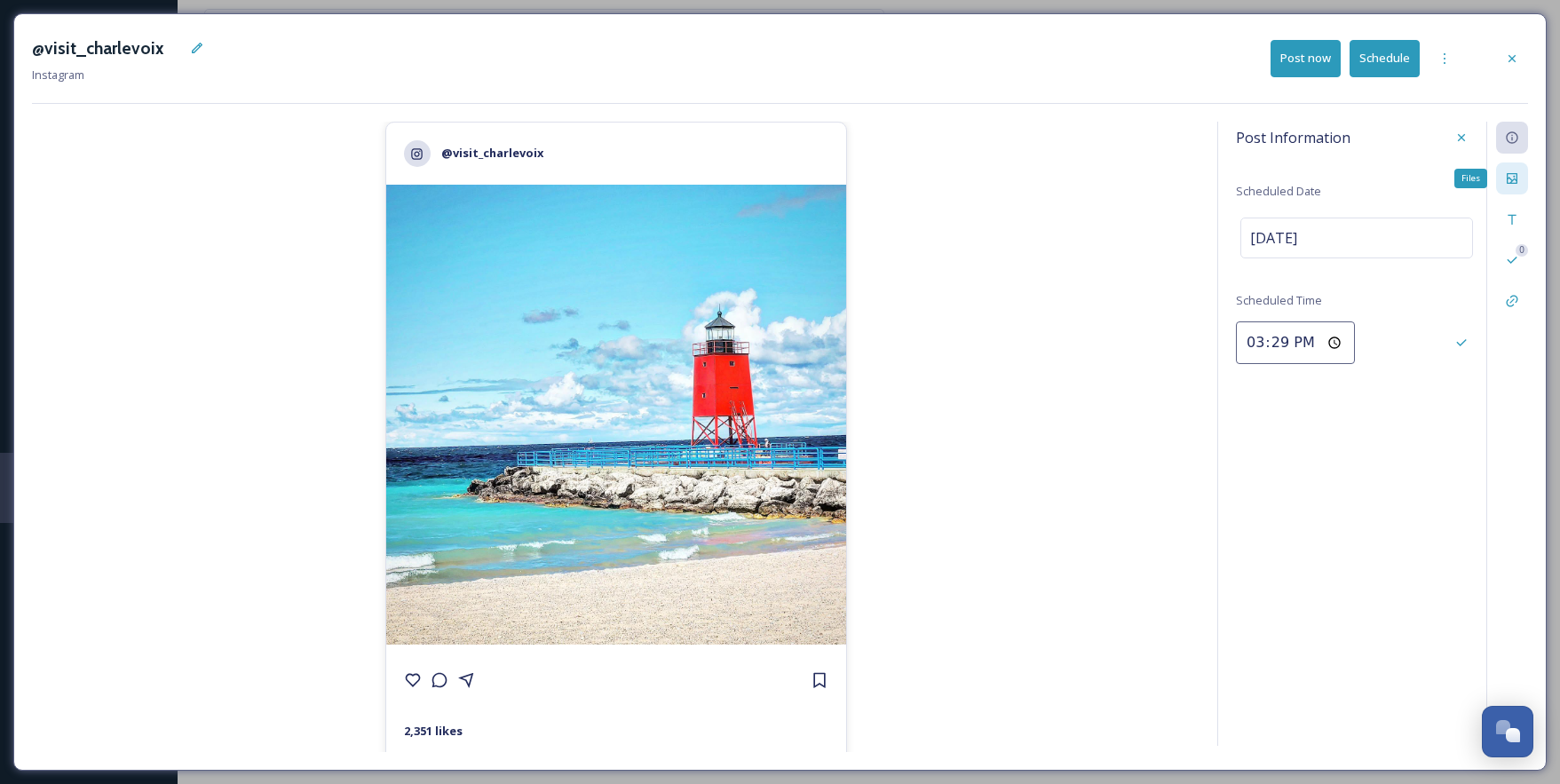
click at [1515, 171] on icon at bounding box center [1512, 178] width 14 height 14
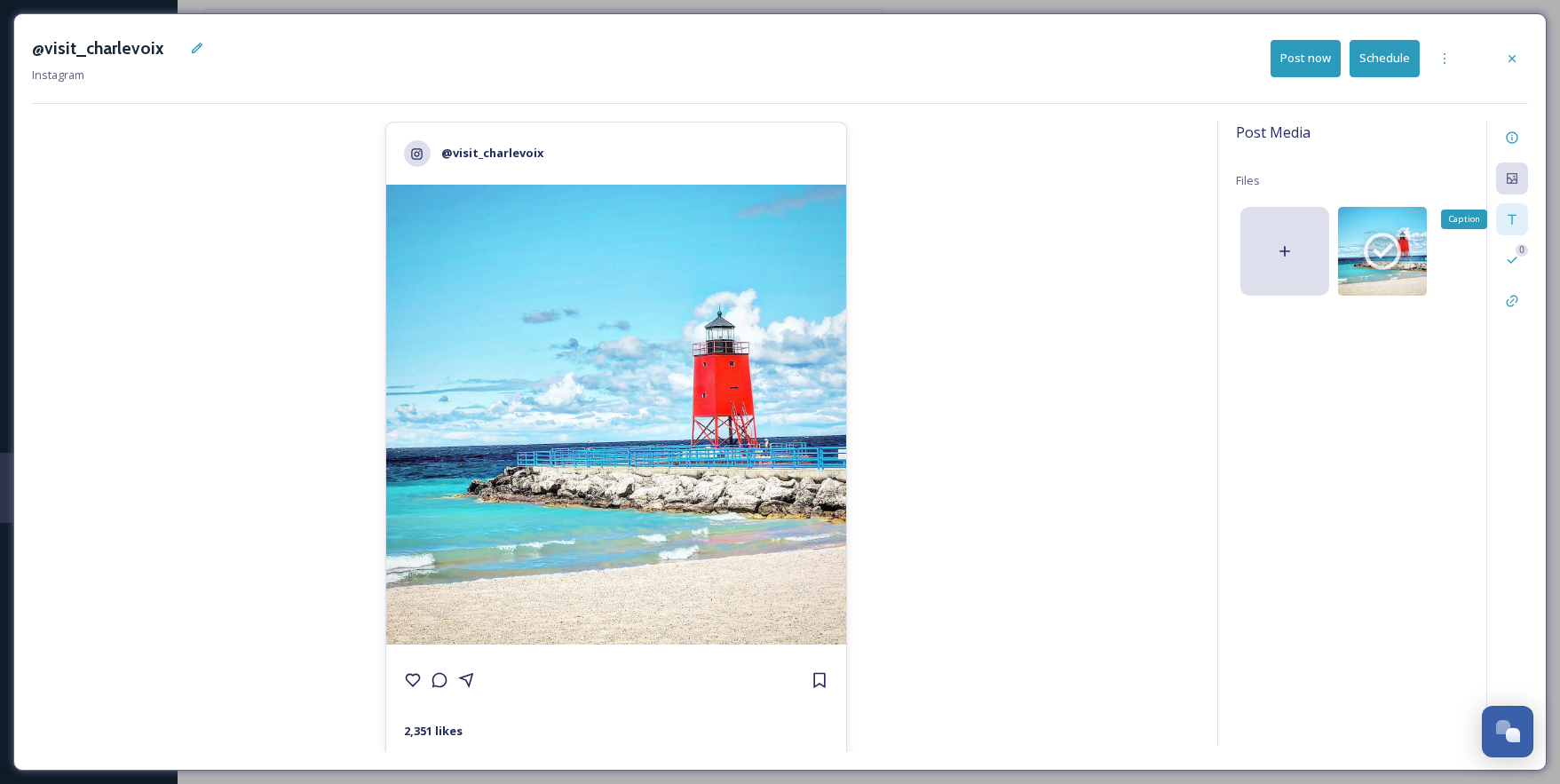
click at [1519, 226] on icon at bounding box center [1512, 218] width 14 height 14
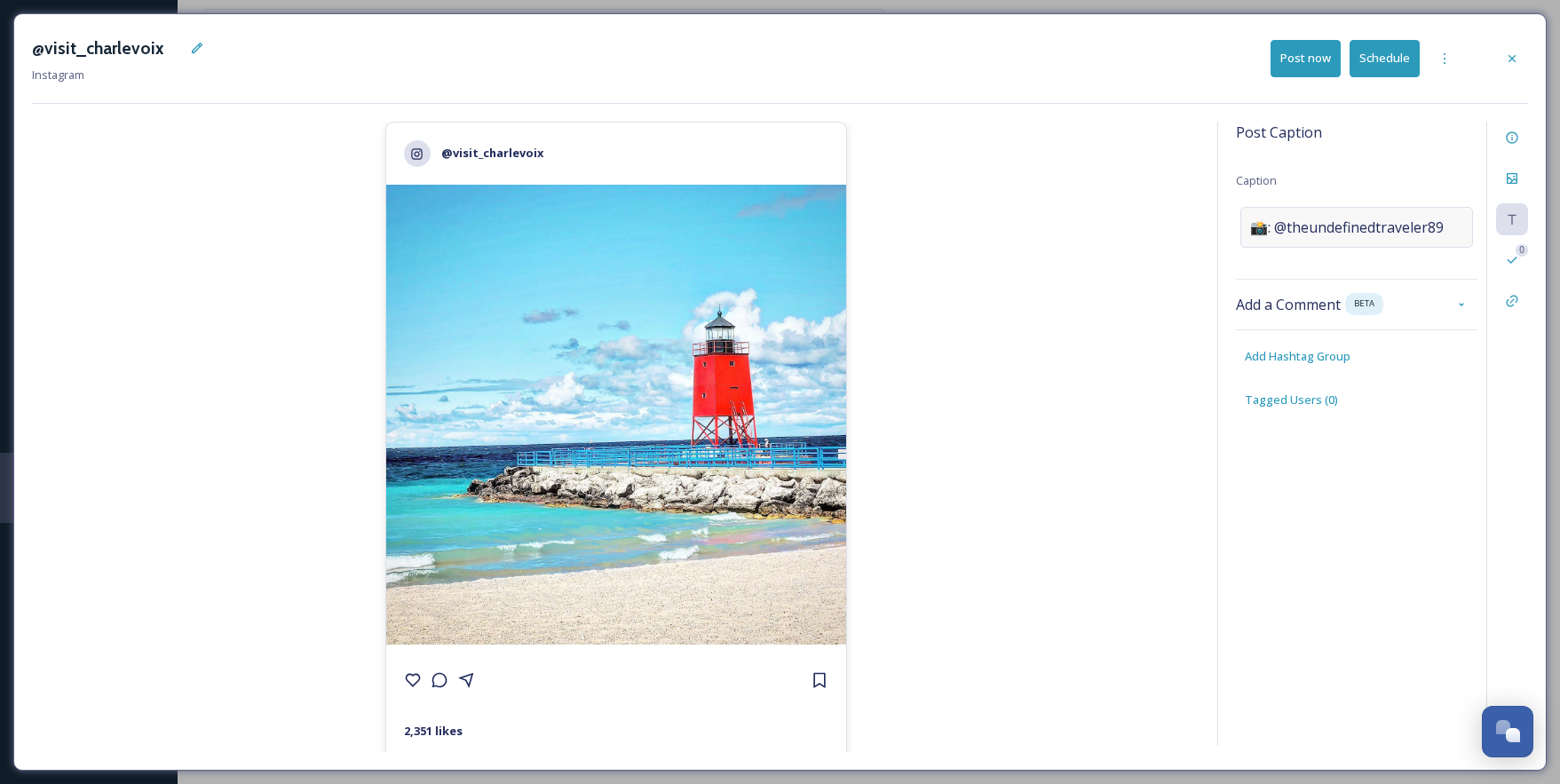
click at [1345, 218] on span "📸: @theundefinedtraveler89" at bounding box center [1347, 227] width 194 height 21
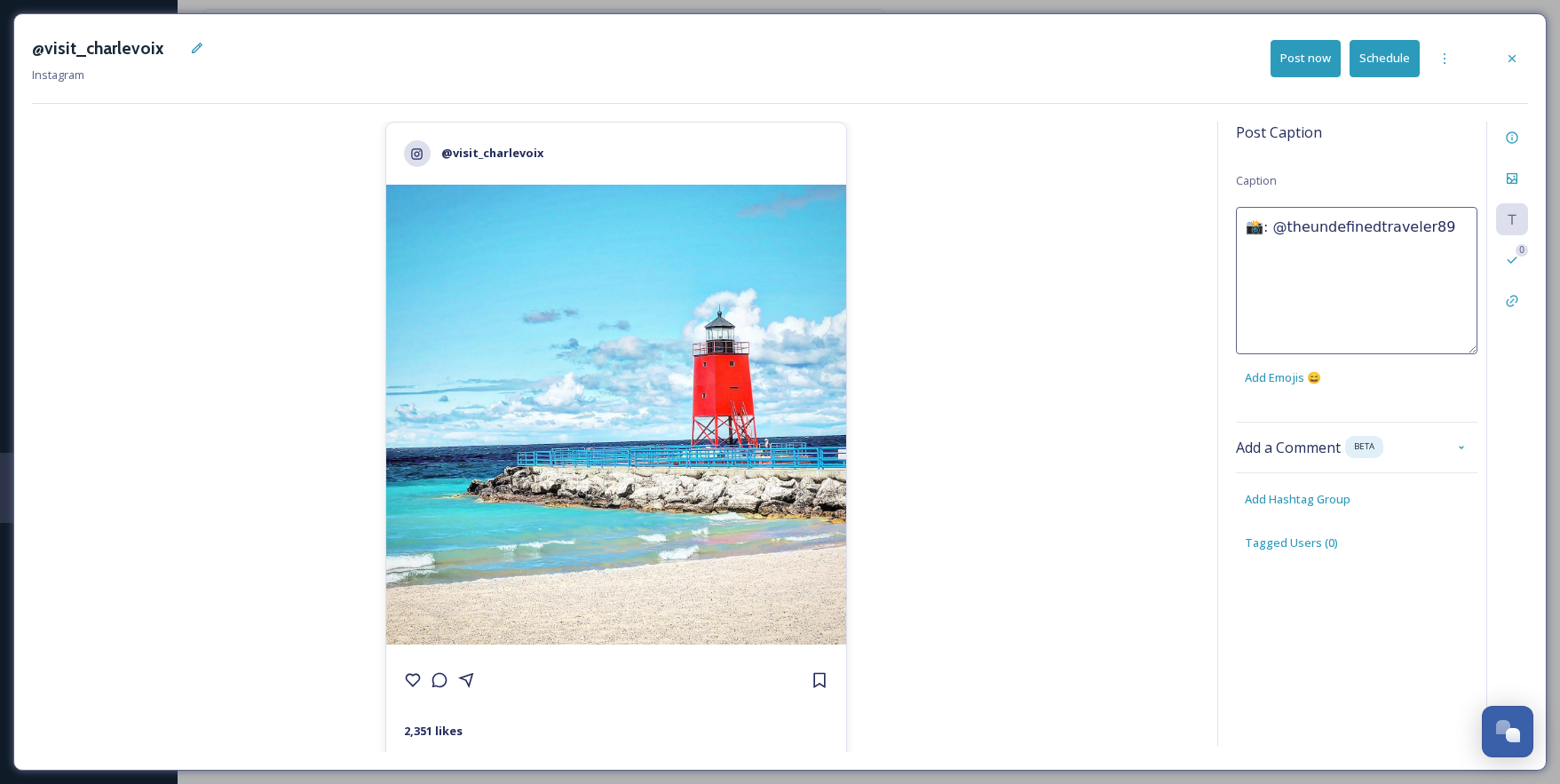
click at [1317, 222] on textarea "📸: @theundefinedtraveler89" at bounding box center [1357, 281] width 241 height 147
click at [1455, 252] on textarea "Hello Little Red 📸: @theundefinedtraveler89" at bounding box center [1357, 281] width 241 height 147
type textarea "Hello Little Red 📸: @theundefinedtraveler89"
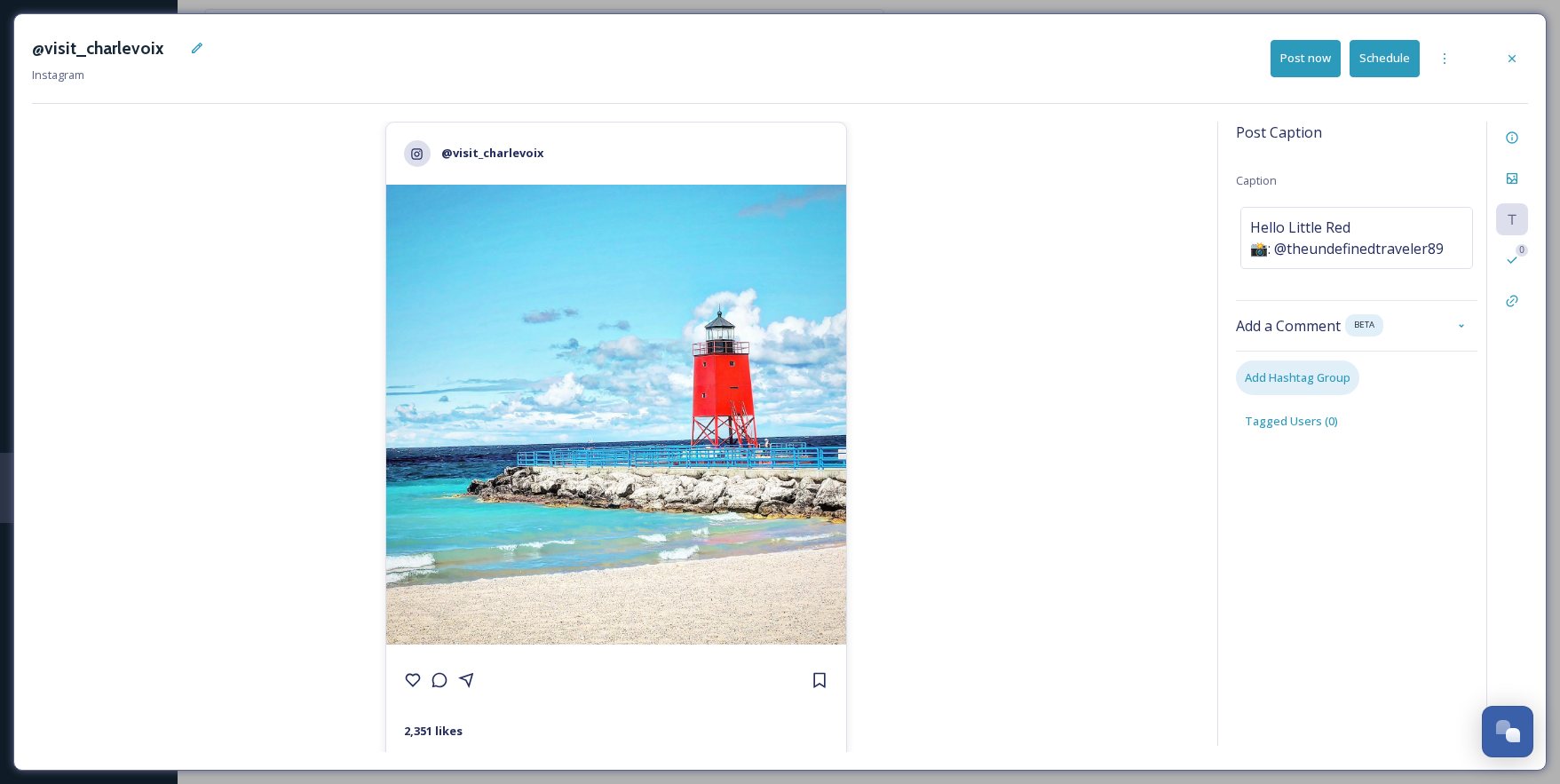
click at [1323, 491] on div "Post Caption Caption Hello Little Red 📸: @theundefinedtraveler89 Add a Comment …" at bounding box center [1372, 434] width 311 height 625
click at [1323, 380] on span "Add Hashtag Group" at bounding box center [1297, 378] width 106 height 17
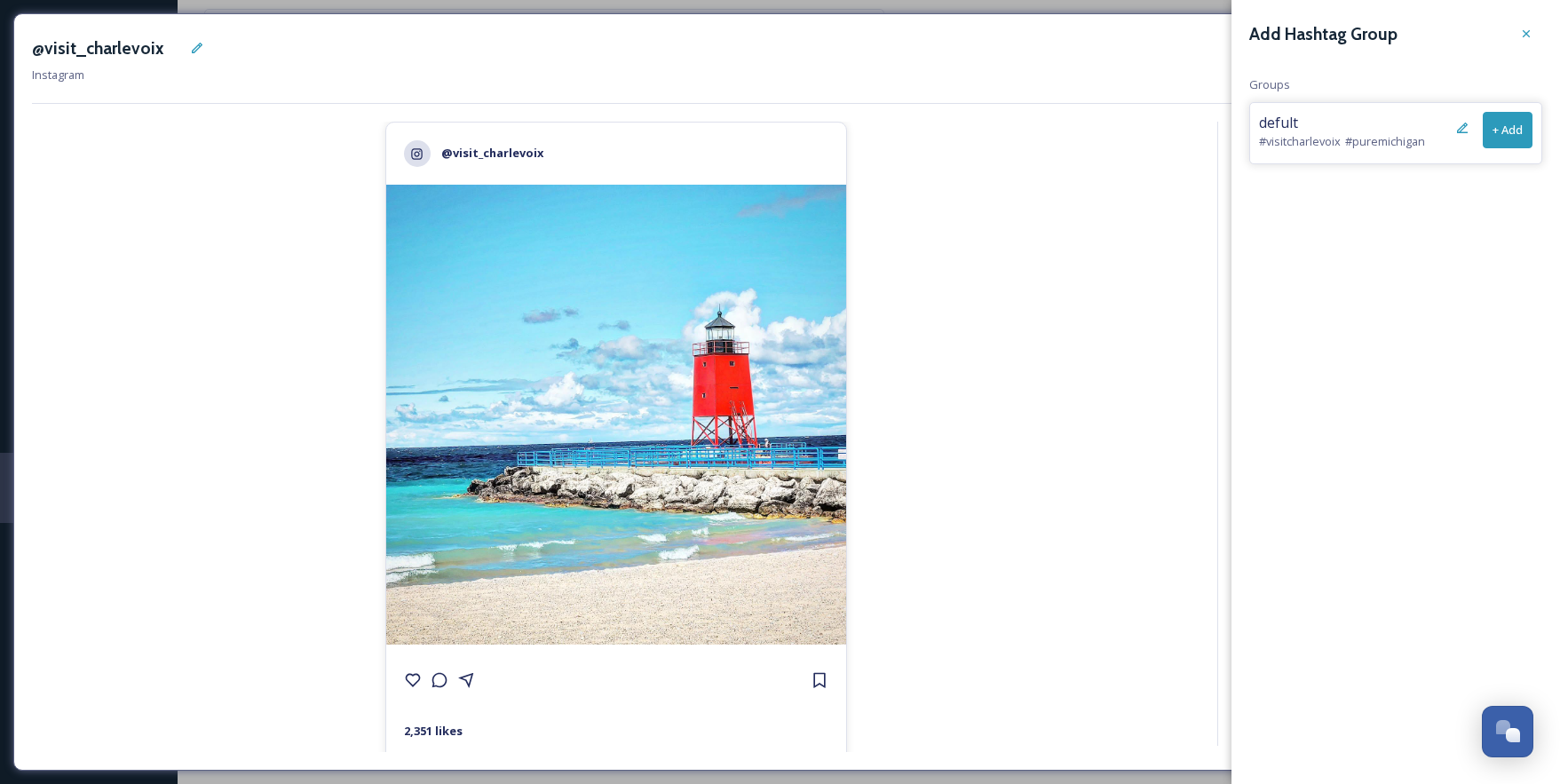
click at [1526, 125] on button "+ Add" at bounding box center [1508, 130] width 50 height 37
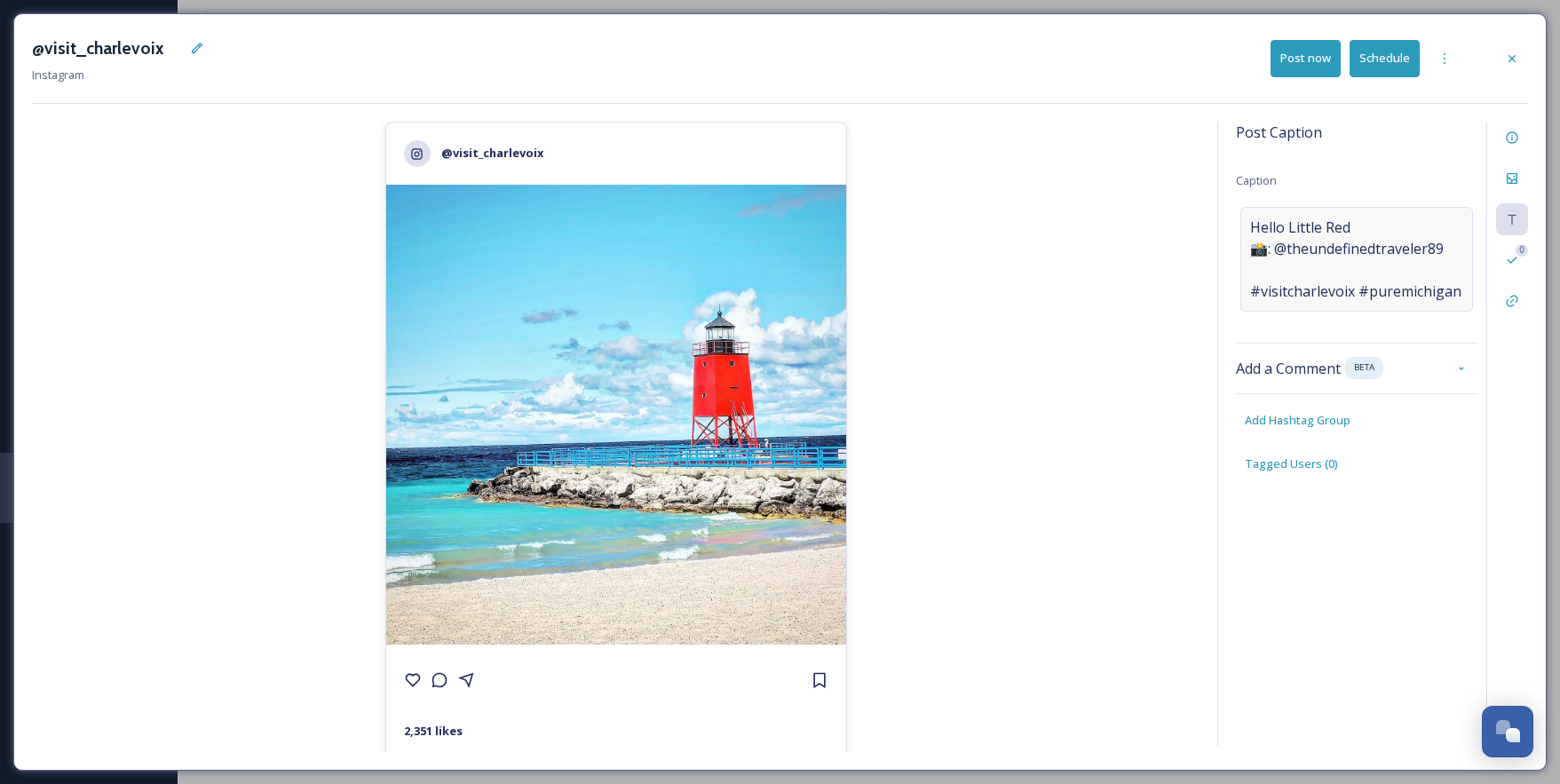
click at [1267, 267] on span "Hello Little Red 📸: @theundefinedtraveler89 #visitcharlevoix #puremichigan" at bounding box center [1355, 259] width 211 height 86
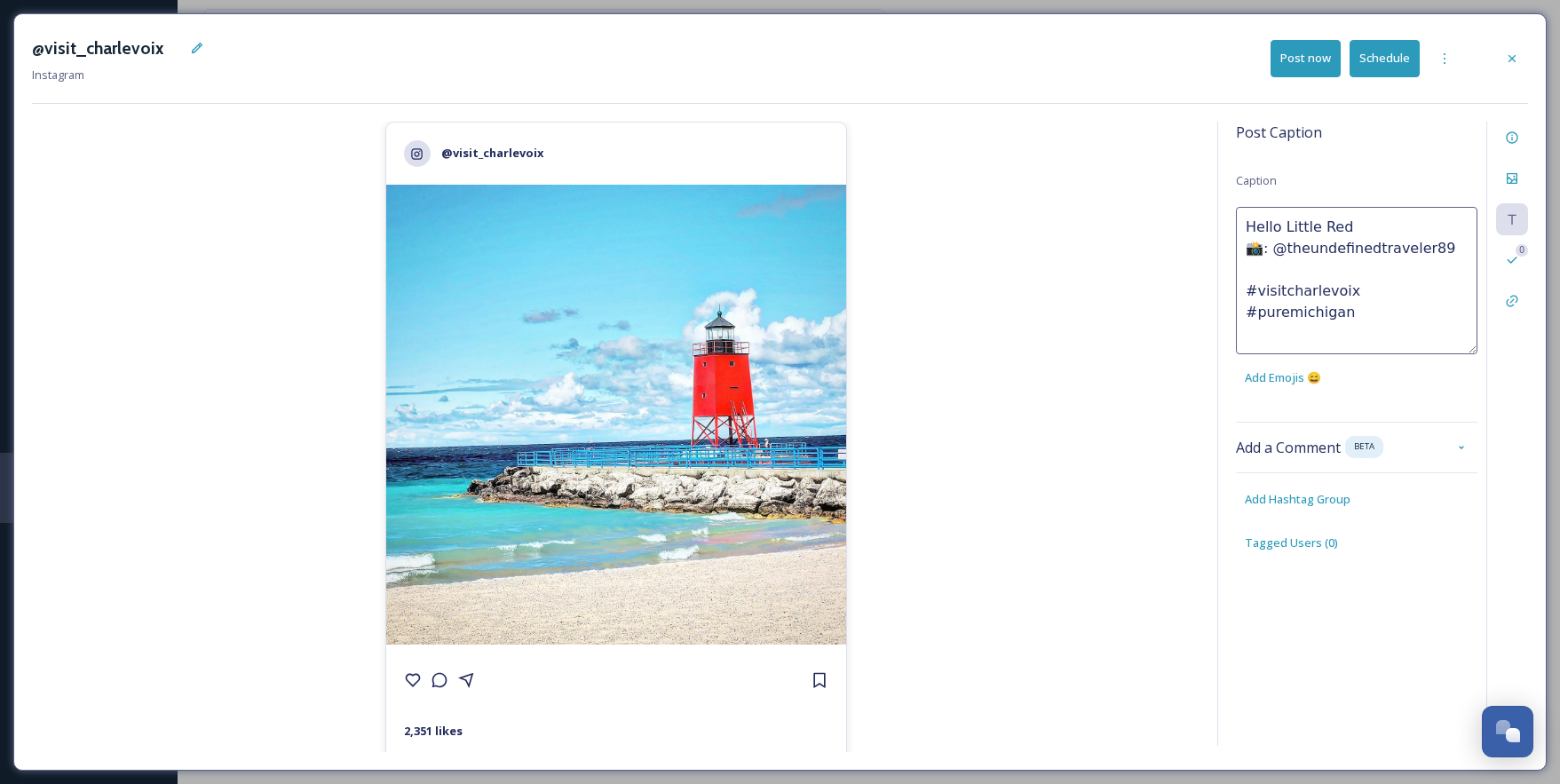
click at [1254, 268] on textarea "Hello Little Red 📸: @theundefinedtraveler89 #visitcharlevoix #puremichigan" at bounding box center [1357, 281] width 241 height 147
type textarea "Hello Little Red 📸: @theundefinedtraveler89 #visitcharlevoix #puremichigan"
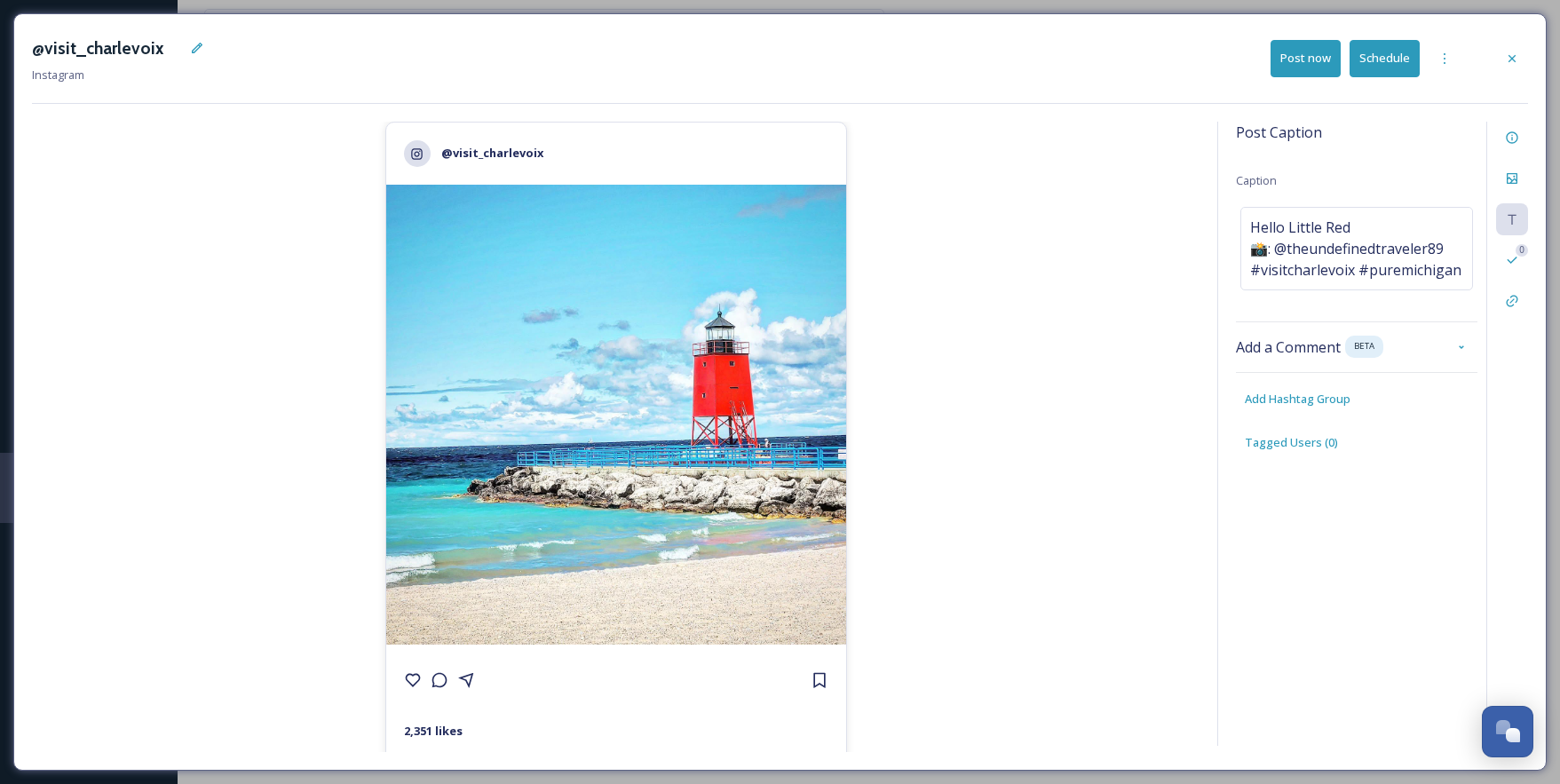
click at [1386, 60] on button "Schedule" at bounding box center [1385, 58] width 70 height 37
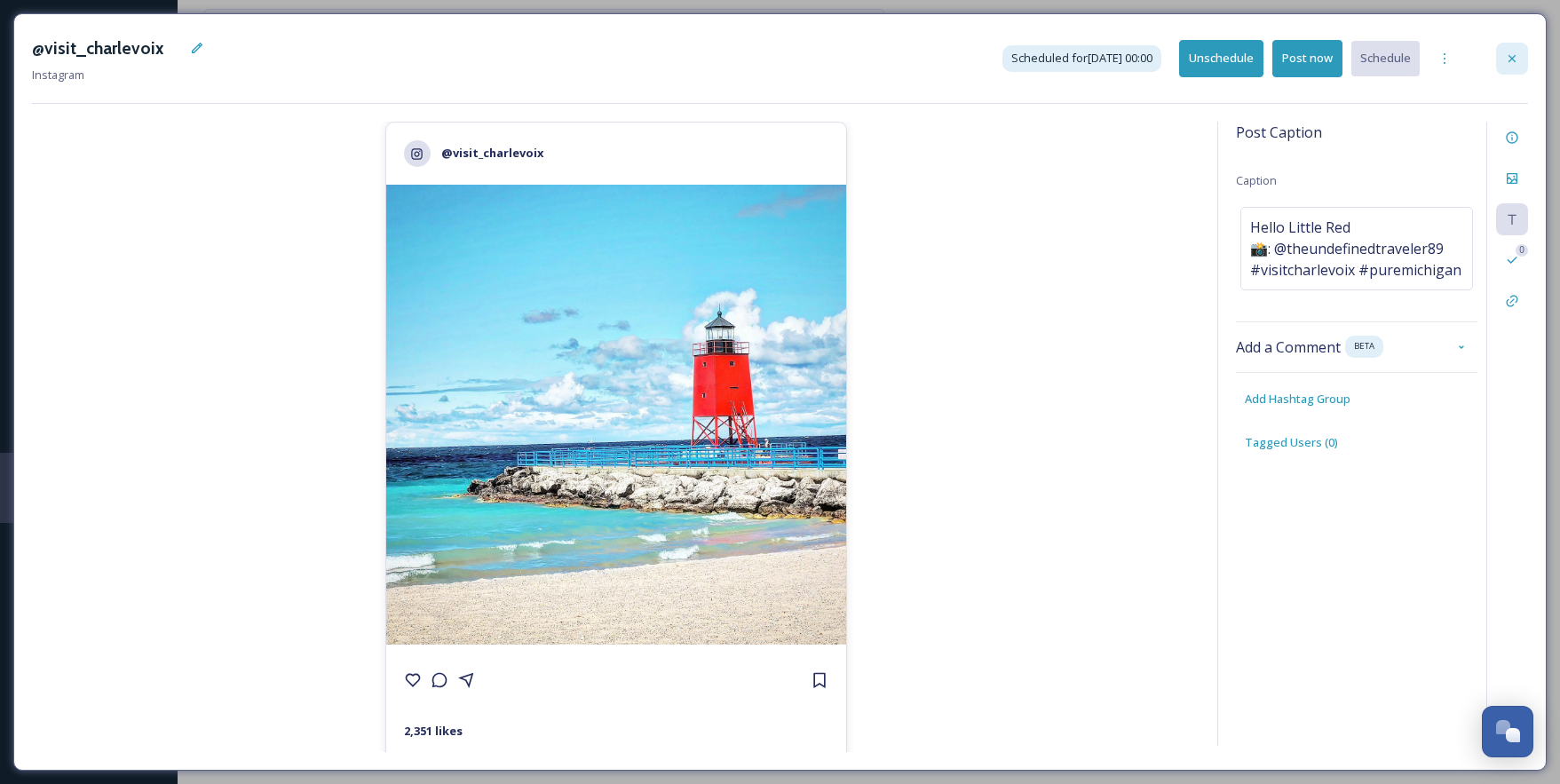
click at [1523, 53] on div at bounding box center [1512, 58] width 32 height 32
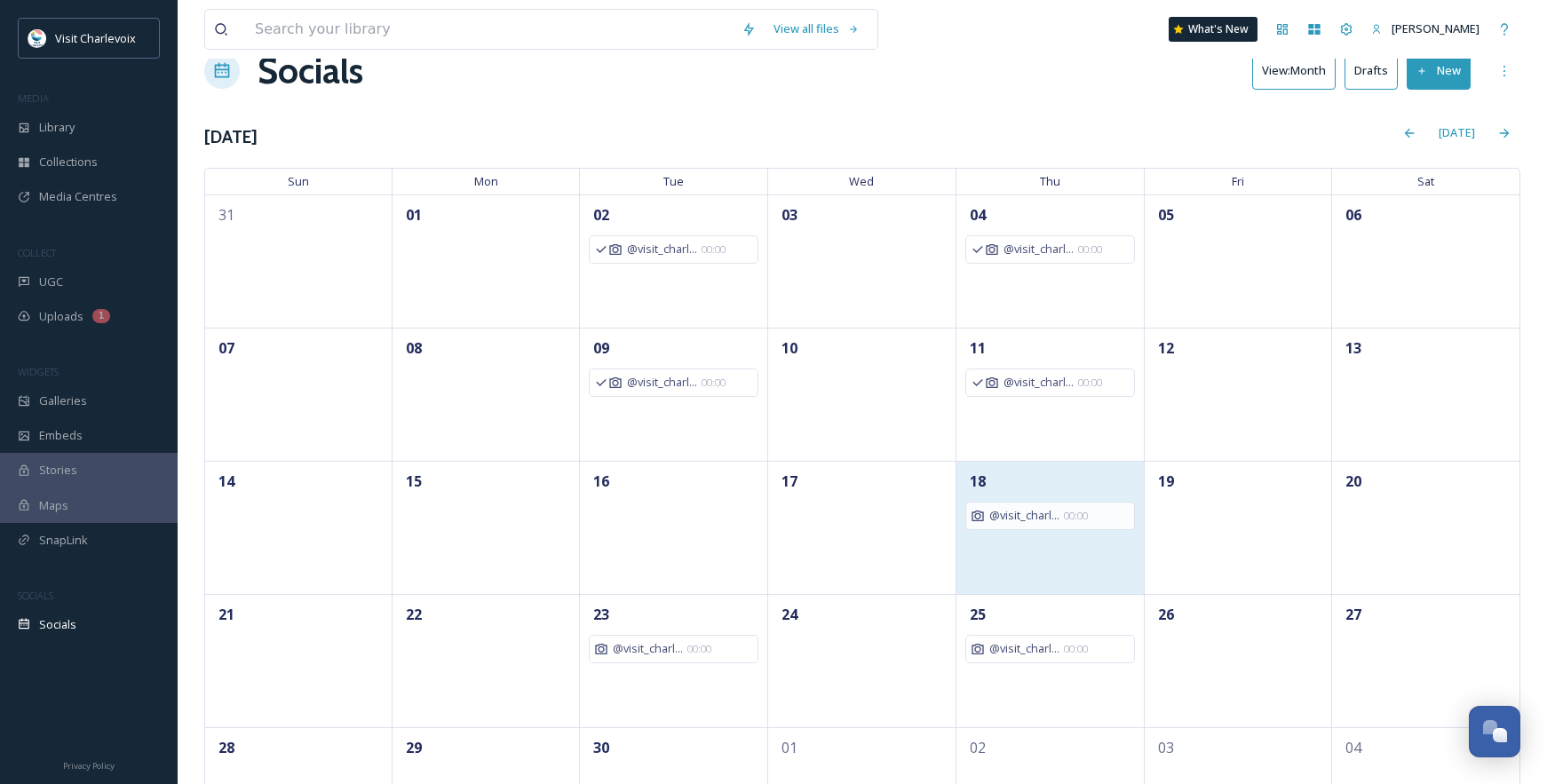
scroll to position [135, 0]
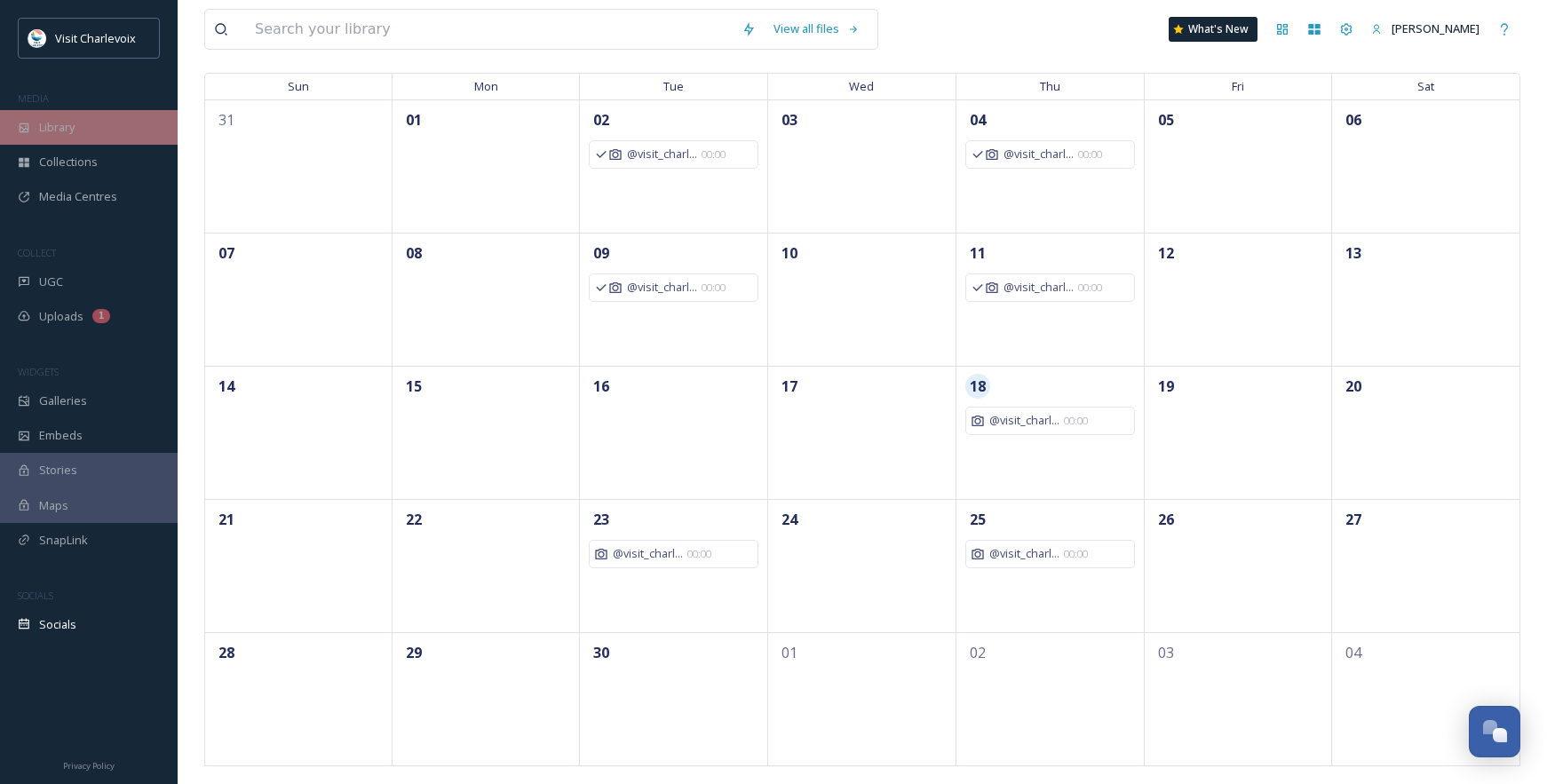
click at [67, 123] on span "Library" at bounding box center [56, 127] width 36 height 17
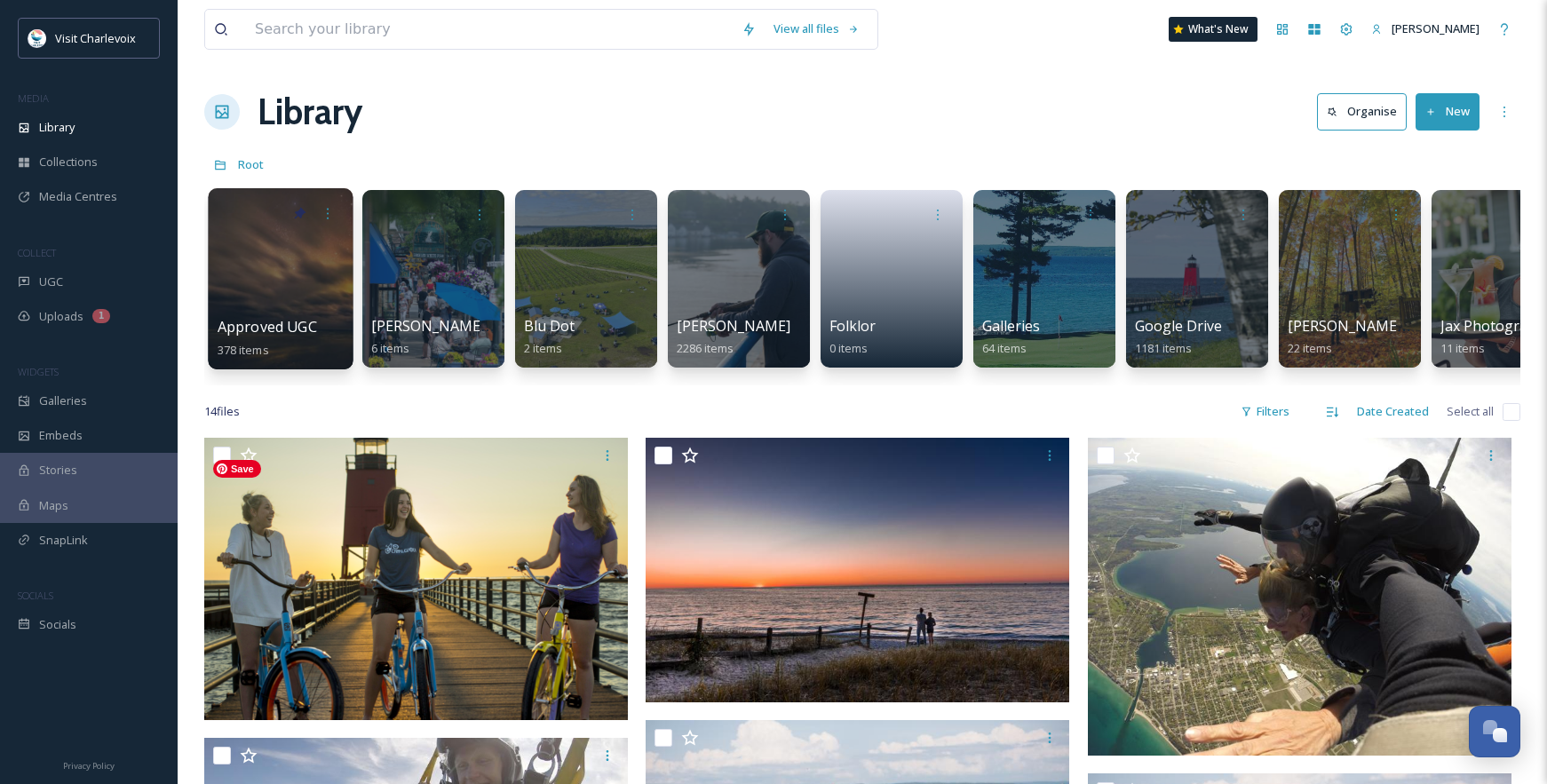
click at [286, 318] on span "Approved UGC" at bounding box center [267, 326] width 100 height 19
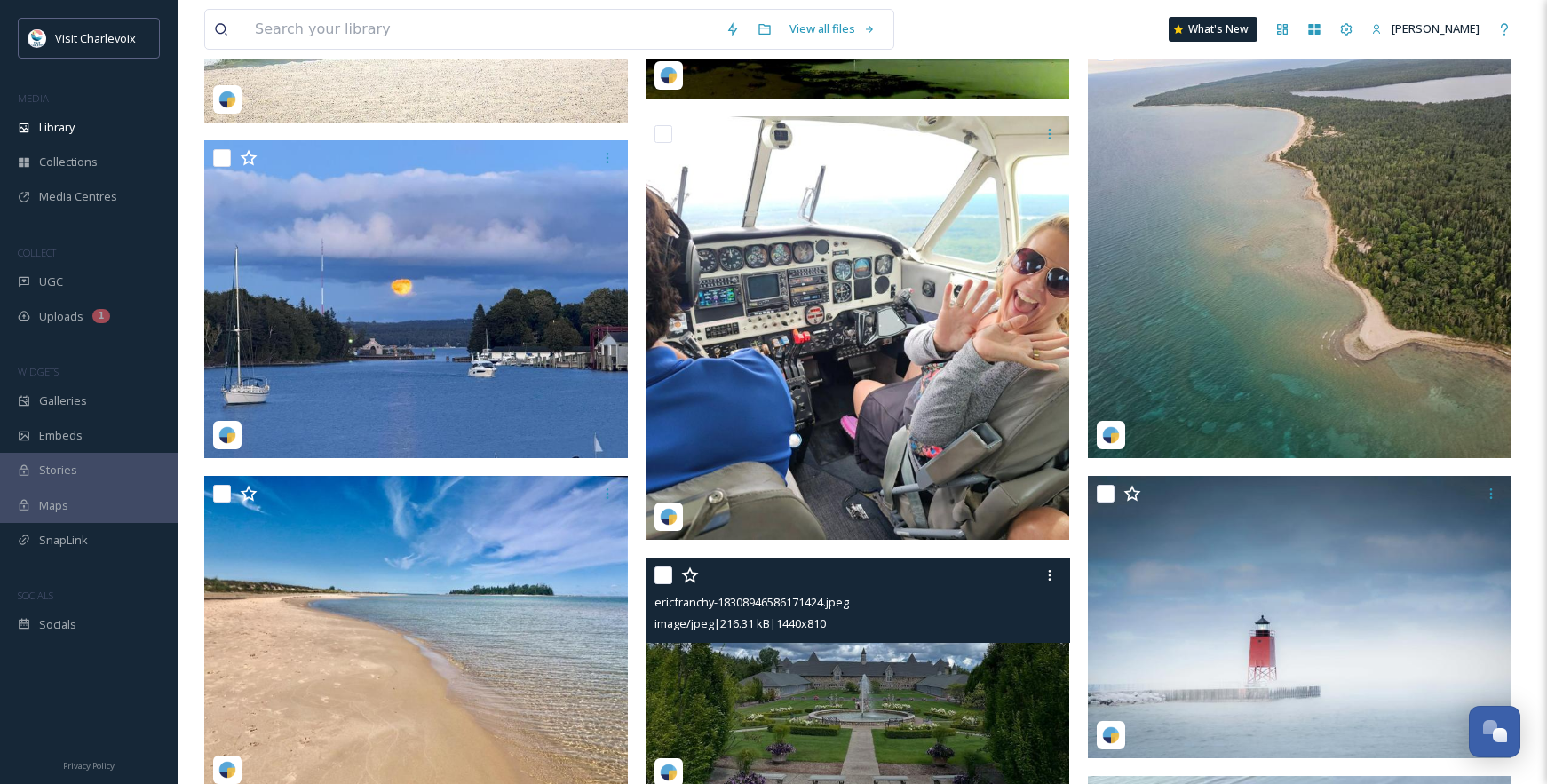
scroll to position [542, 0]
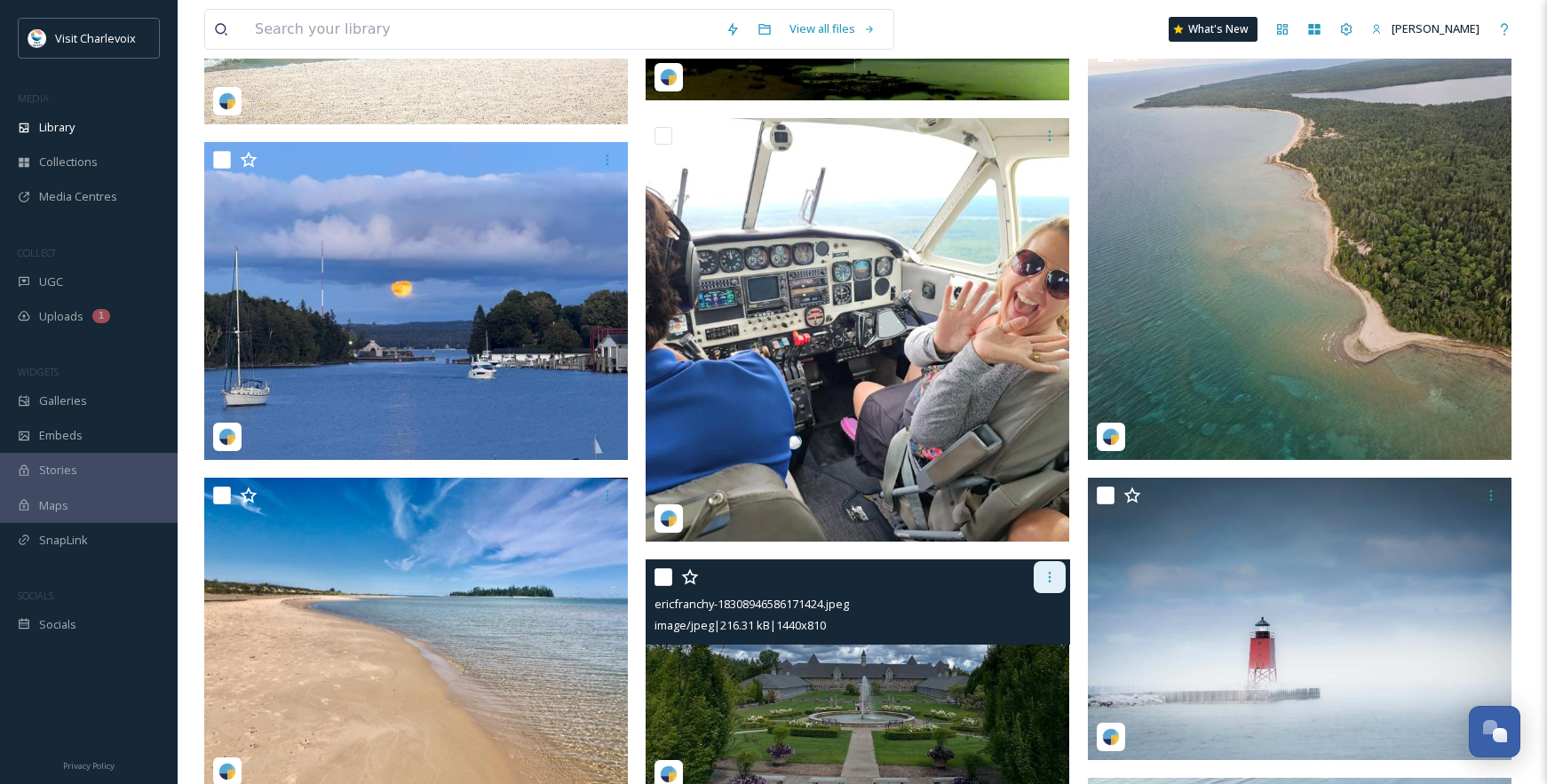
click at [1056, 573] on icon at bounding box center [1049, 577] width 14 height 14
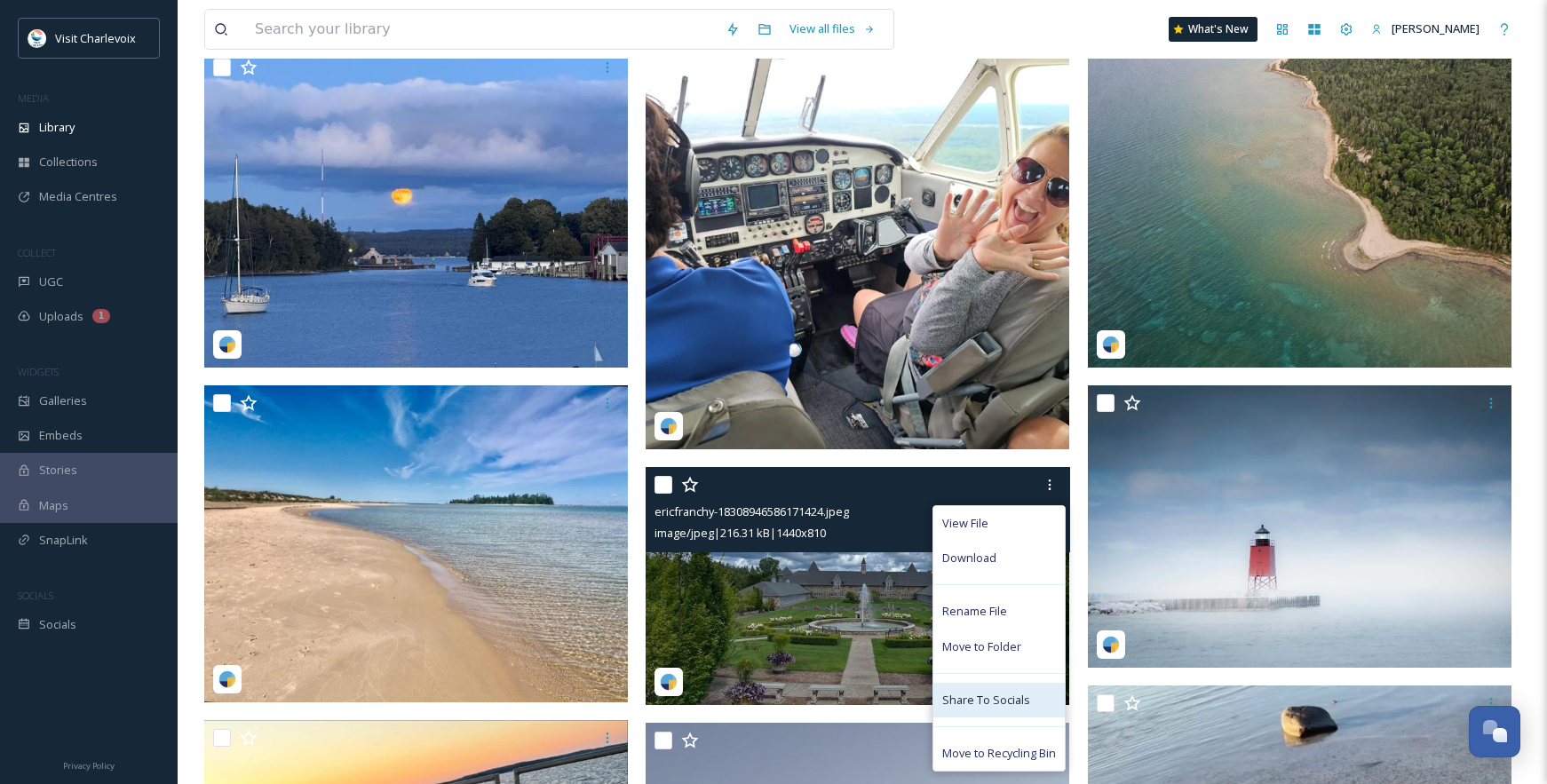
scroll to position [673, 0]
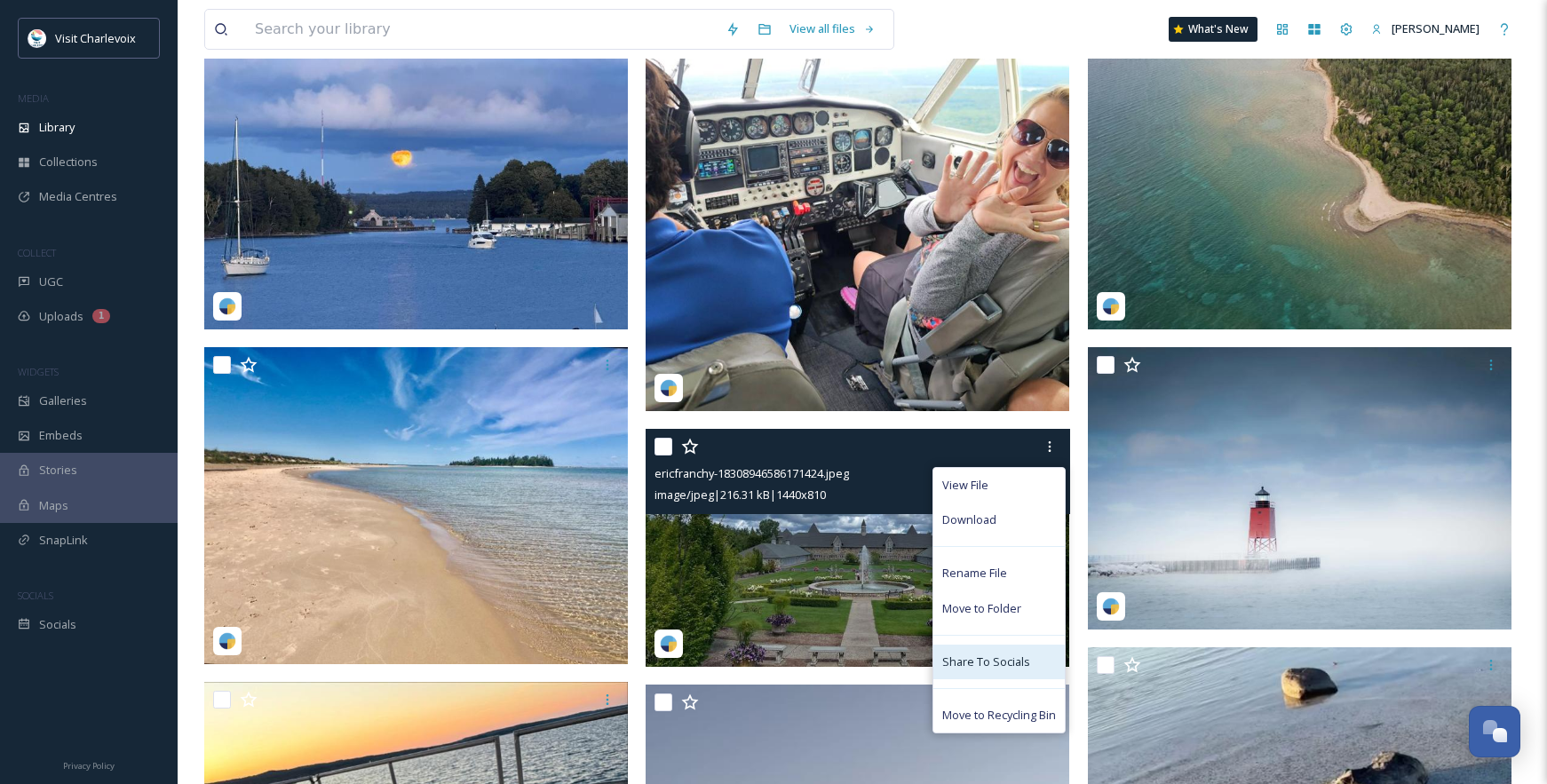
click at [998, 664] on span "Share To Socials" at bounding box center [986, 661] width 88 height 17
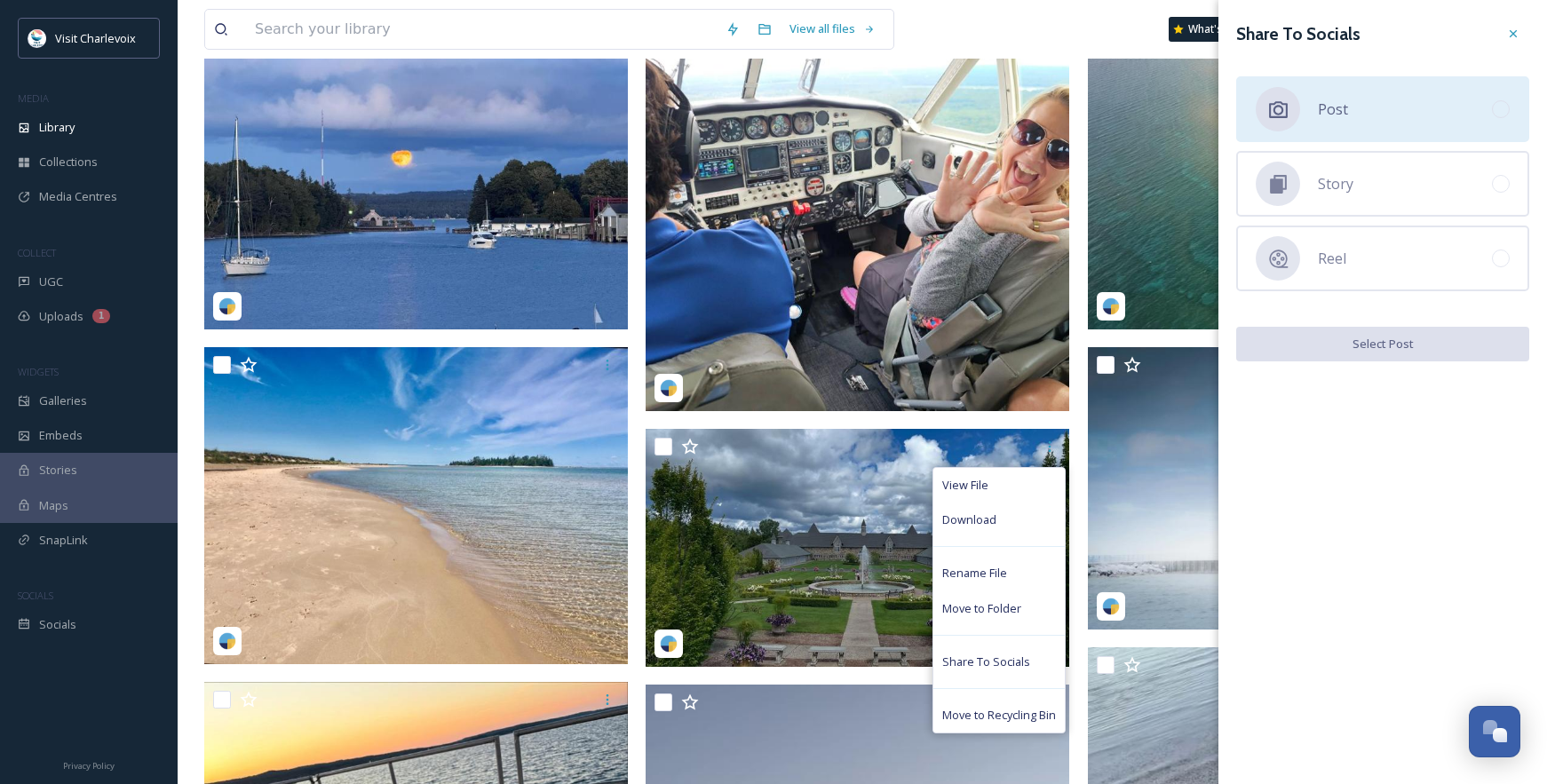
click at [1376, 118] on div "Post" at bounding box center [1383, 109] width 293 height 65
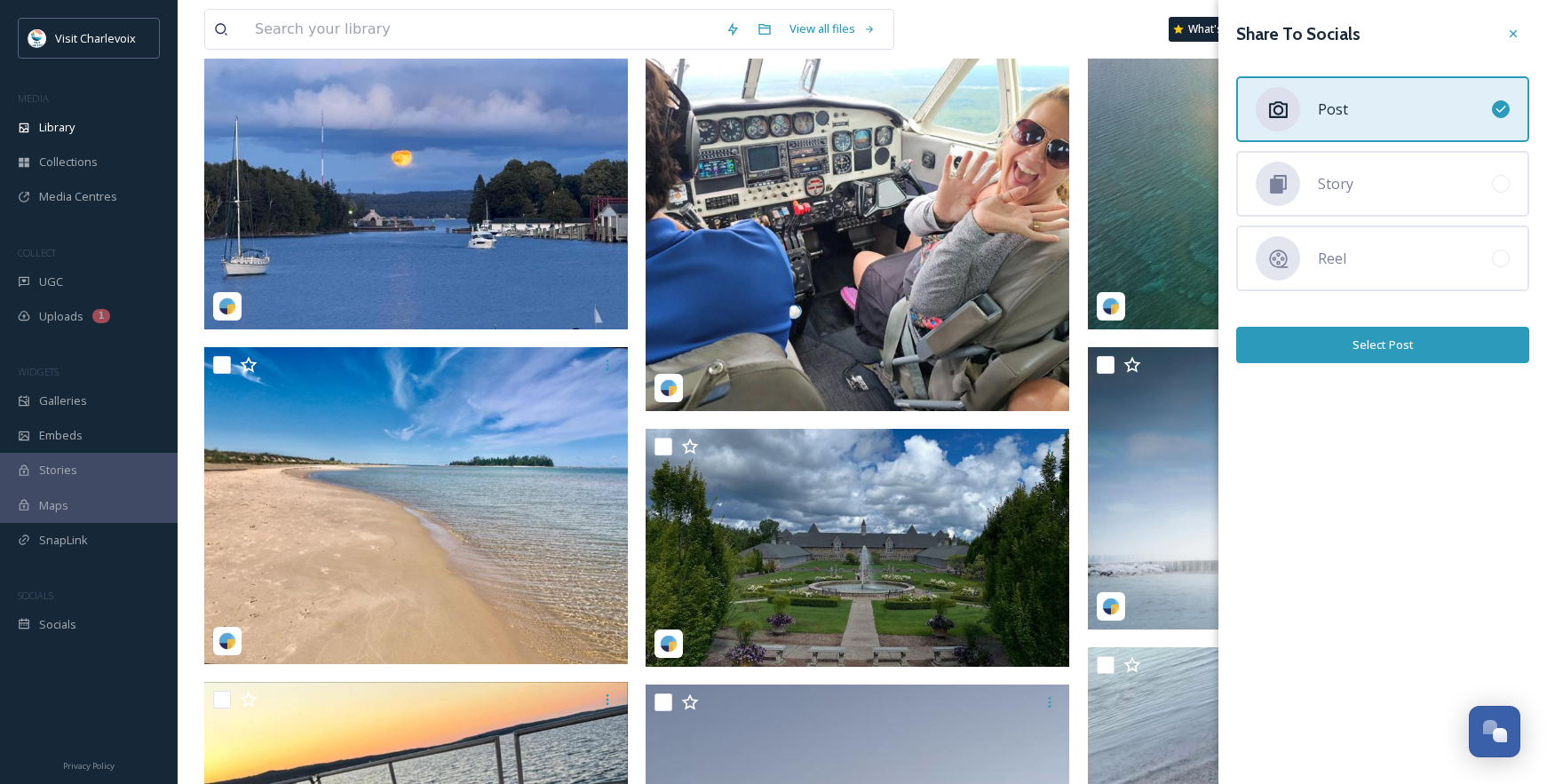
click at [1377, 356] on button "Select Post" at bounding box center [1383, 345] width 293 height 37
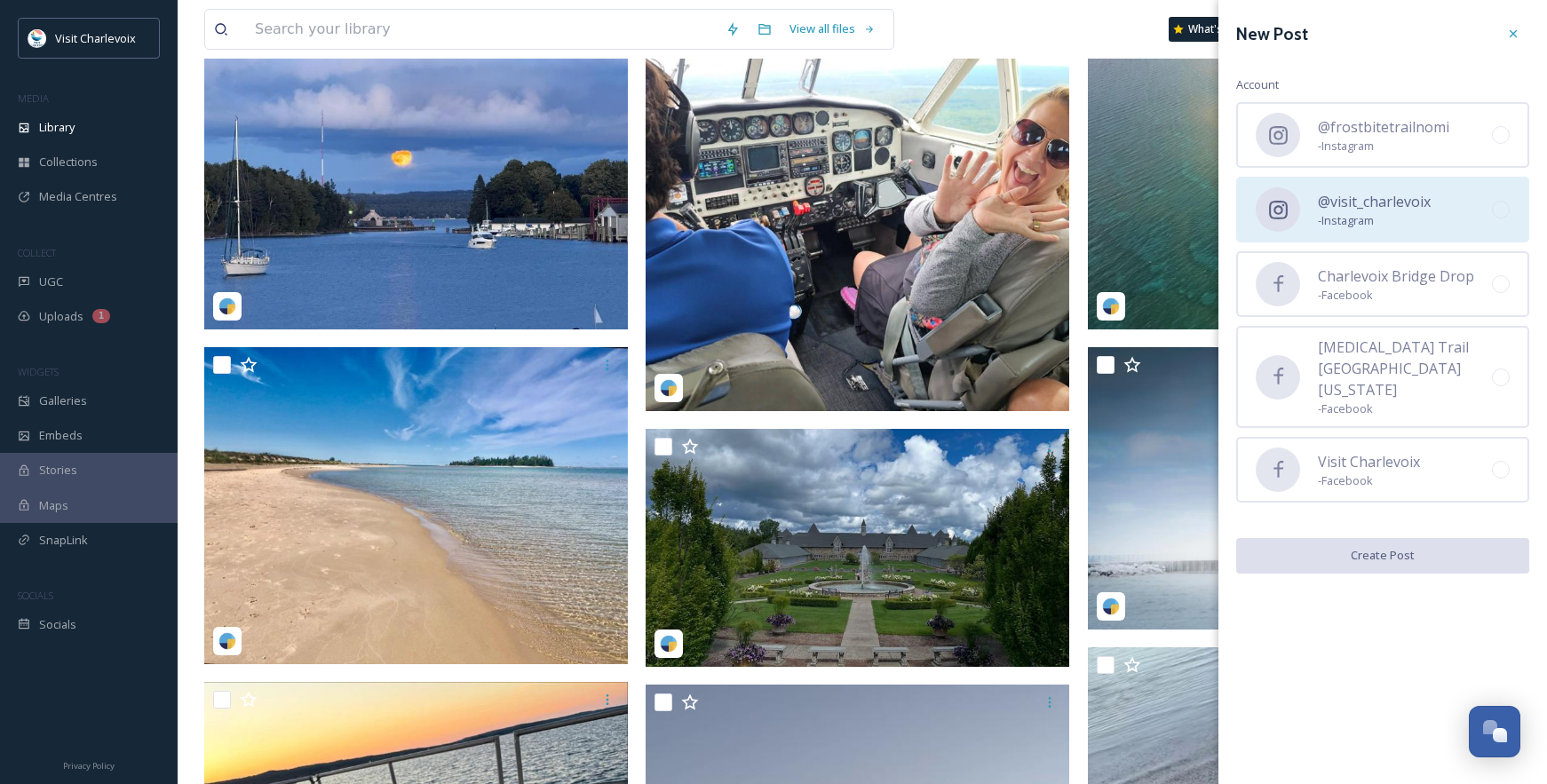
click at [1353, 195] on span "@visit_charlevoix" at bounding box center [1374, 201] width 112 height 21
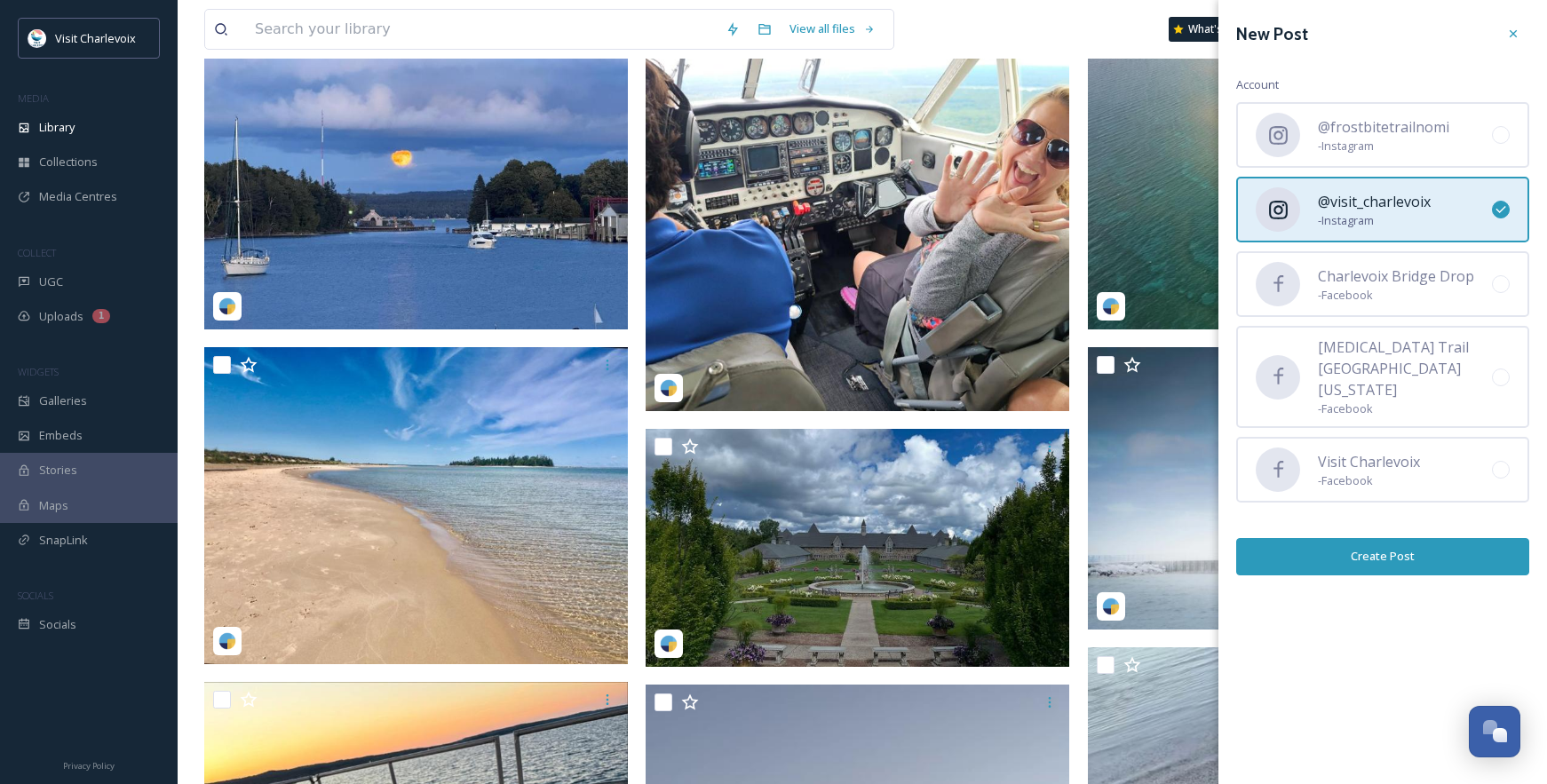
click at [1374, 549] on button "Create Post" at bounding box center [1383, 556] width 293 height 37
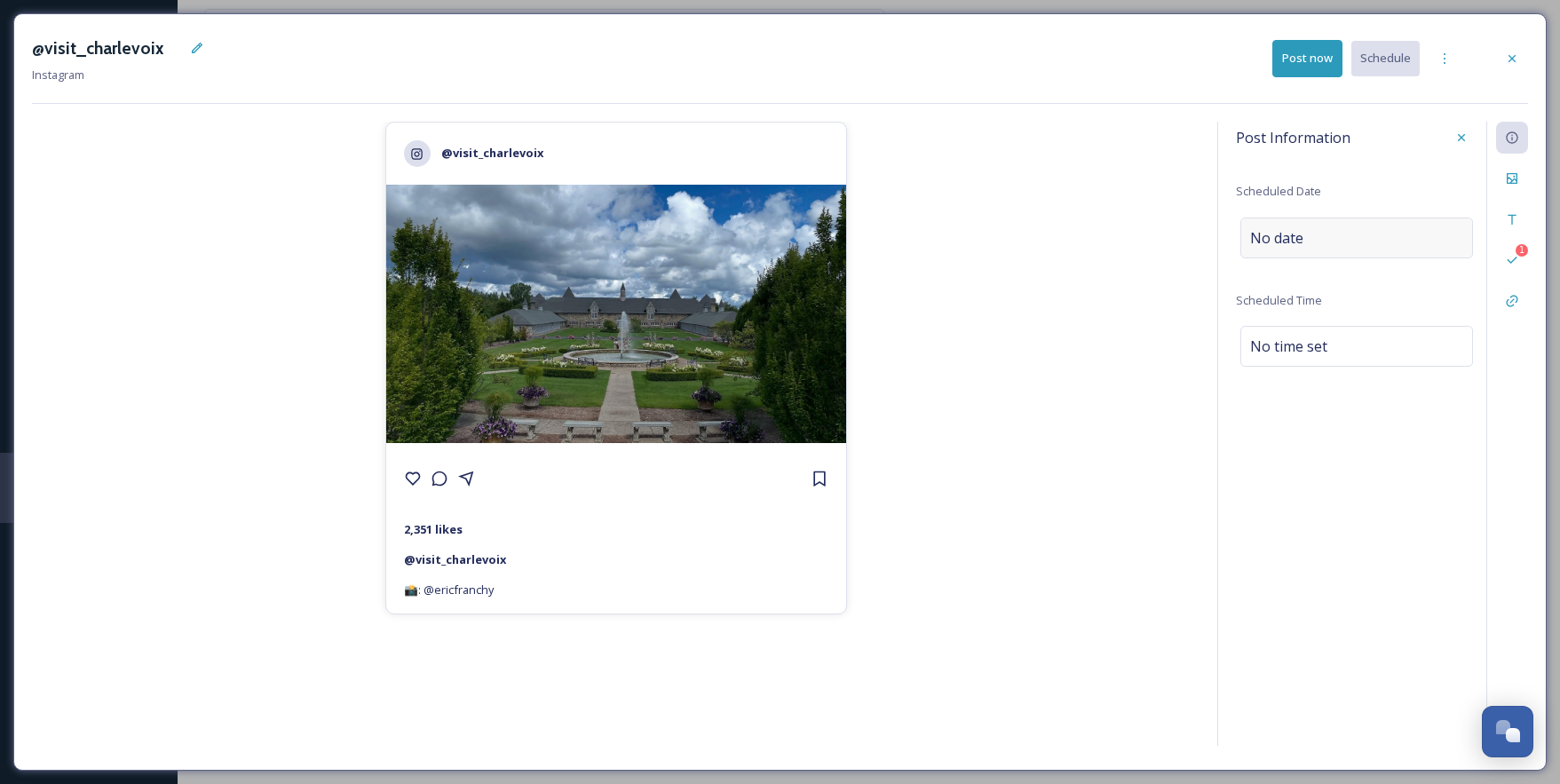
click at [1331, 233] on div "No date" at bounding box center [1356, 238] width 233 height 41
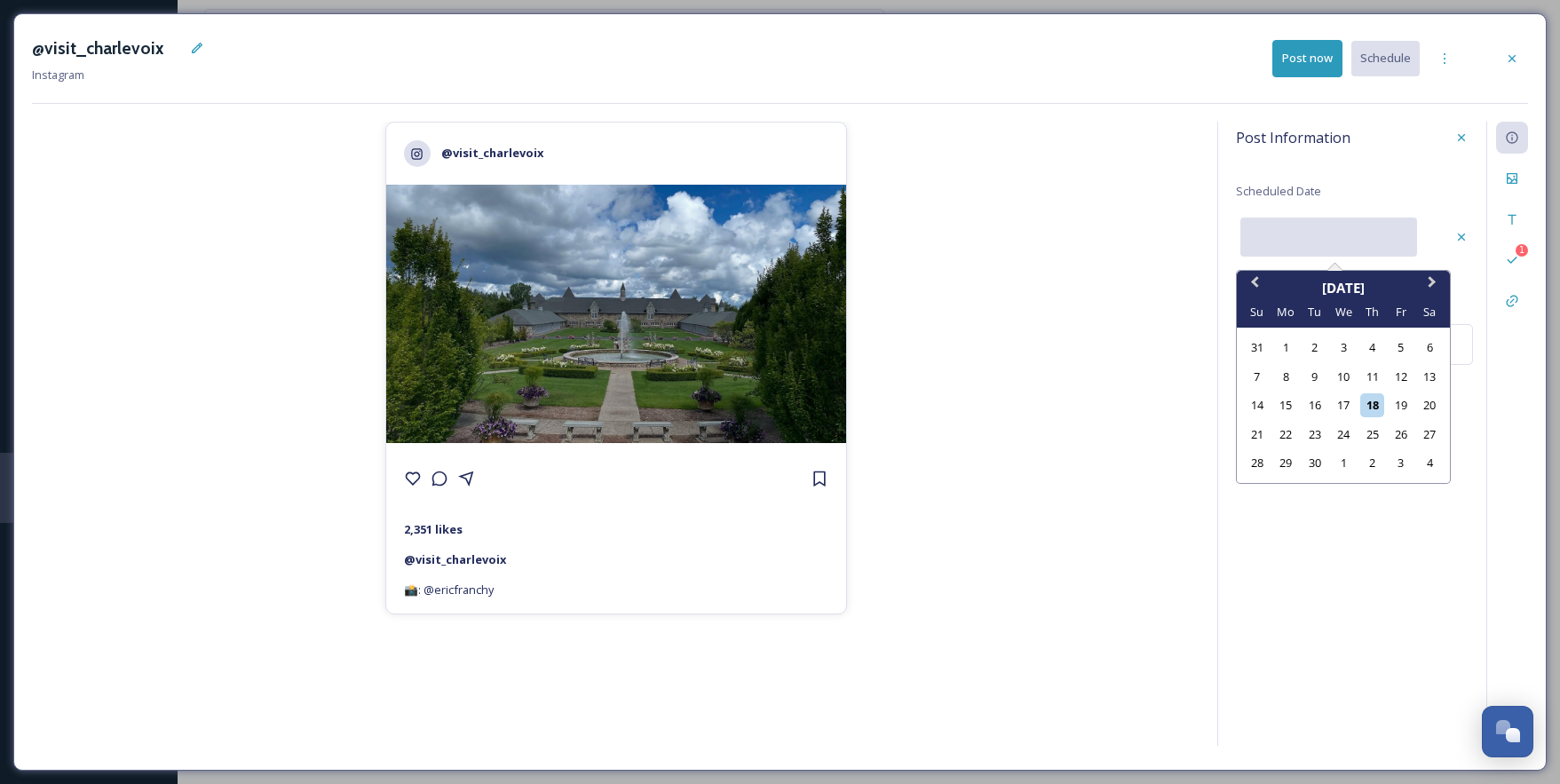
click at [1330, 244] on input "text" at bounding box center [1329, 237] width 177 height 39
click at [1318, 469] on div "30" at bounding box center [1315, 463] width 24 height 24
type input "[DATE]"
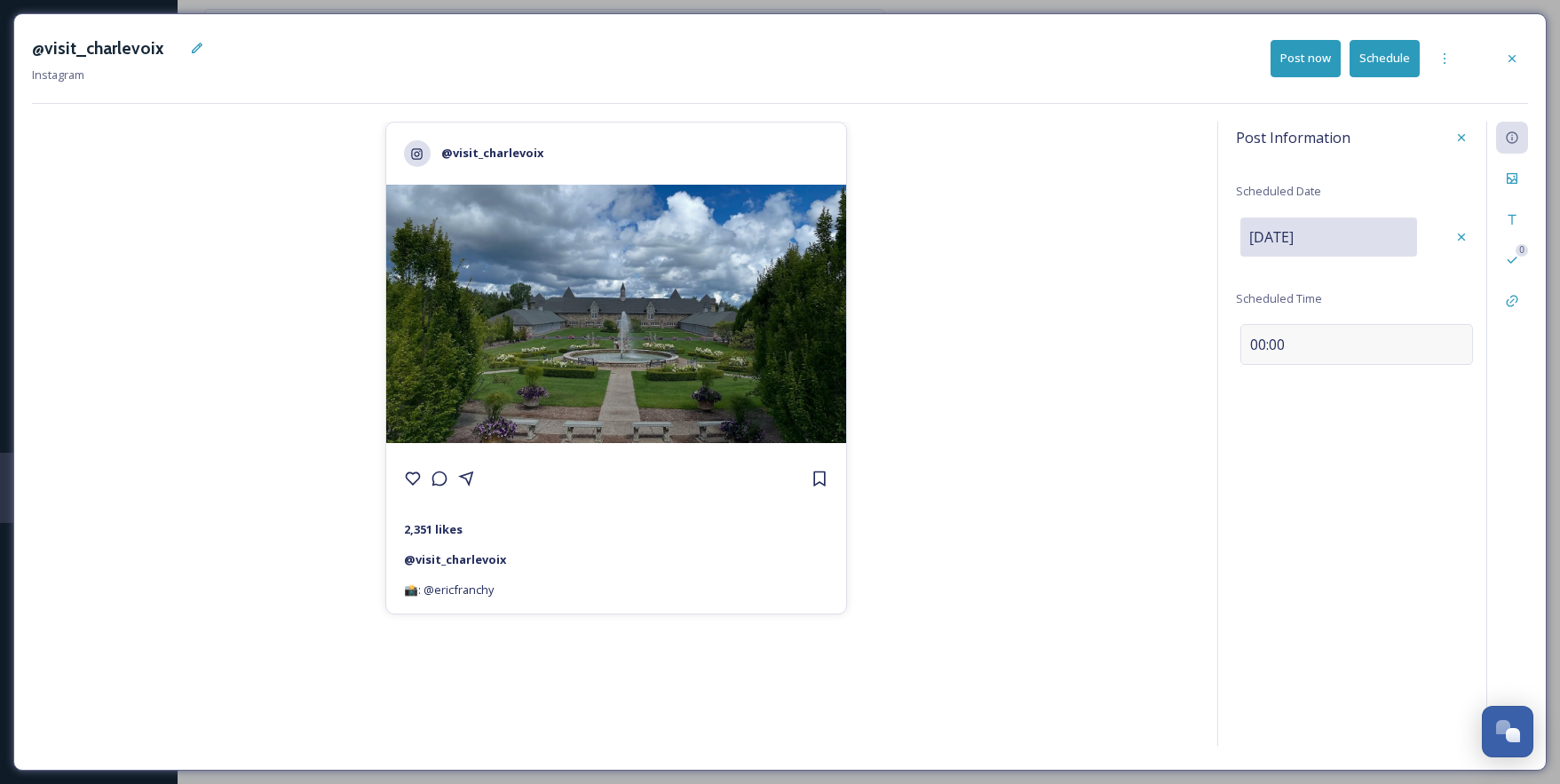
click at [1312, 351] on div "00:00" at bounding box center [1356, 345] width 233 height 41
click at [1255, 340] on input "10:30" at bounding box center [1296, 343] width 119 height 42
type input "15:30"
click at [1519, 181] on div "Files" at bounding box center [1512, 178] width 32 height 32
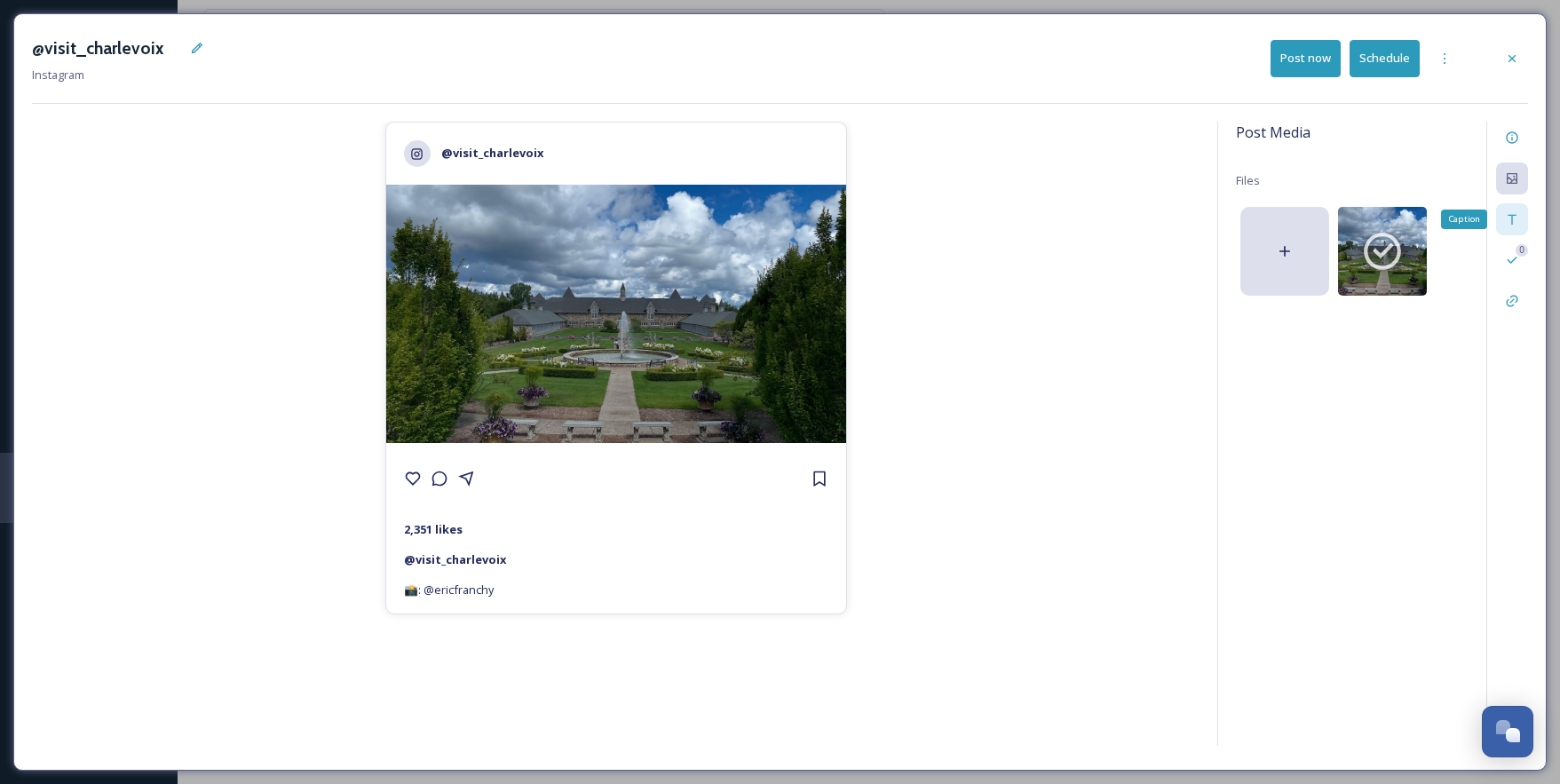
click at [1521, 222] on div "Caption" at bounding box center [1512, 219] width 32 height 32
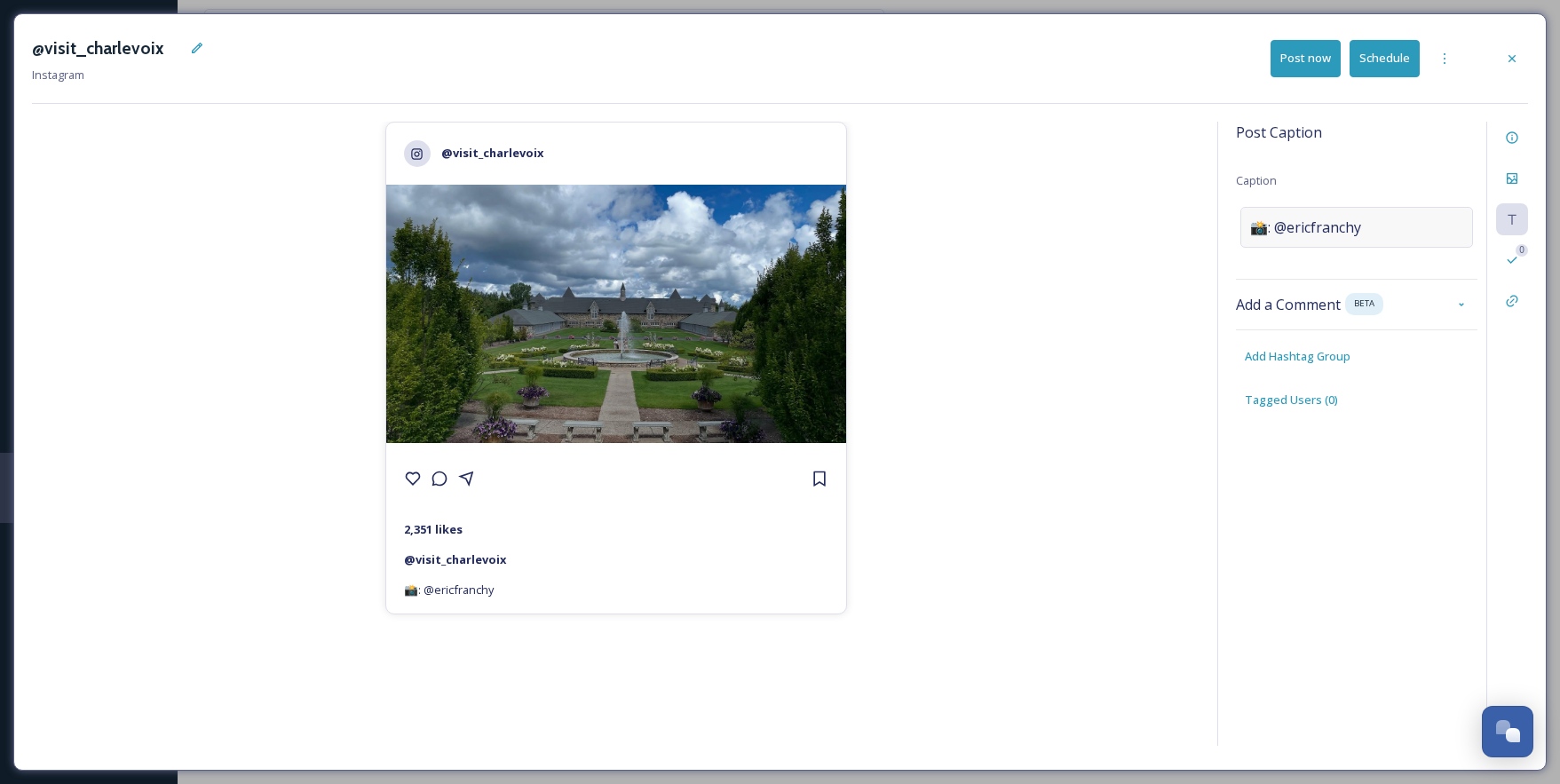
click at [1301, 221] on span "📸: @ericfranchy" at bounding box center [1306, 227] width 111 height 21
click at [1271, 225] on textarea "📸: @ericfranchy" at bounding box center [1357, 281] width 241 height 147
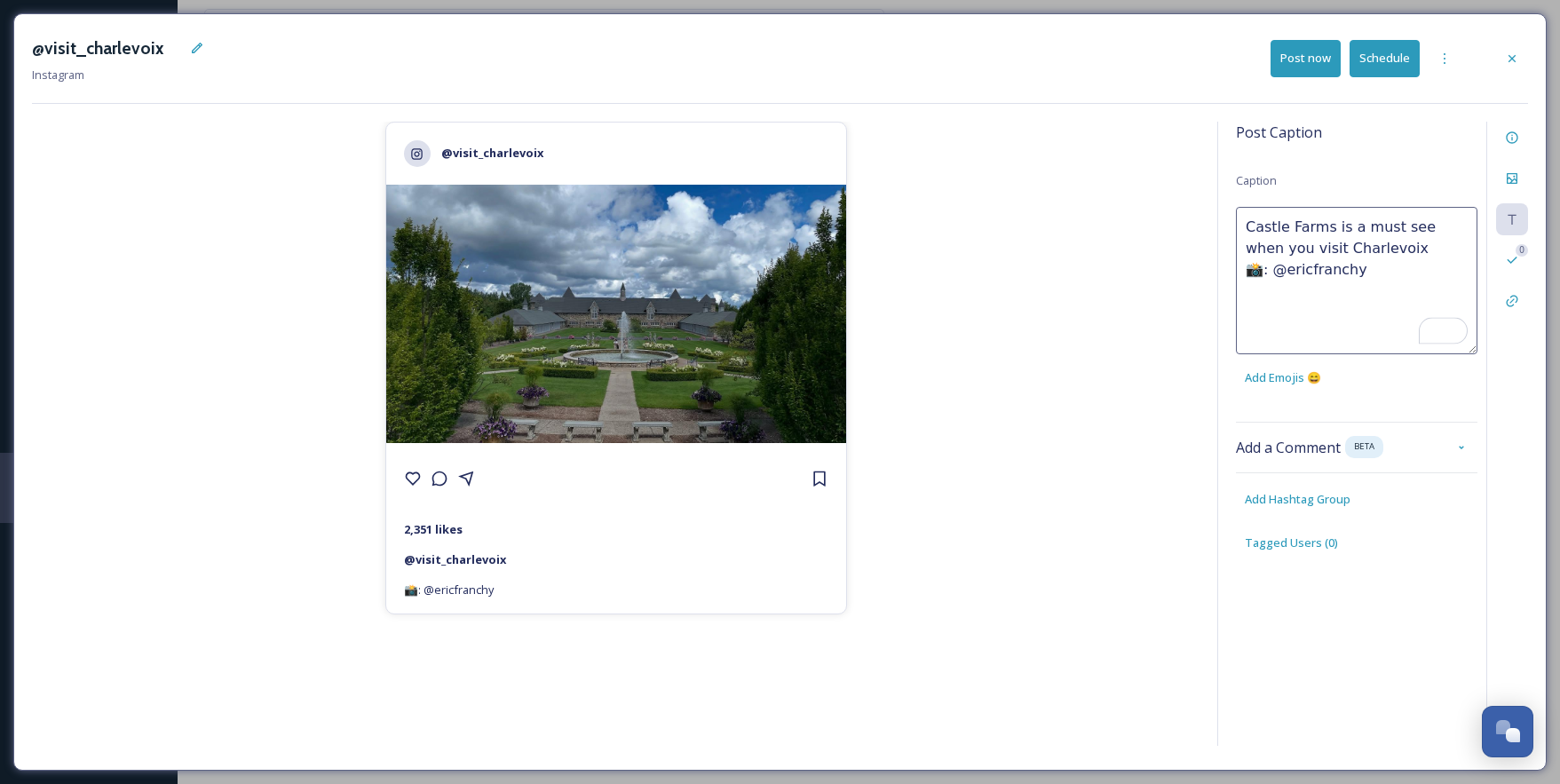
drag, startPoint x: 1390, startPoint y: 257, endPoint x: 1223, endPoint y: 215, distance: 172.2
click at [1223, 215] on div "Post Caption Caption Castle Farms is a must see when you visit Charlevoix 📸: @e…" at bounding box center [1372, 434] width 311 height 625
paste textarea "-see when exploring Charlevoix—history, beauty, and unforgettable charm all in …"
click at [1392, 251] on textarea "Castle Farms is a must-see when exploring Charlevoix—history, beauty, and unfor…" at bounding box center [1357, 281] width 241 height 147
click at [1386, 324] on textarea "Castle Farms is a must-see when exploring Charlevoix—history, beauty, and unfor…" at bounding box center [1357, 281] width 241 height 147
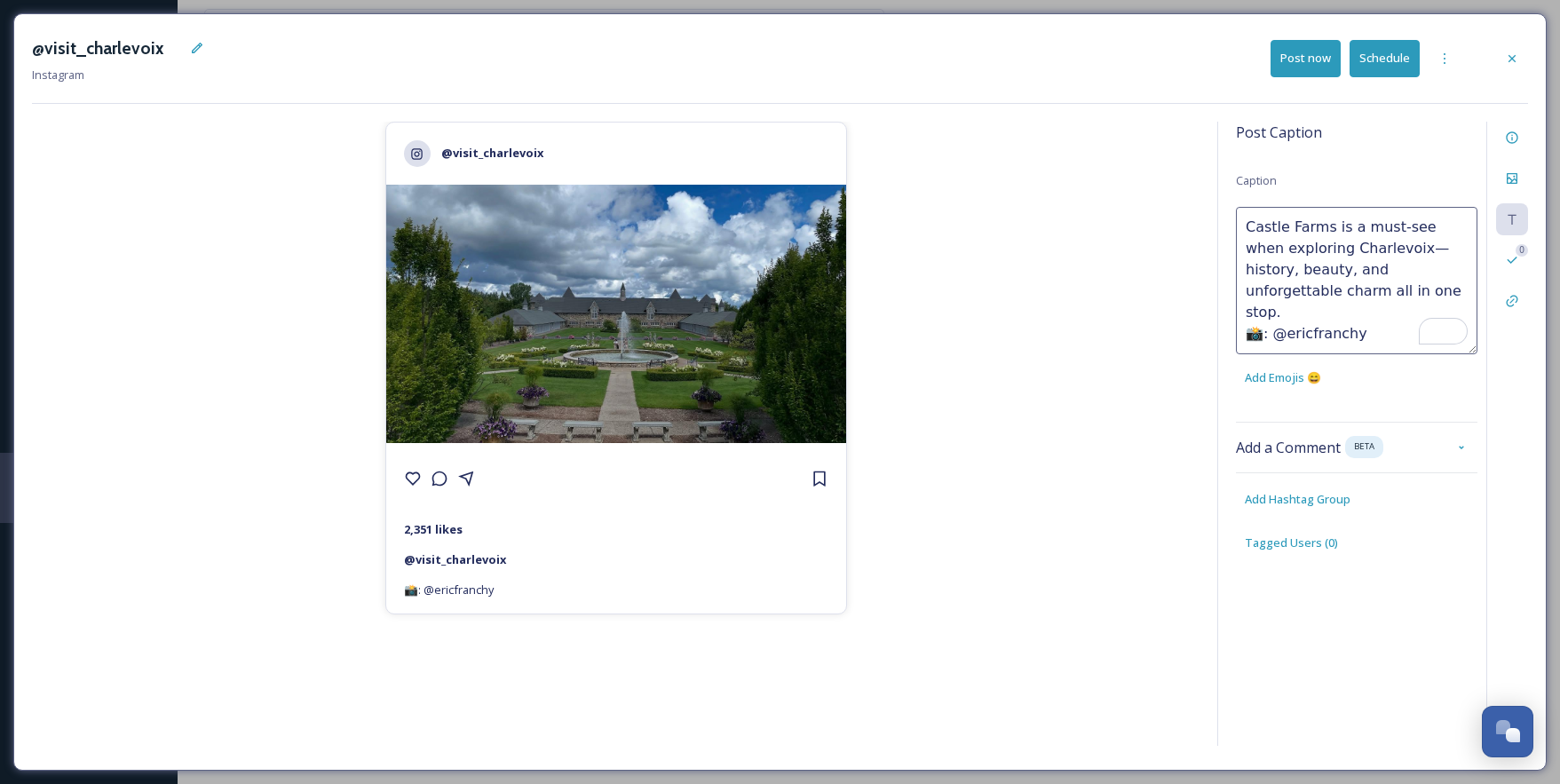
type textarea "Castle Farms is a must-see when exploring Charlevoix—history, beauty, and unfor…"
click at [1313, 500] on div "Post Caption Caption Castle Farms is a must-see when exploring Charlevoix—histo…" at bounding box center [1357, 354] width 241 height 465
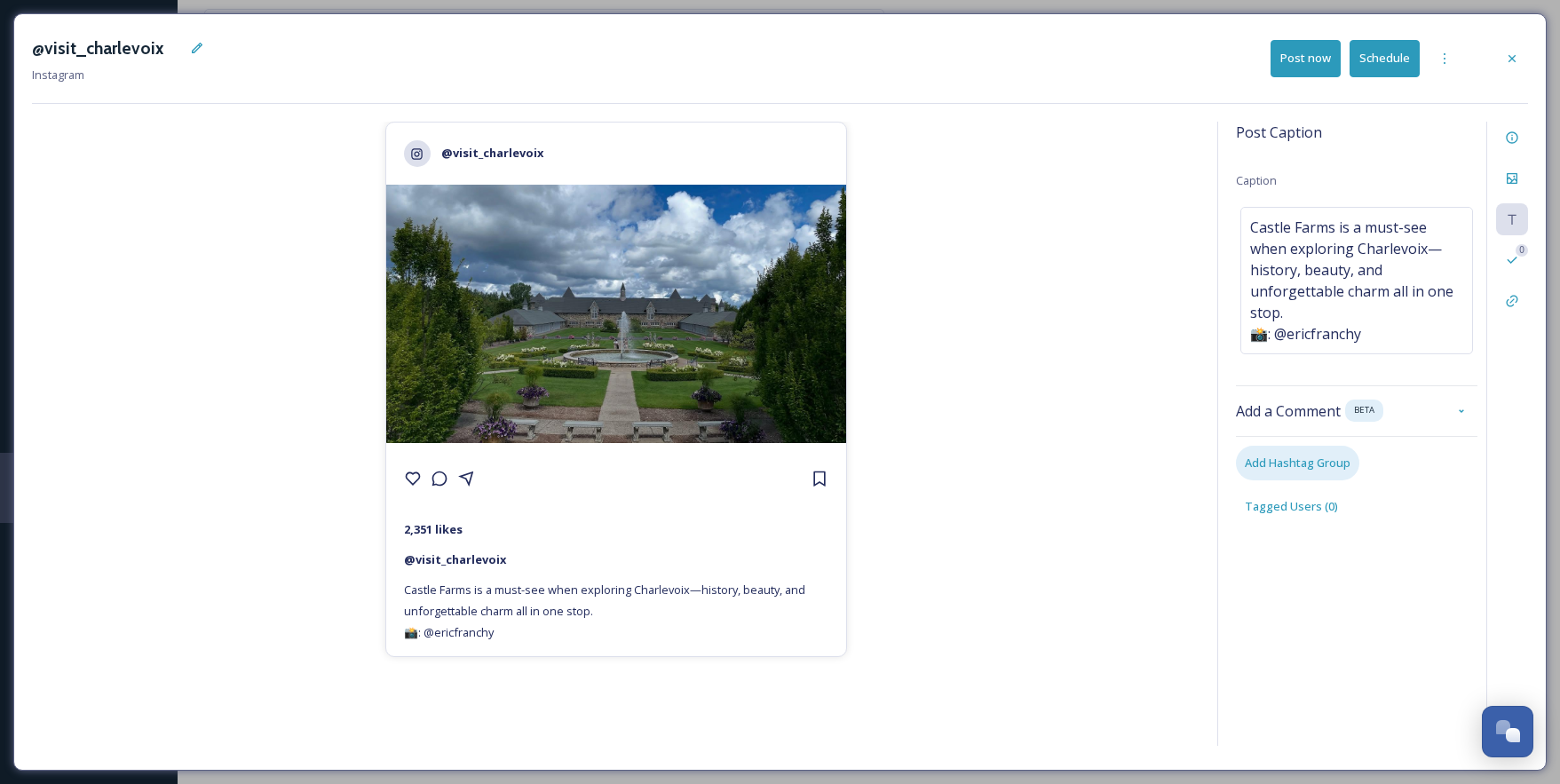
click at [1317, 464] on span "Add Hashtag Group" at bounding box center [1297, 462] width 106 height 17
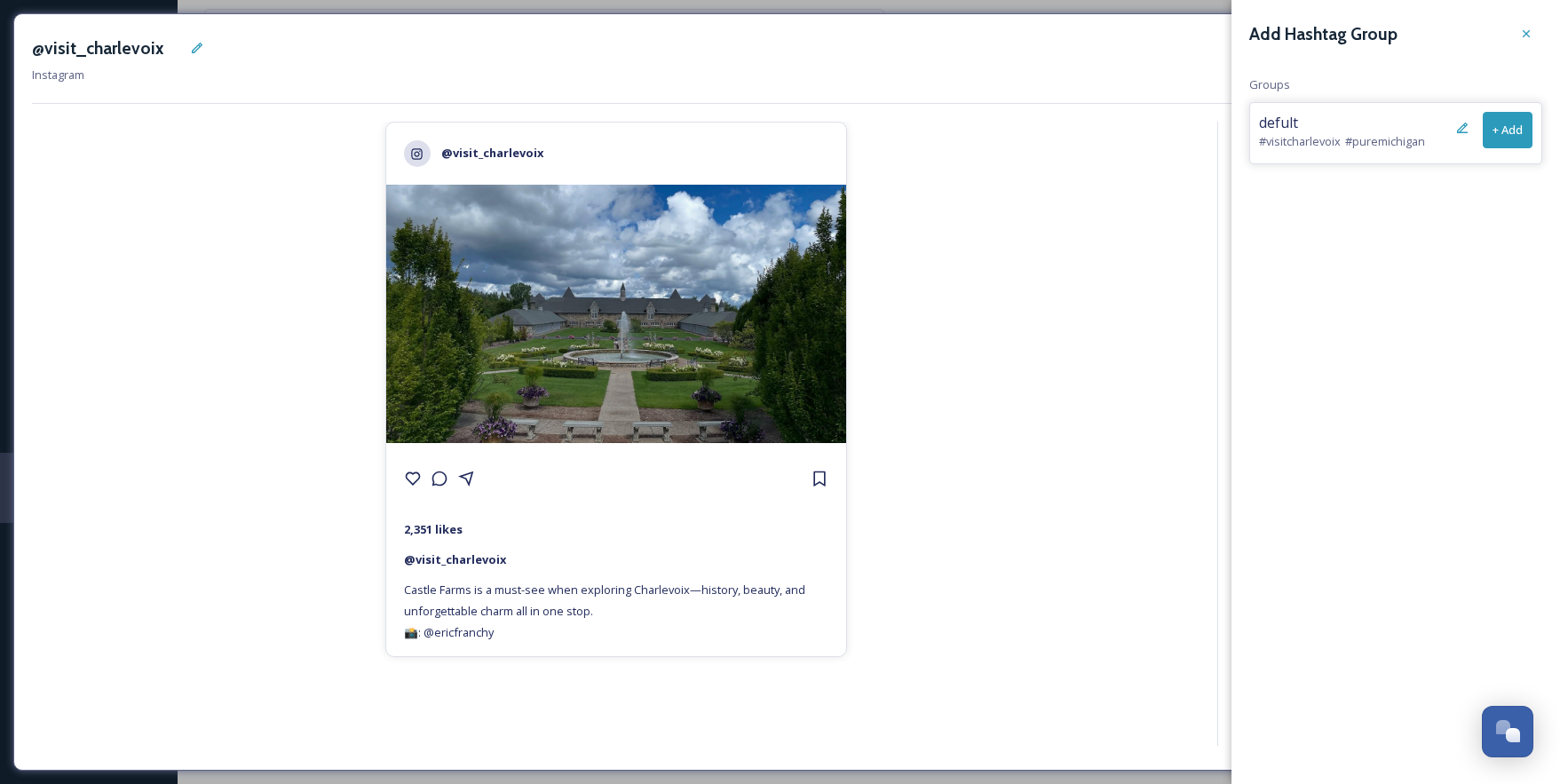
click at [1525, 123] on button "+ Add" at bounding box center [1508, 130] width 50 height 37
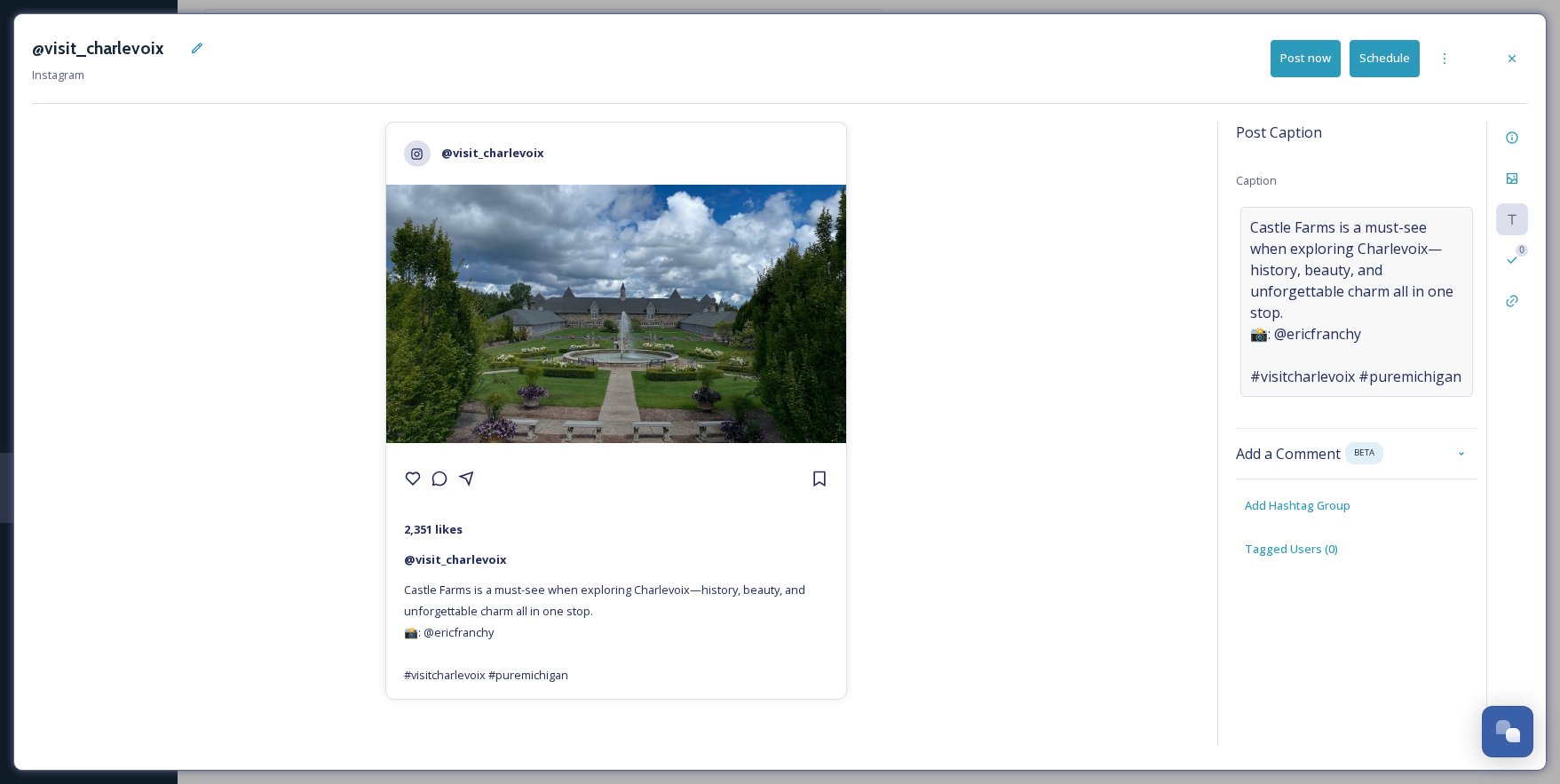
click at [1251, 356] on span "Castle Farms is a must-see when exploring Charlevoix—history, beauty, and unfor…" at bounding box center [1356, 301] width 213 height 170
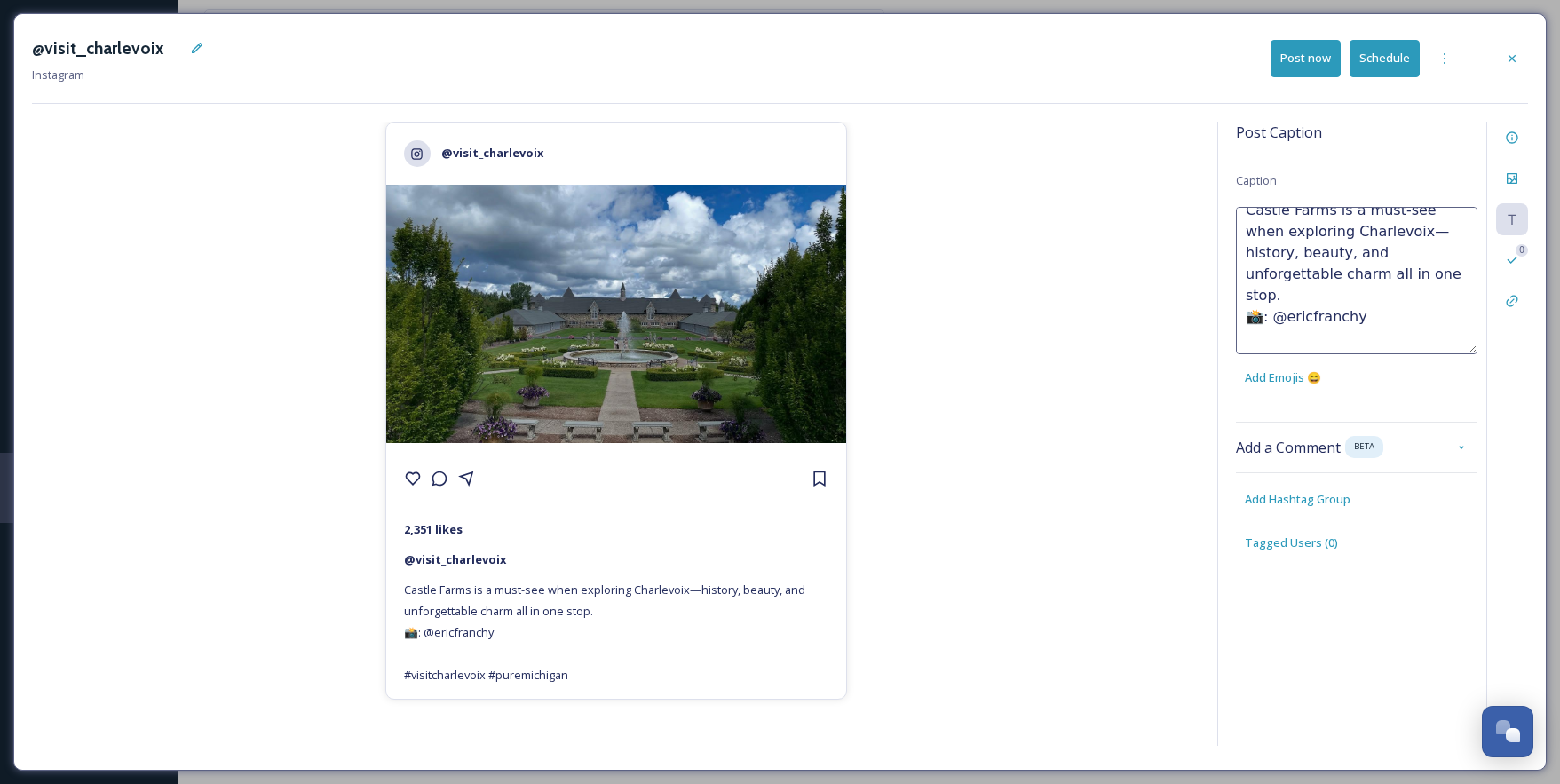
scroll to position [42, 0]
click at [1265, 318] on textarea "Castle Farms is a must-see when exploring Charlevoix—history, beauty, and unfor…" at bounding box center [1357, 281] width 241 height 147
type textarea "Castle Farms is a must-see when exploring Charlevoix—history, beauty, and unfor…"
click at [1388, 80] on div "@visit_charlevoix Instagram Post now Schedule" at bounding box center [780, 59] width 1496 height 53
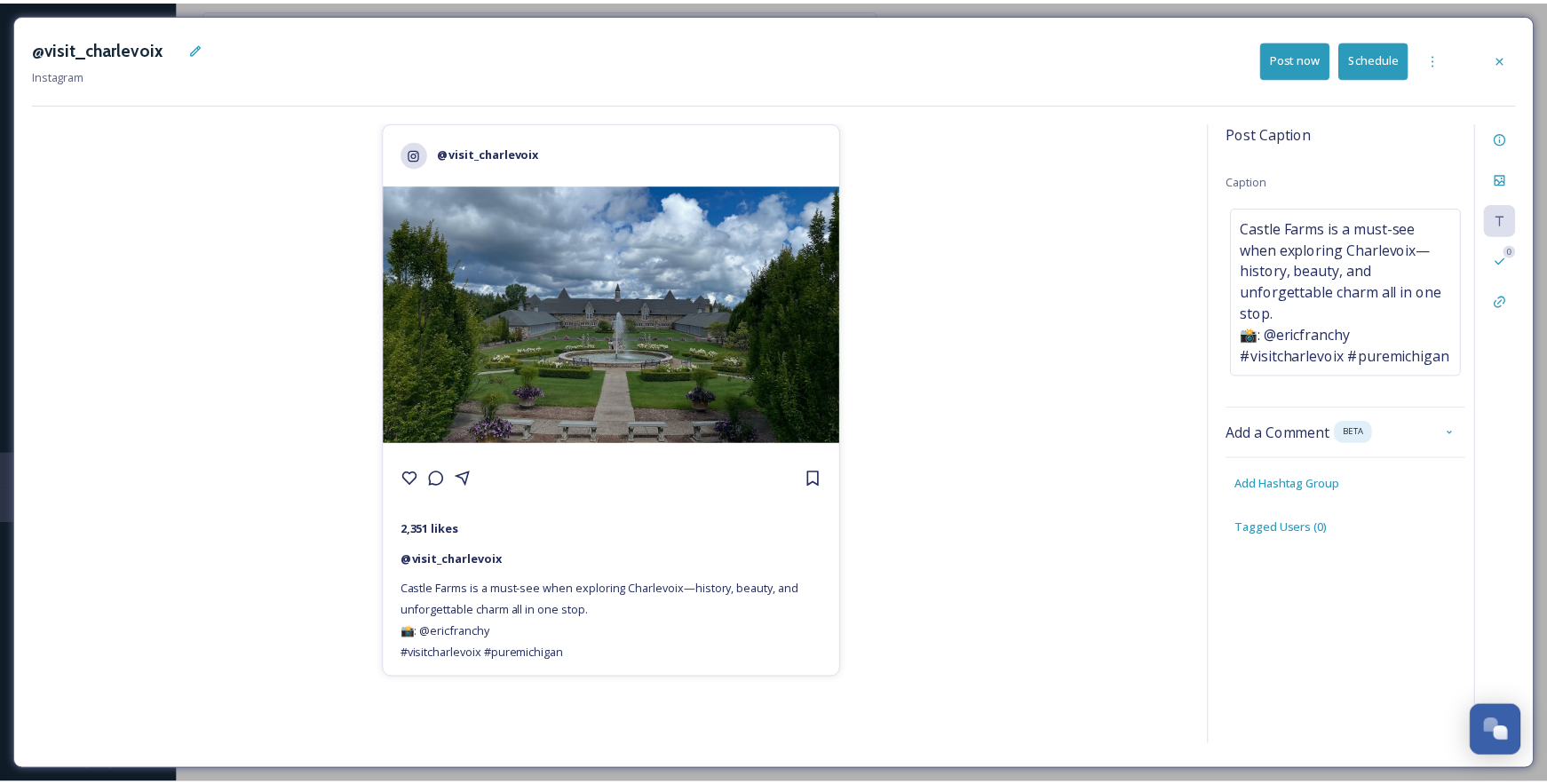
scroll to position [5943, 0]
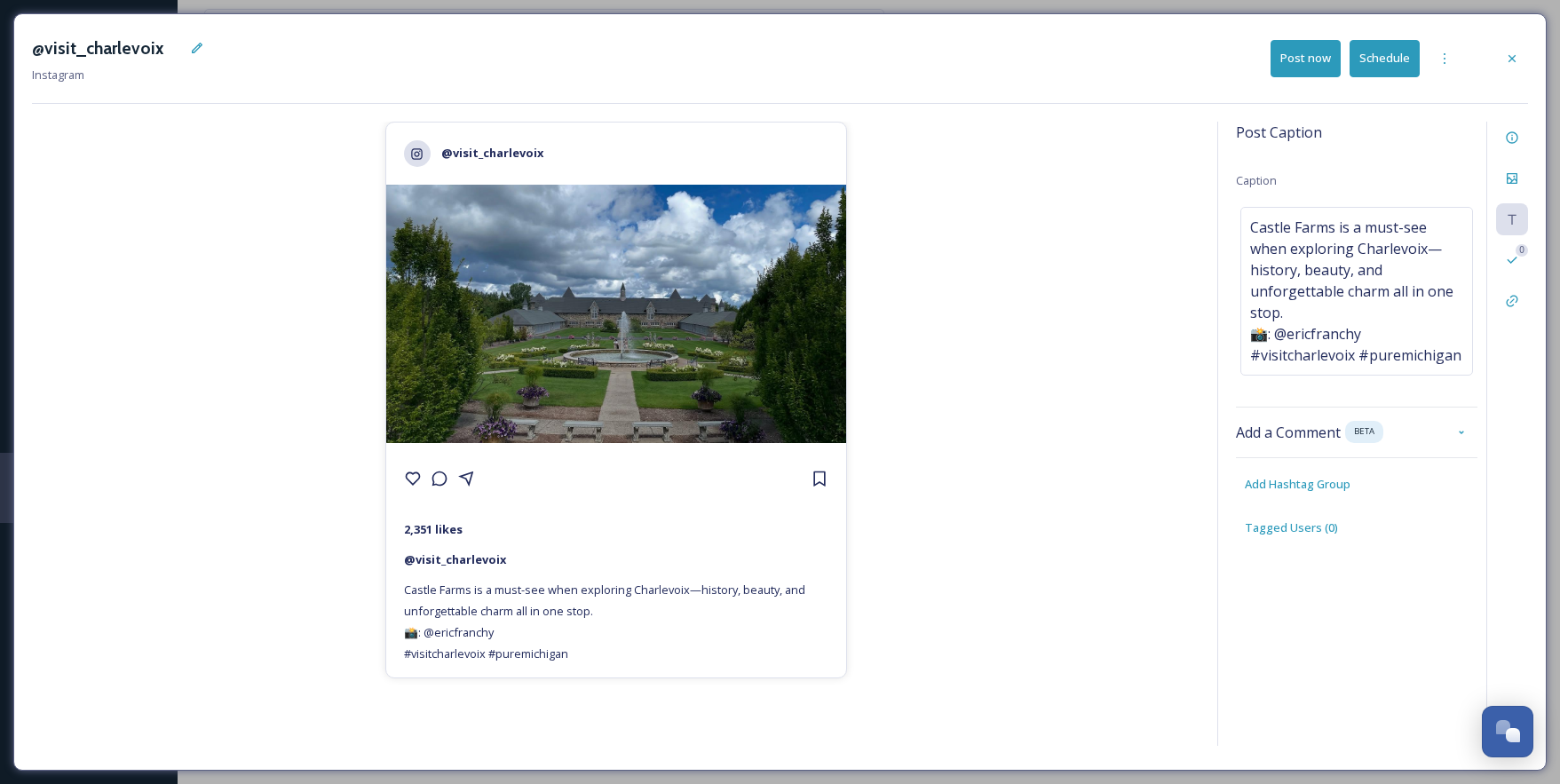
click at [1390, 48] on button "Schedule" at bounding box center [1385, 58] width 70 height 37
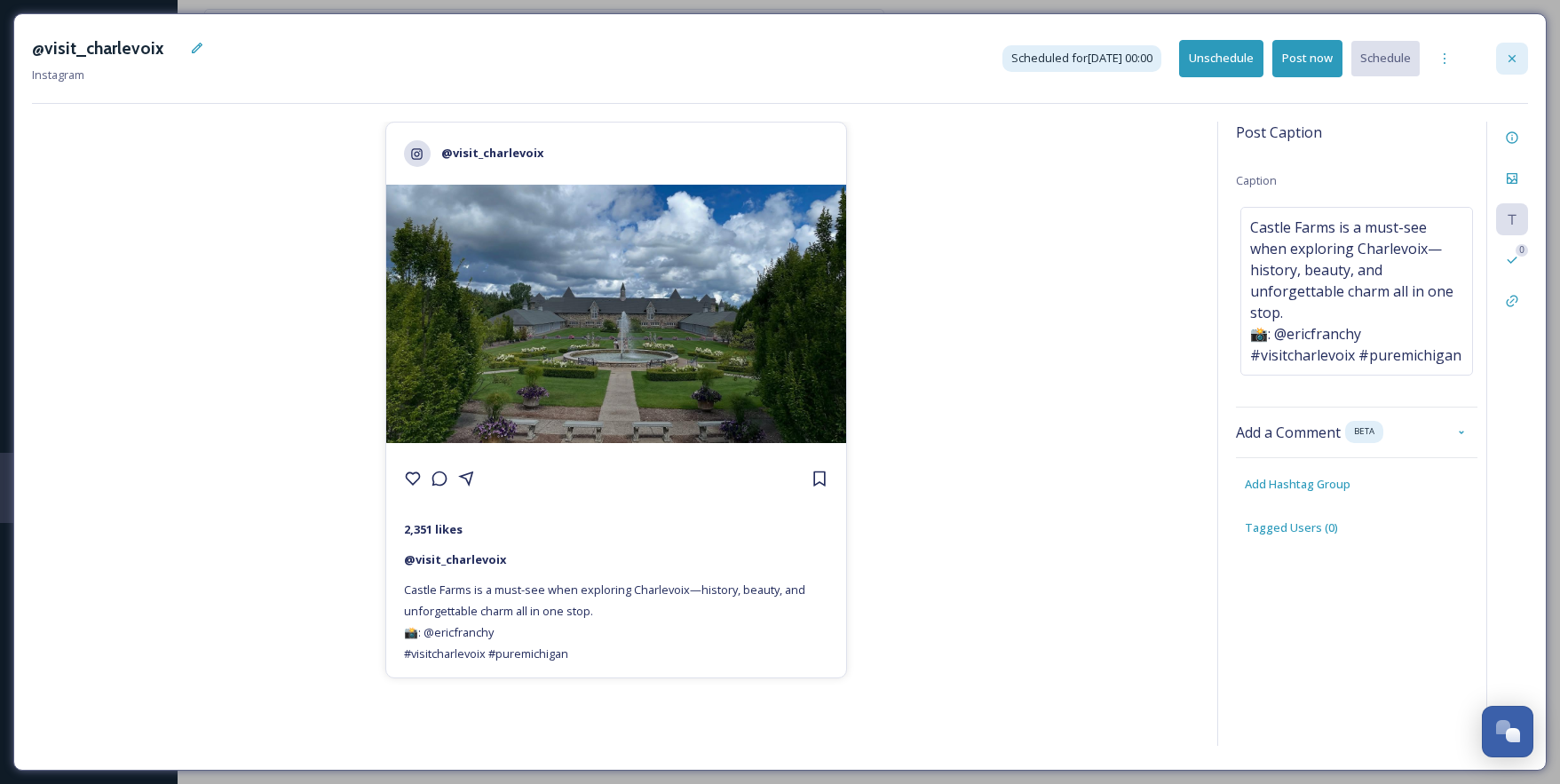
click at [1511, 56] on icon at bounding box center [1512, 58] width 14 height 14
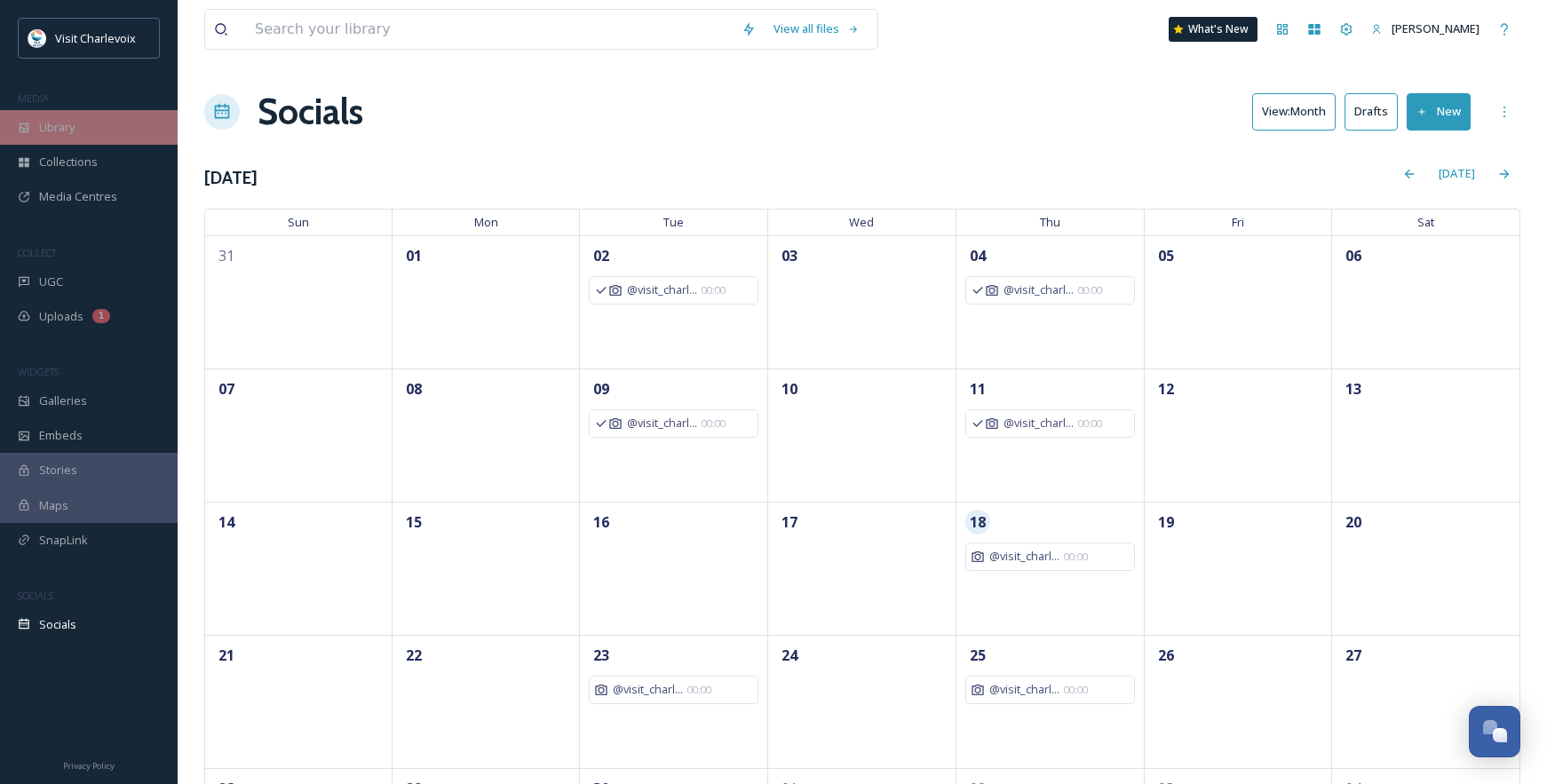
click at [81, 135] on div "Library" at bounding box center [88, 128] width 178 height 35
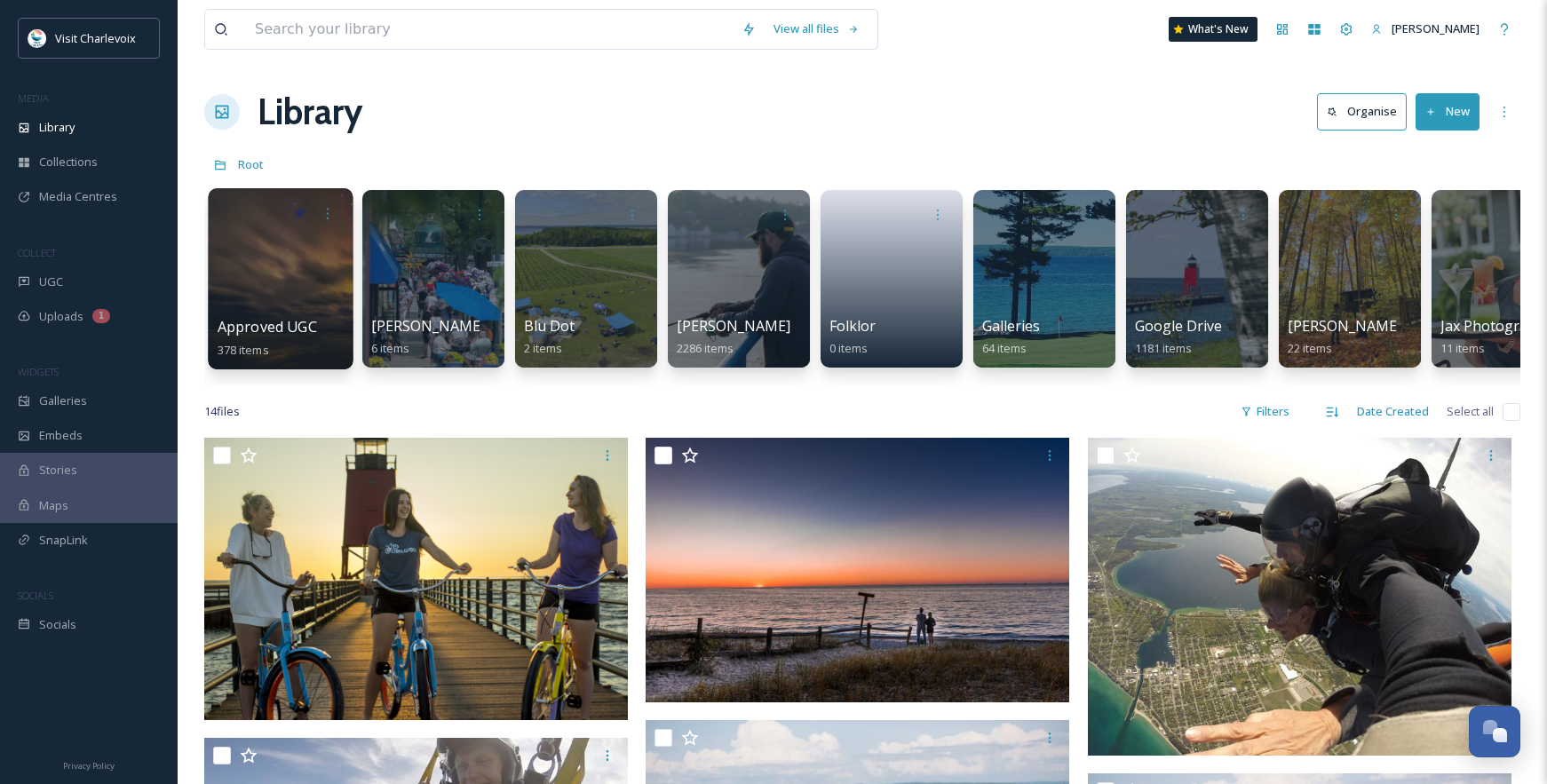
click at [256, 269] on div at bounding box center [280, 278] width 145 height 181
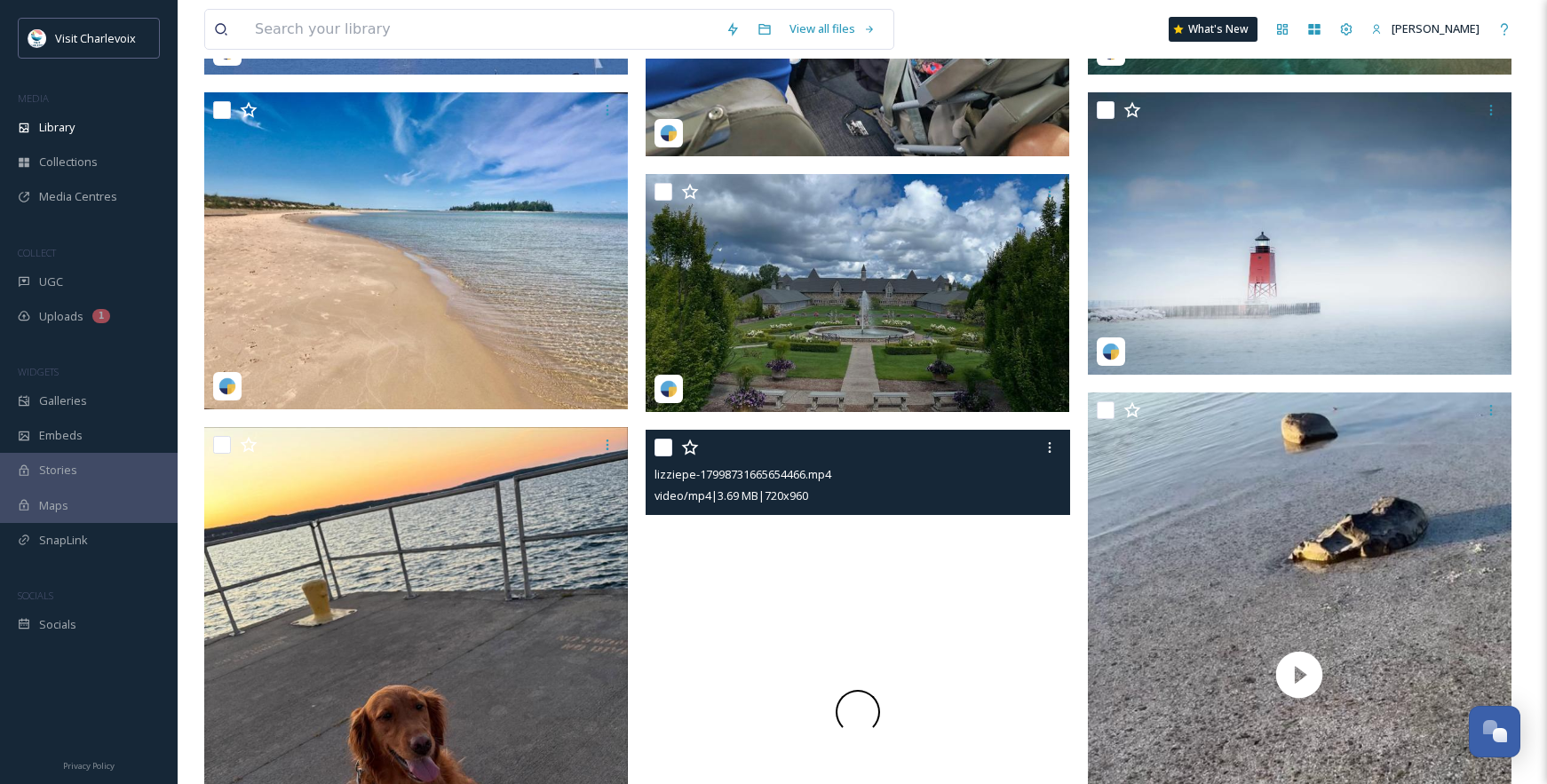
scroll to position [930, 0]
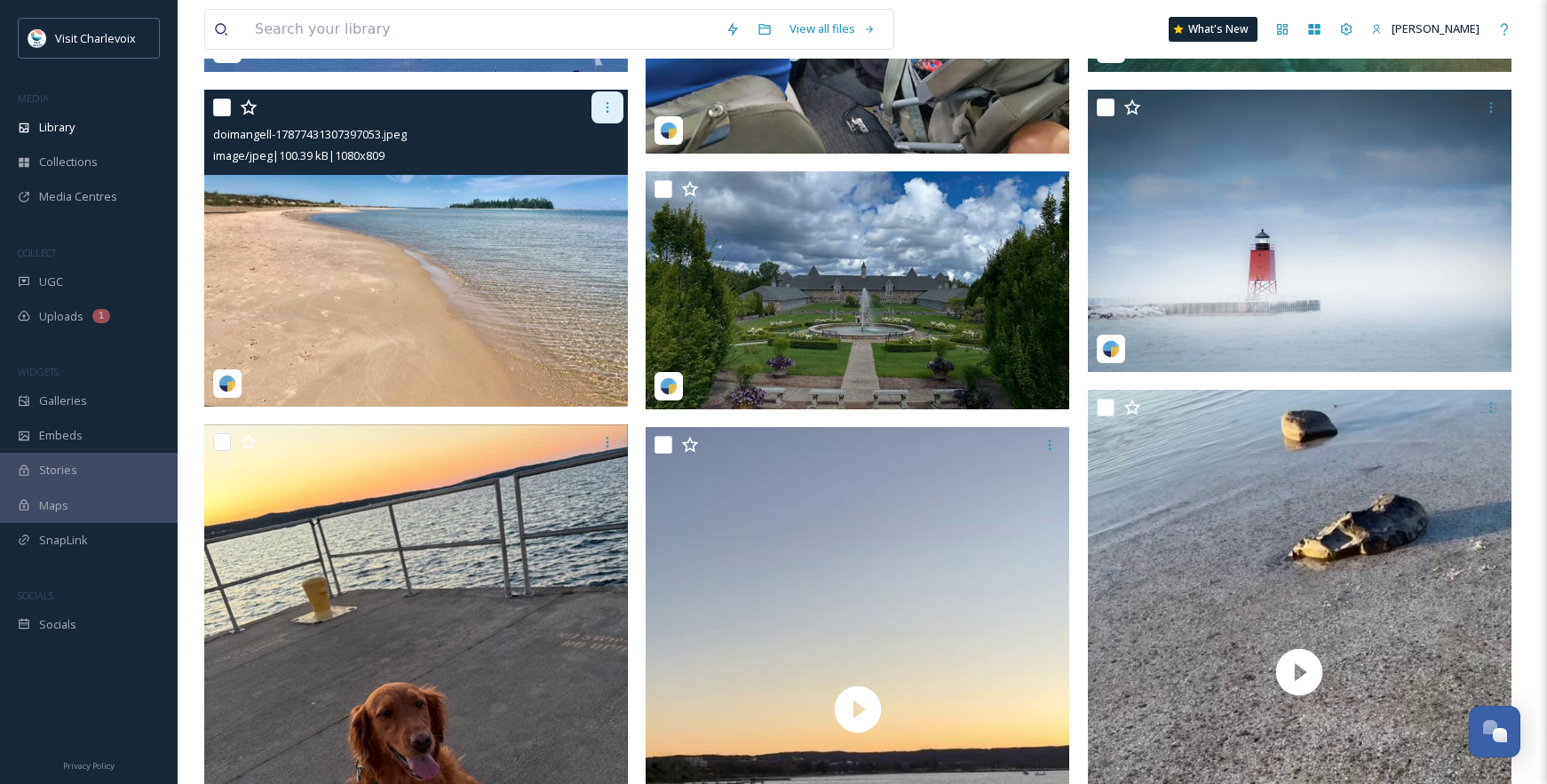
click at [613, 98] on div at bounding box center [607, 107] width 32 height 32
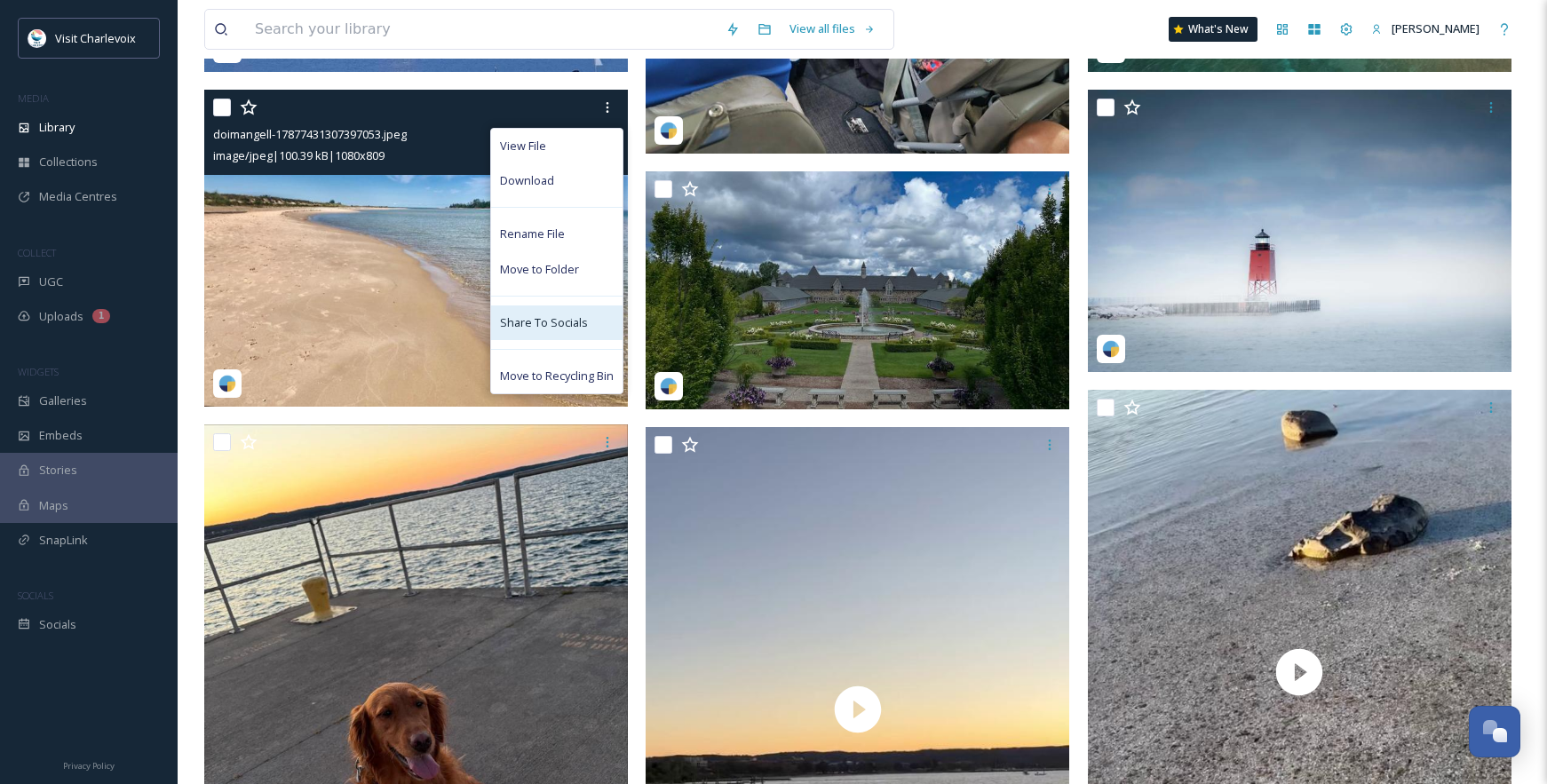
click at [568, 326] on span "Share To Socials" at bounding box center [544, 322] width 88 height 17
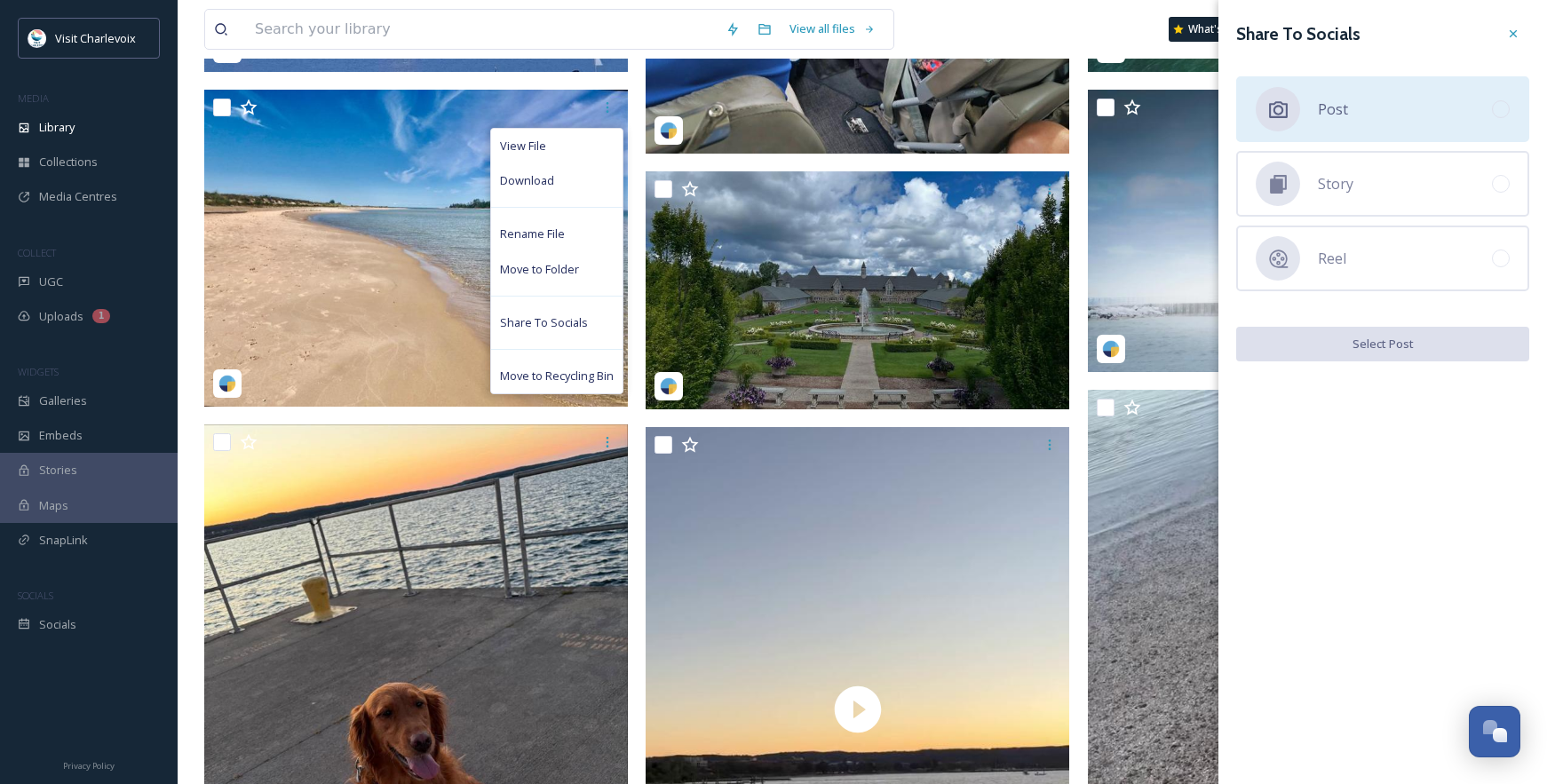
click at [1389, 111] on div "Post" at bounding box center [1383, 109] width 293 height 65
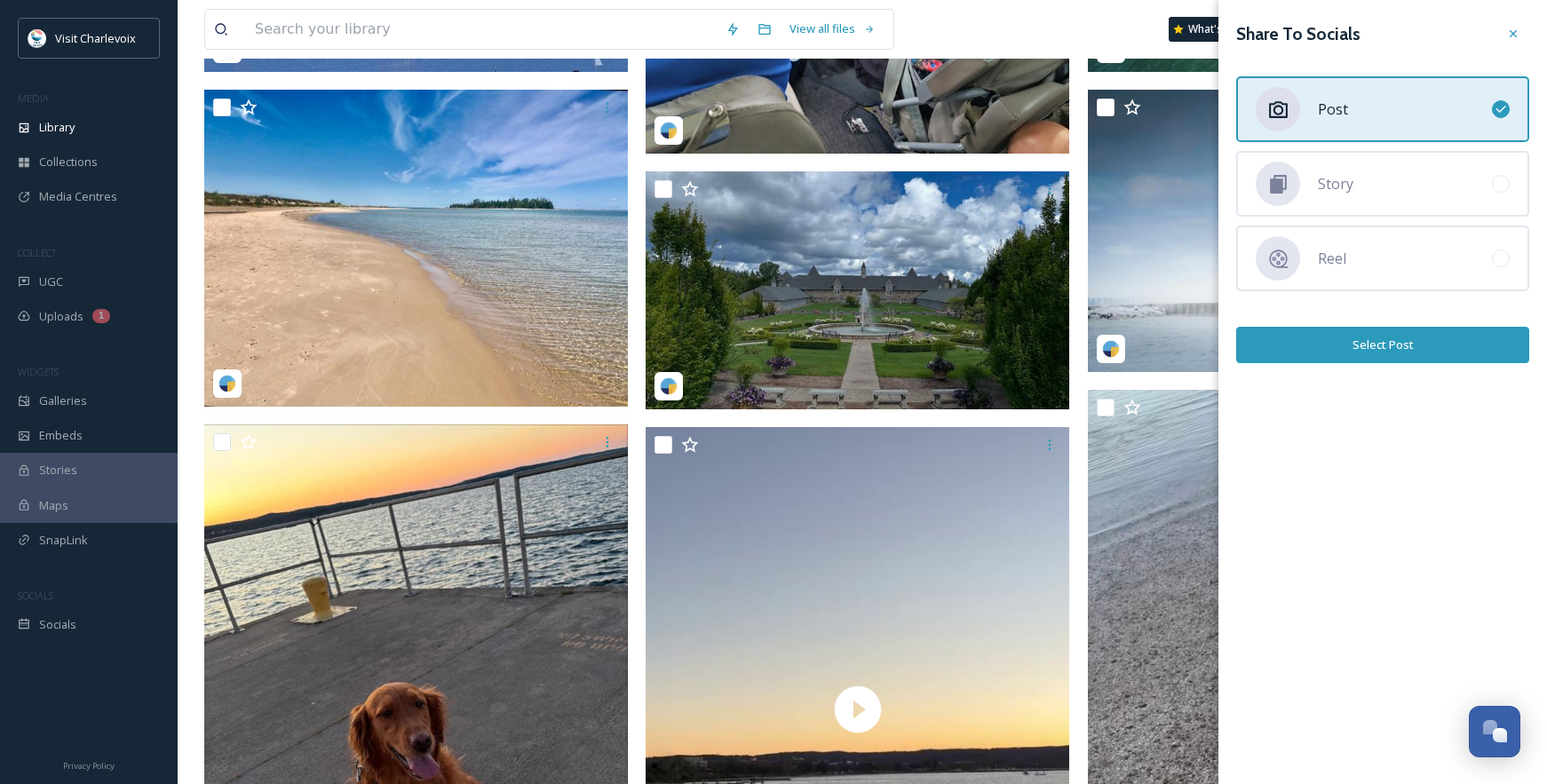
click at [1428, 362] on button "Select Post" at bounding box center [1383, 345] width 293 height 37
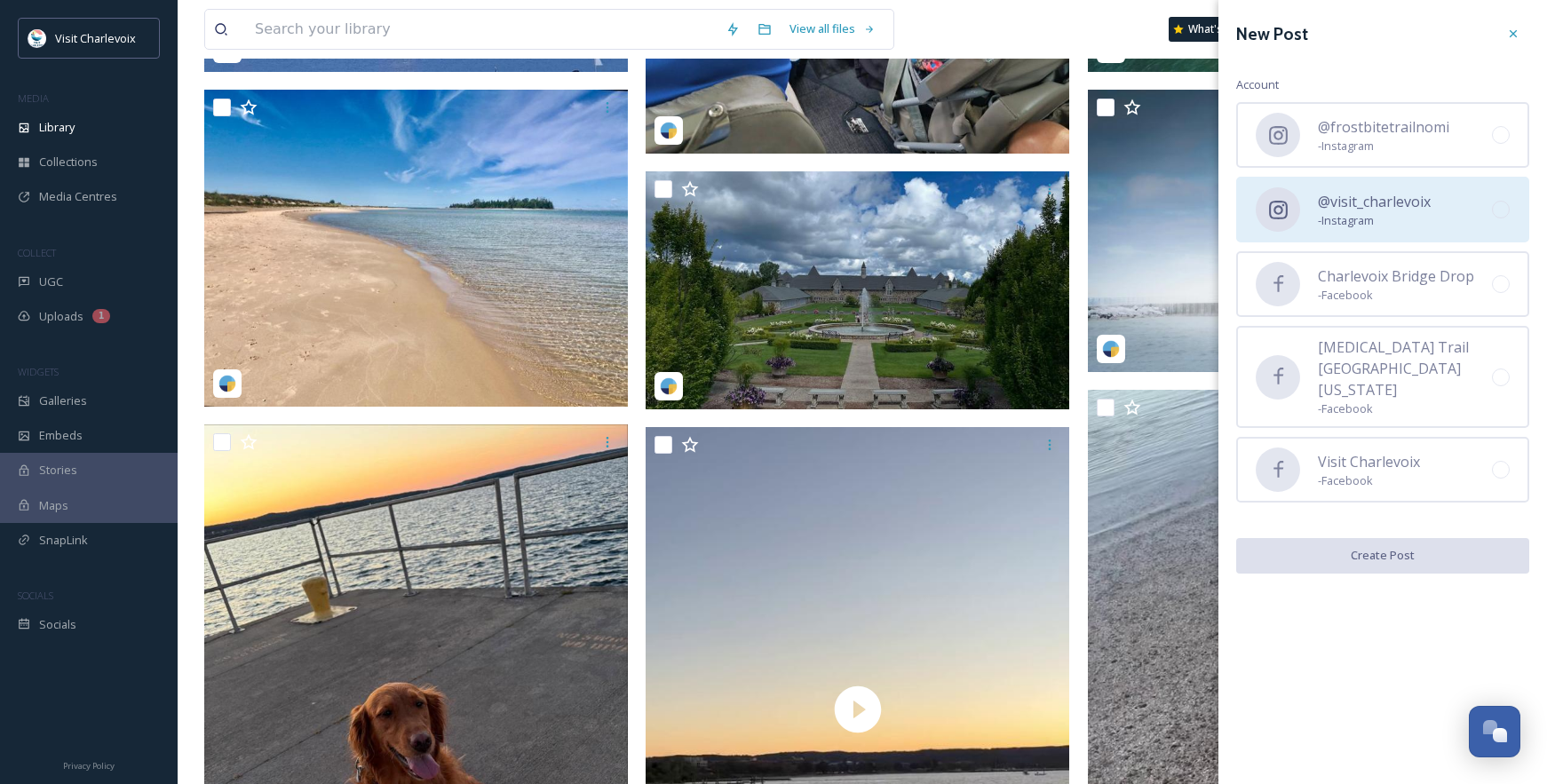
click at [1357, 238] on div "@visit_charlevoix - Instagram" at bounding box center [1383, 209] width 293 height 65
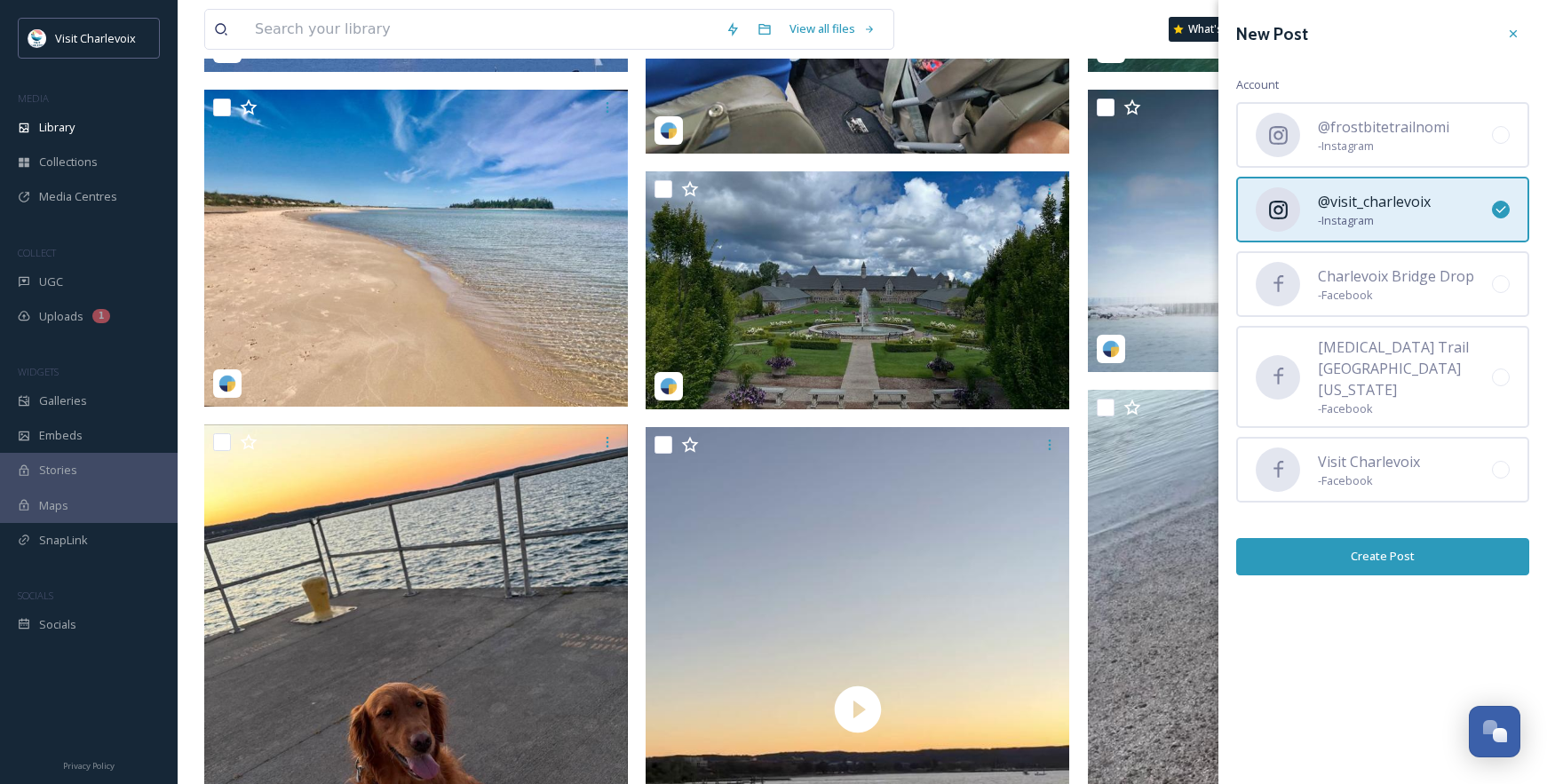
click at [1376, 547] on button "Create Post" at bounding box center [1383, 556] width 293 height 37
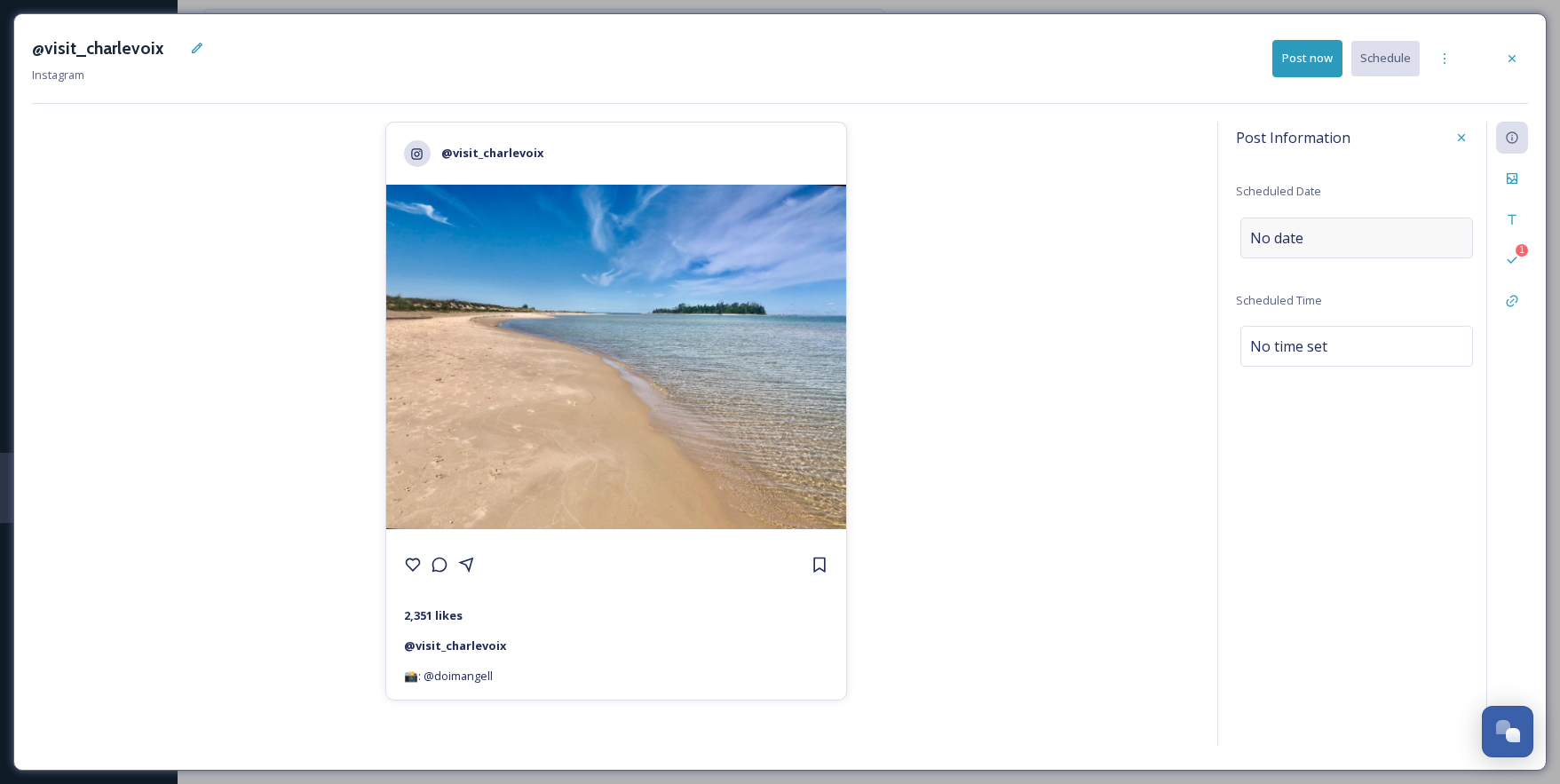
click at [1291, 242] on span "No date" at bounding box center [1277, 238] width 53 height 21
click at [1291, 242] on input "text" at bounding box center [1329, 237] width 177 height 39
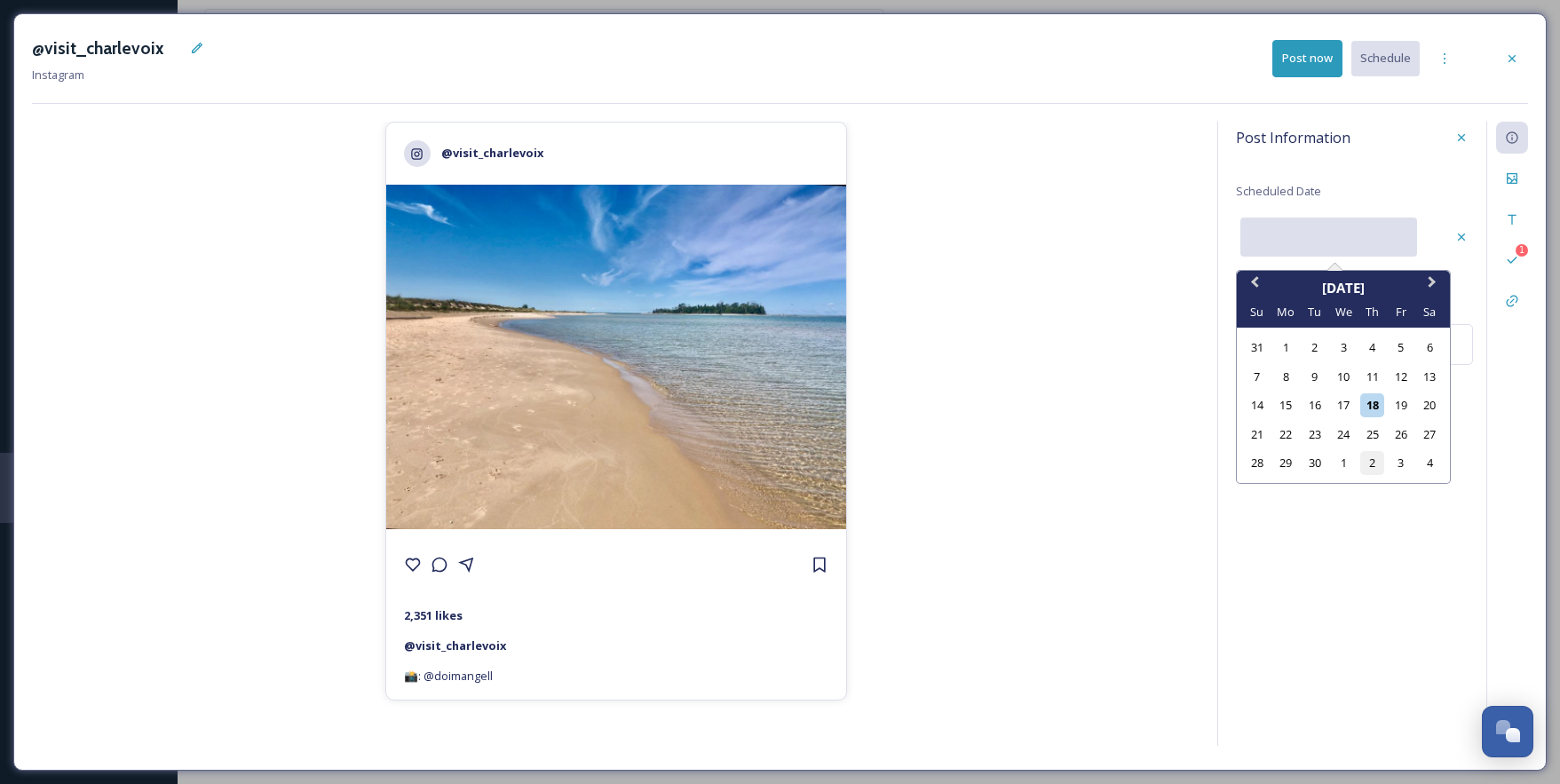
click at [1376, 460] on div "2" at bounding box center [1373, 463] width 24 height 24
type input "10/02/2025"
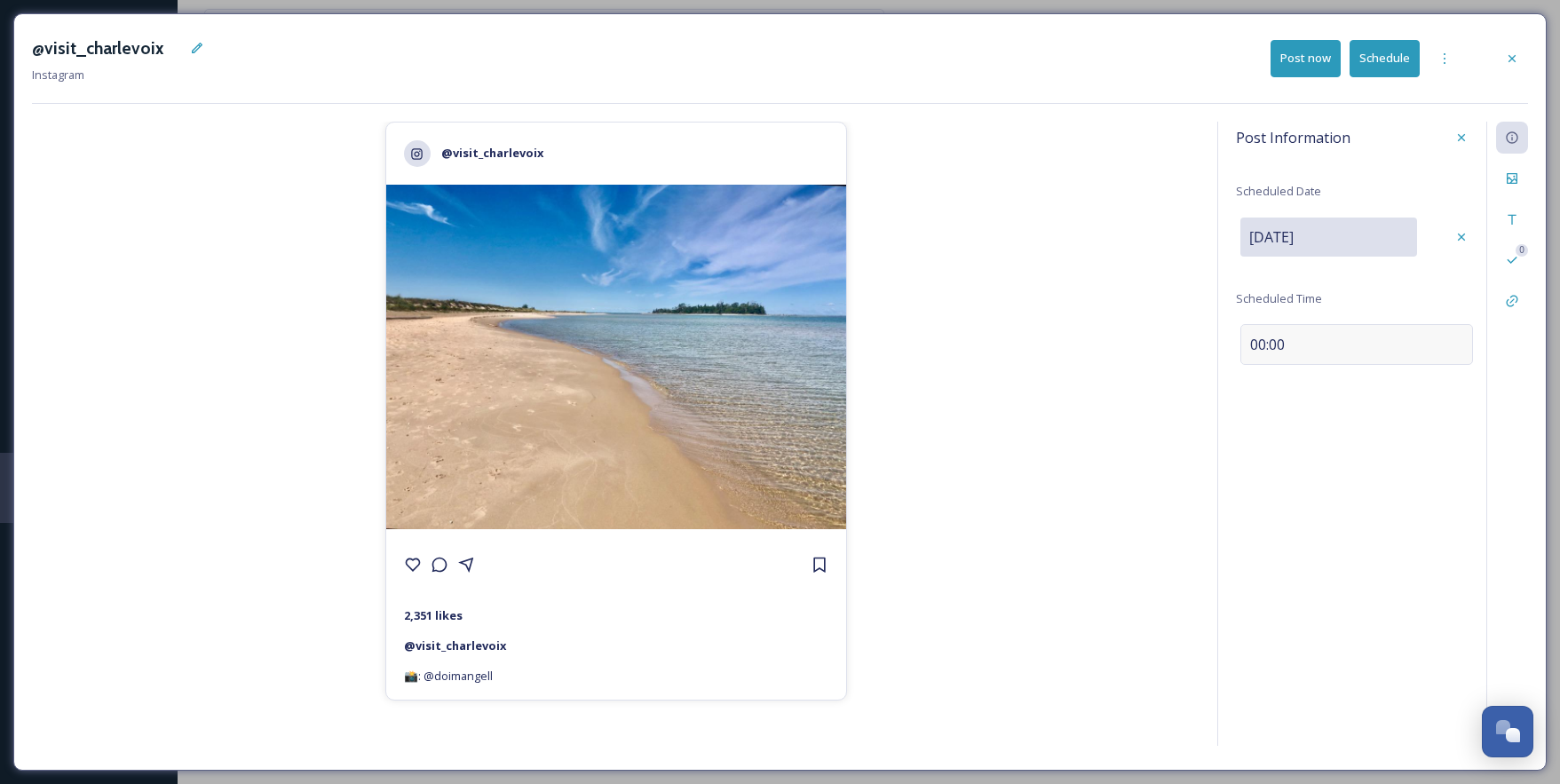
click at [1261, 345] on span "00:00" at bounding box center [1268, 344] width 35 height 21
click at [1259, 345] on input "10:55" at bounding box center [1296, 343] width 119 height 42
type input "15:55"
drag, startPoint x: 1353, startPoint y: 495, endPoint x: 1384, endPoint y: 430, distance: 72.0
click at [1353, 495] on div "Post Information Scheduled Date Oct 02 2025 Scheduled Time 15:55 0" at bounding box center [1372, 434] width 311 height 625
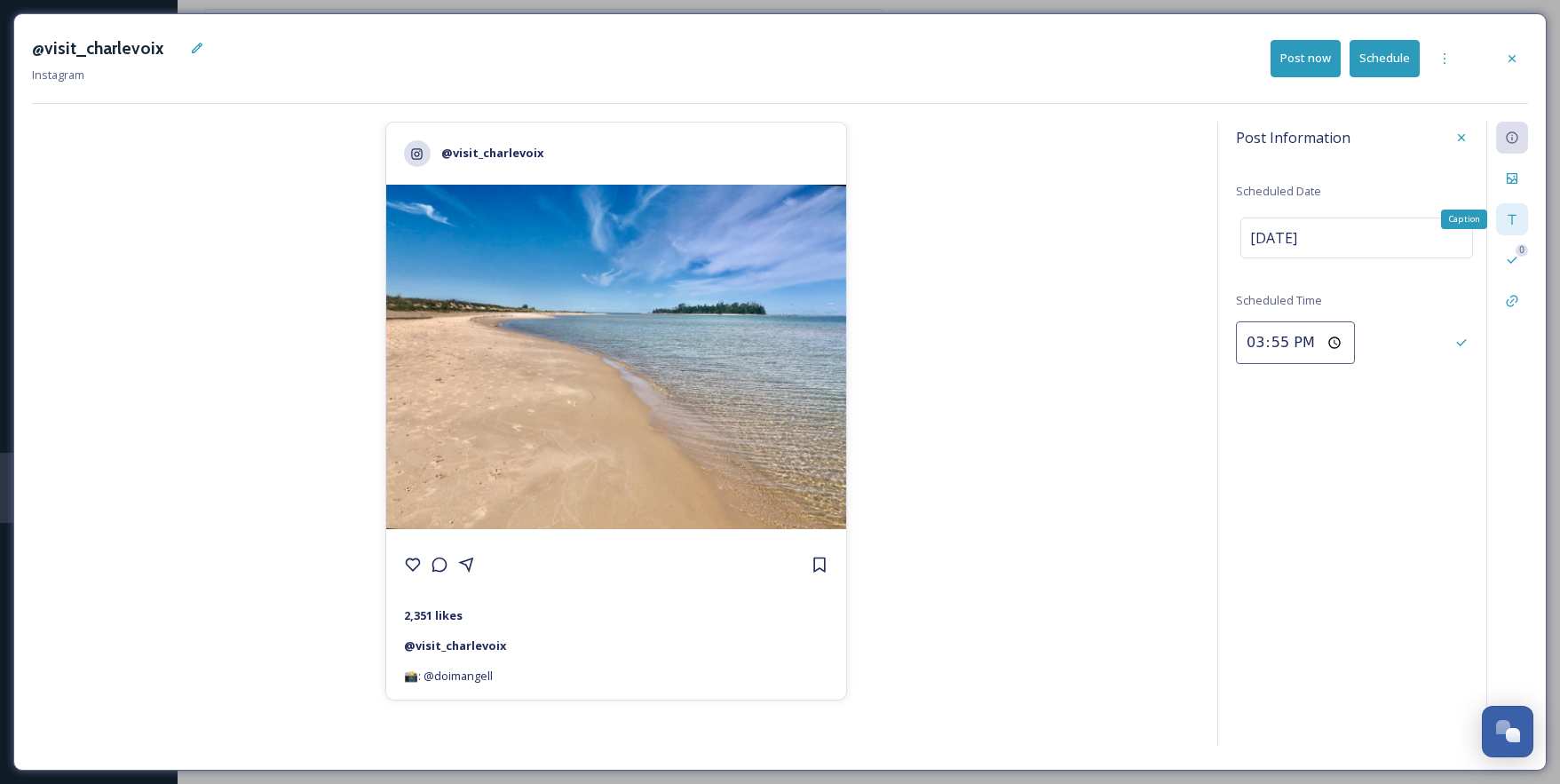
click at [1503, 215] on div "Caption" at bounding box center [1512, 219] width 32 height 32
click at [1286, 236] on span "📸: @doimangell" at bounding box center [1306, 227] width 111 height 21
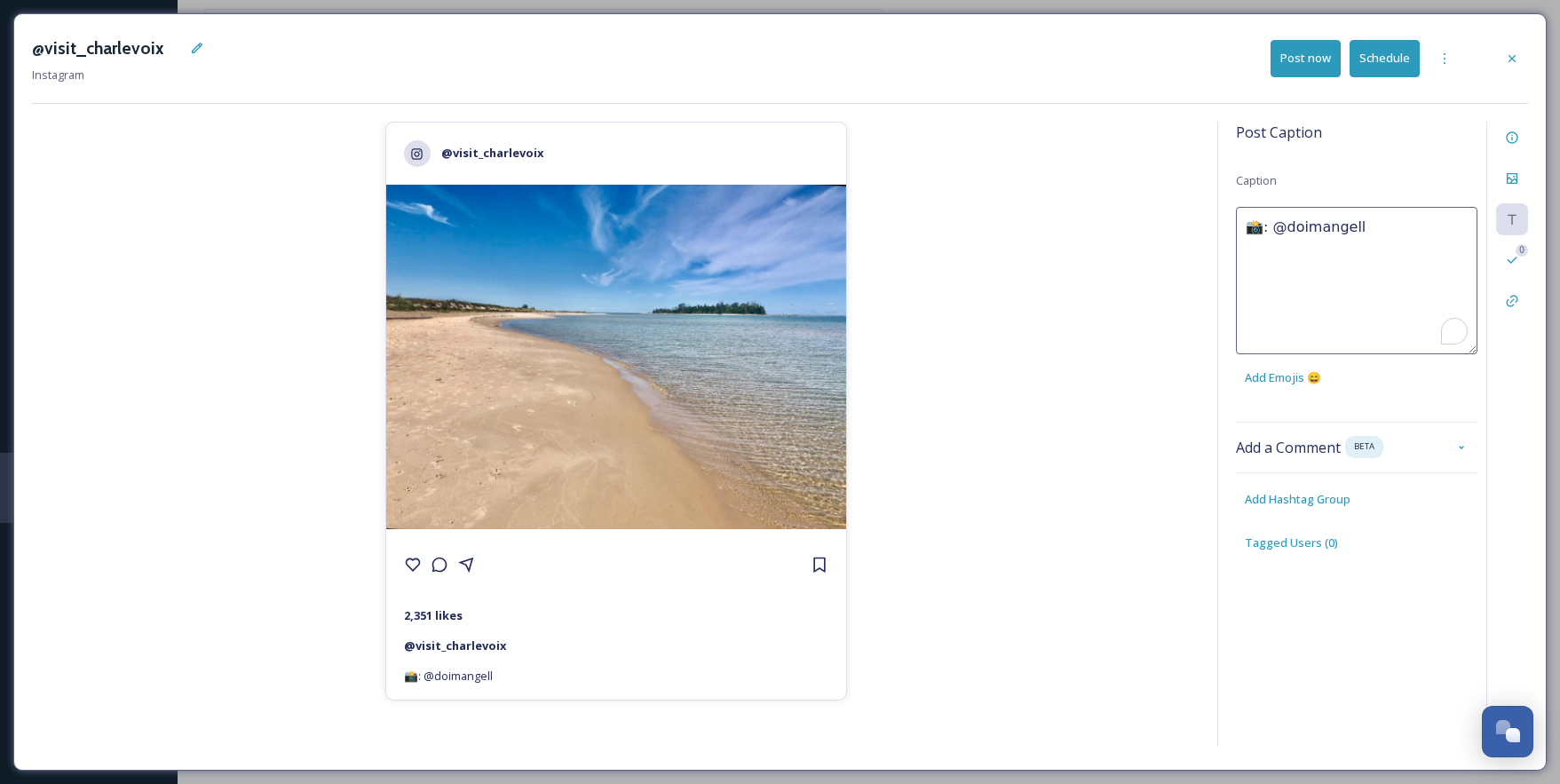
click at [1265, 228] on textarea "📸: @doimangell" at bounding box center [1357, 281] width 241 height 147
paste textarea "Wander through golden trails, breathe in the crisp lake air, and discover the q…"
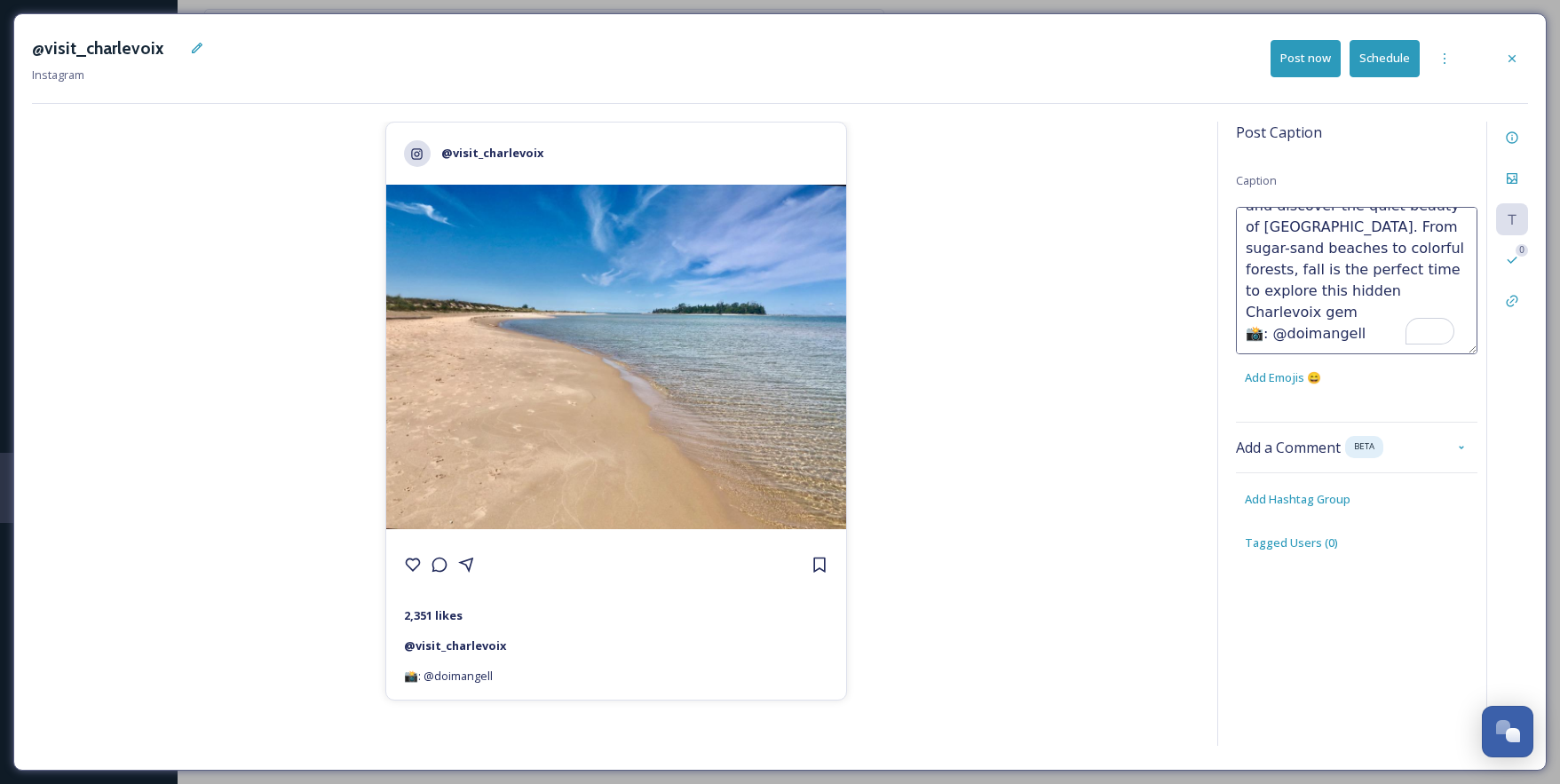
click at [1378, 338] on textarea "Wander through golden trails, breathe in the crisp lake air, and discover the q…" at bounding box center [1357, 281] width 241 height 147
drag, startPoint x: 1398, startPoint y: 319, endPoint x: 1239, endPoint y: 252, distance: 172.5
click at [1239, 252] on textarea "Wander through golden trails, breathe in the crisp lake air, and discover the q…" at bounding box center [1357, 281] width 241 height 147
click at [1394, 307] on textarea "Wander through golden trails, breathe in the crisp lake air, and discover the q…" at bounding box center [1357, 281] width 241 height 147
type textarea "Wander through golden trails, breathe in the crisp lake air, and discover the q…"
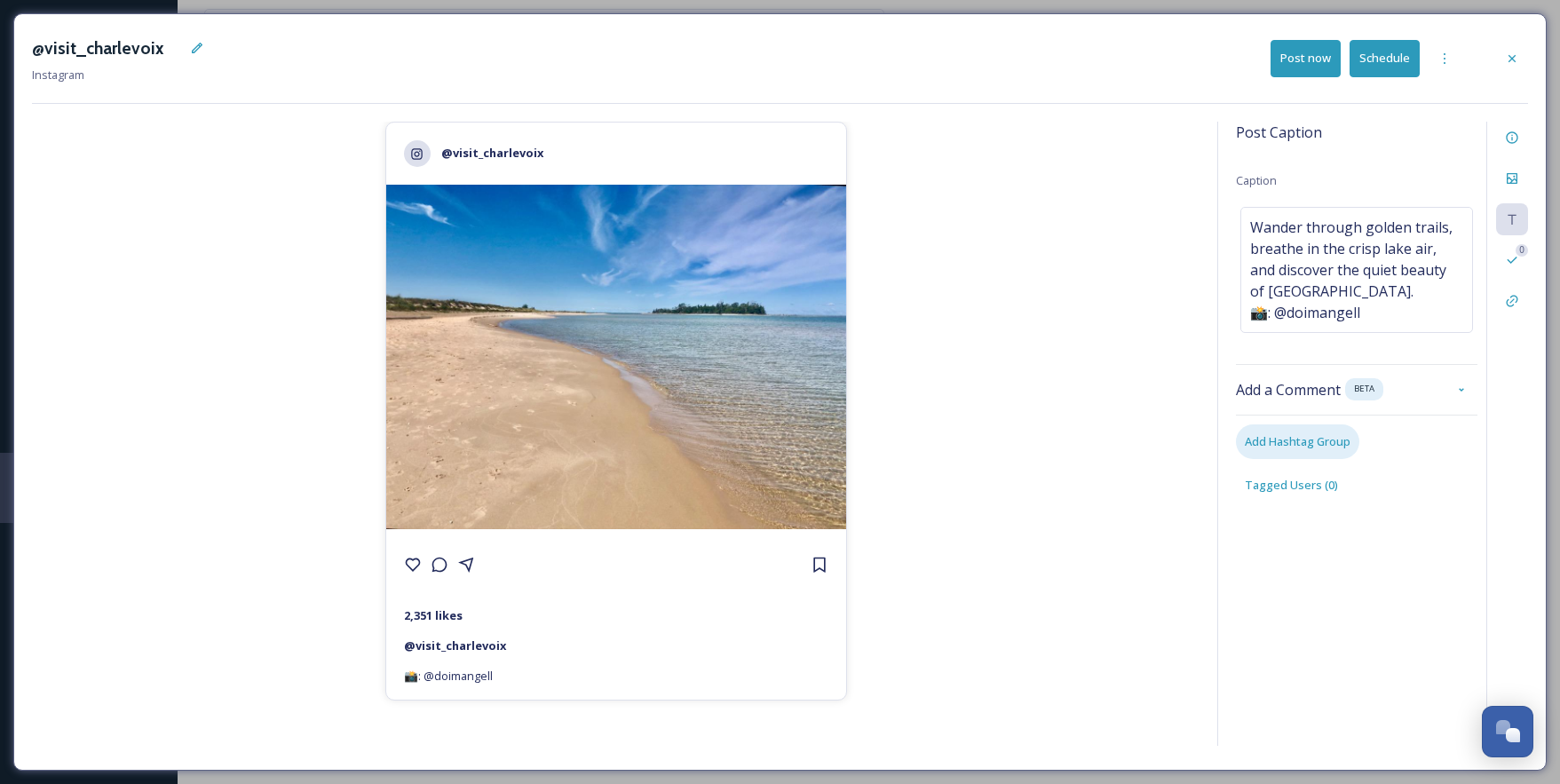
click at [1295, 497] on div "Post Caption Caption Wander through golden trails, breathe in the crisp lake ai…" at bounding box center [1357, 325] width 241 height 407
click at [1287, 451] on span "Add Hashtag Group" at bounding box center [1297, 441] width 106 height 17
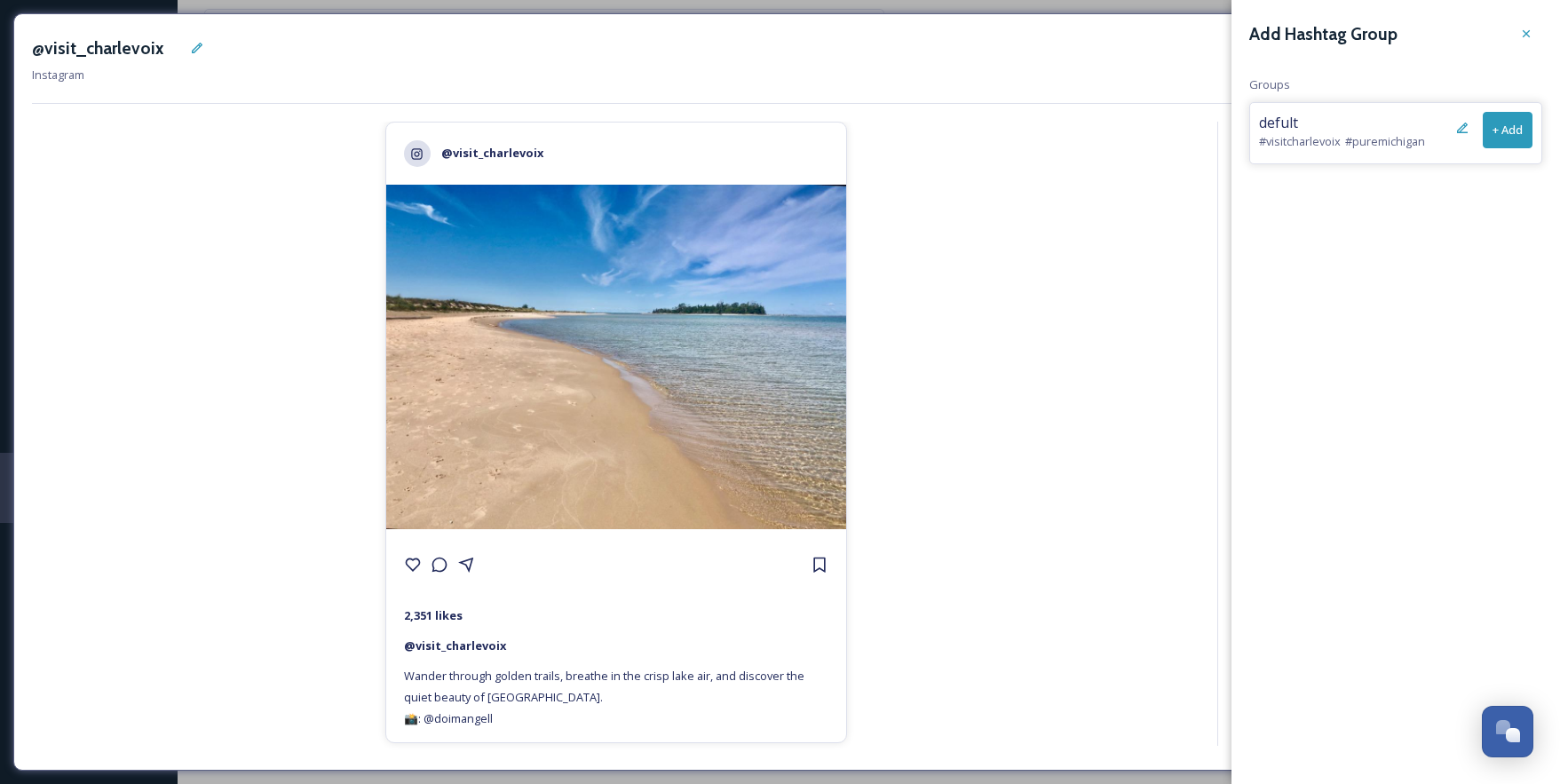
click at [1505, 130] on button "+ Add" at bounding box center [1508, 130] width 50 height 37
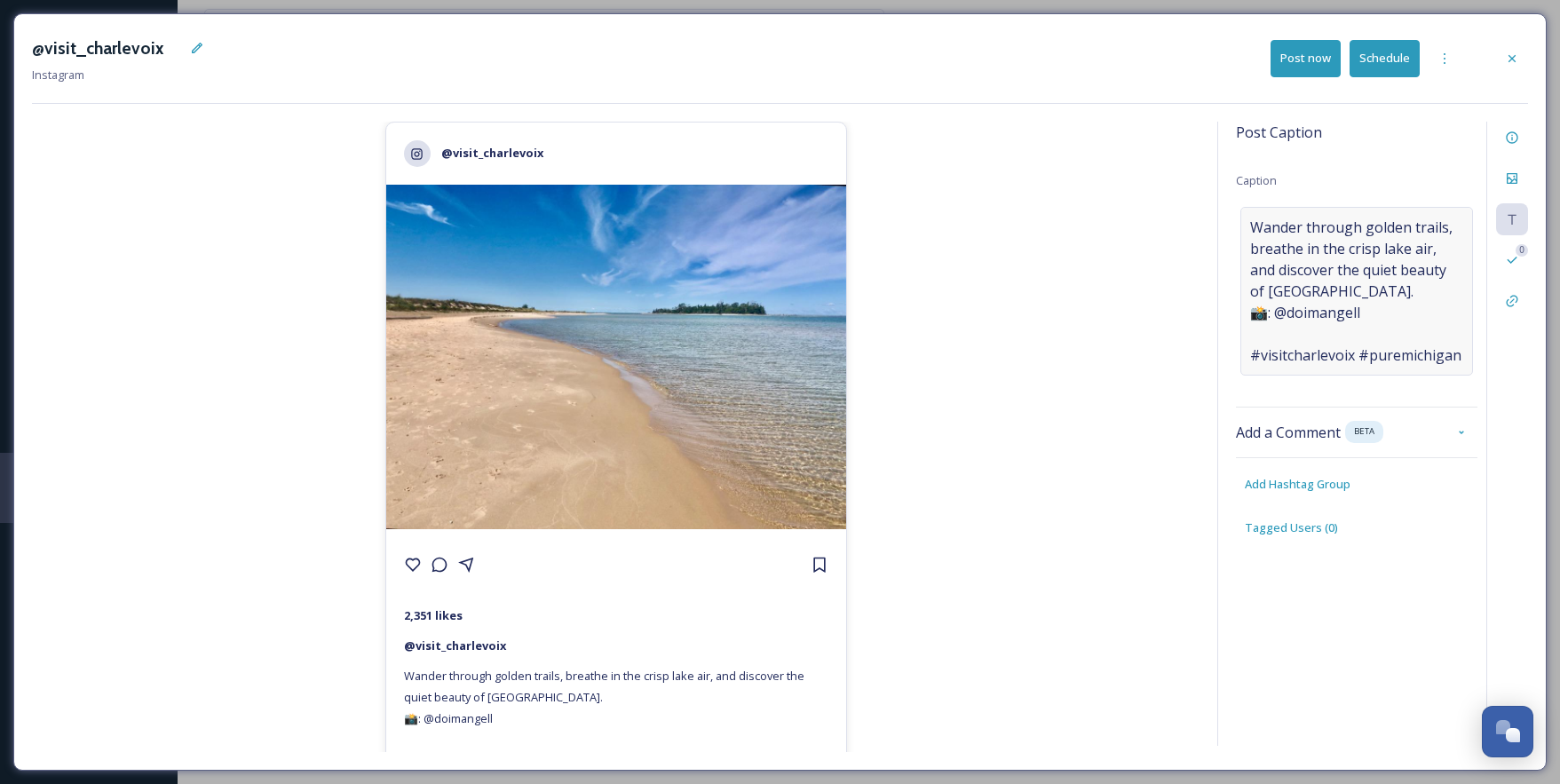
click at [1261, 356] on span "Wander through golden trails, breathe in the crisp lake air, and discover the q…" at bounding box center [1356, 291] width 213 height 149
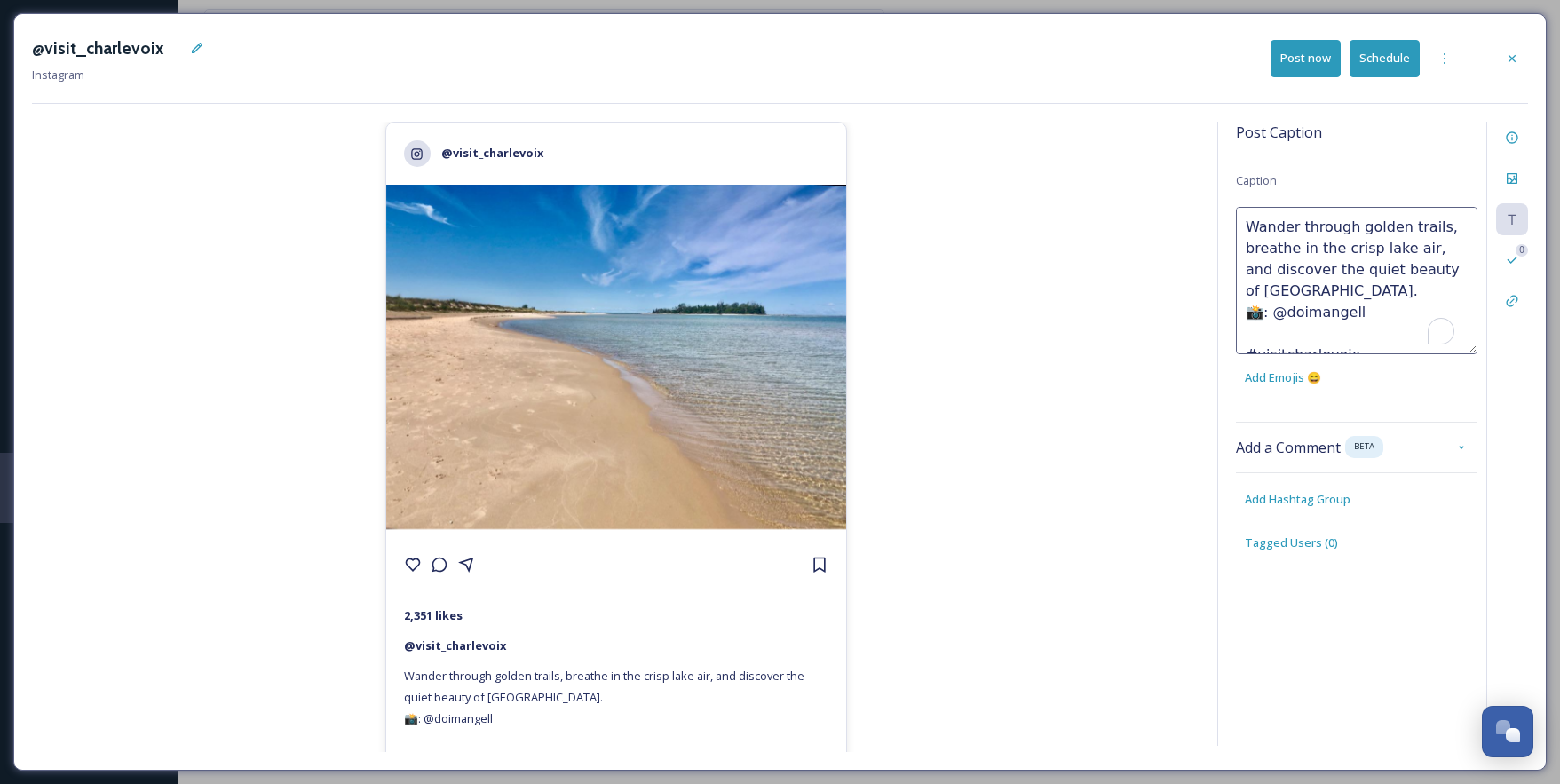
click at [1256, 333] on textarea "Wander through golden trails, breathe in the crisp lake air, and discover the q…" at bounding box center [1357, 281] width 241 height 147
type textarea "Wander through golden trails, breathe in the crisp lake air, and discover the q…"
click at [1389, 59] on button "Schedule" at bounding box center [1385, 58] width 70 height 37
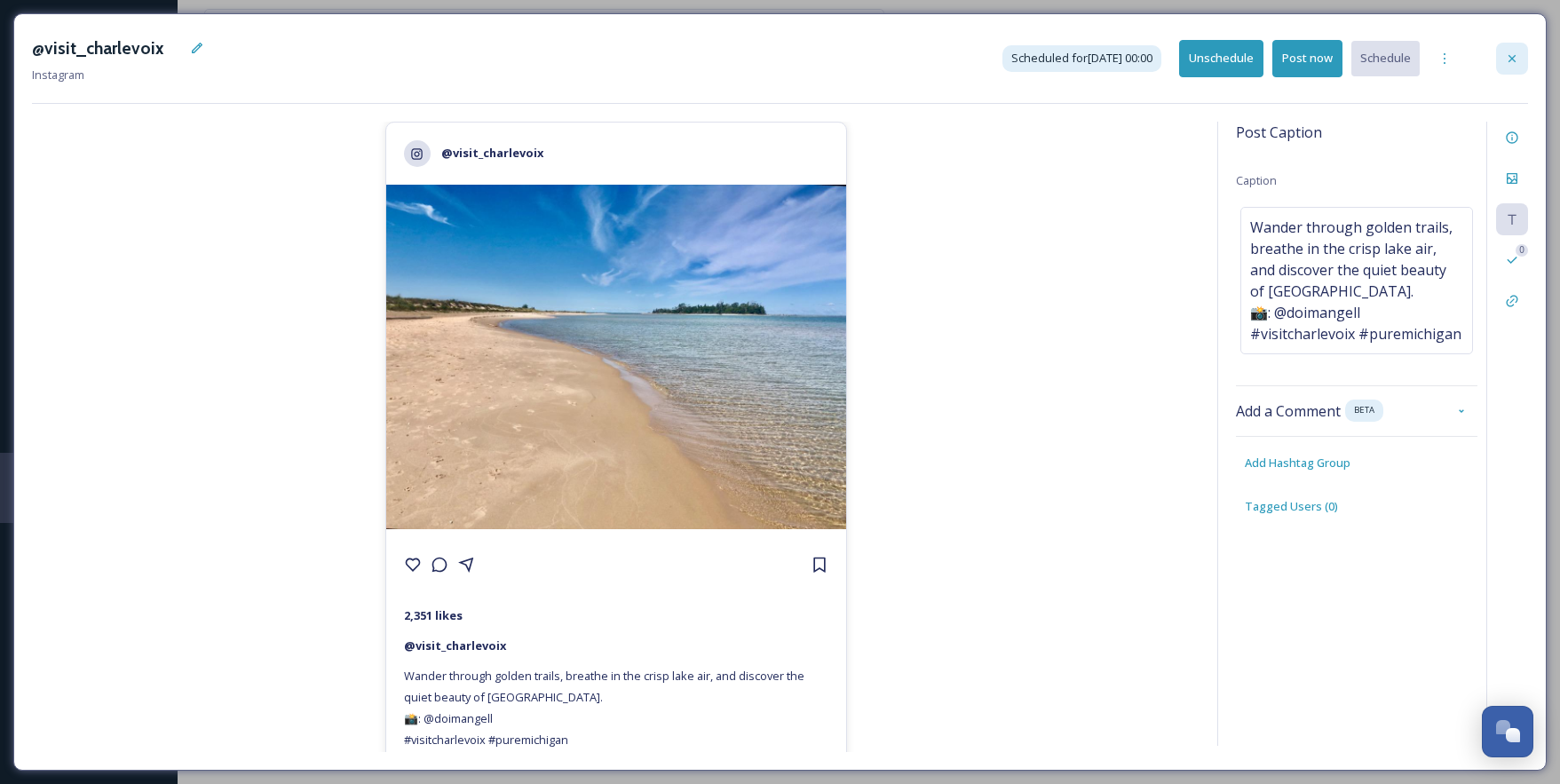
click at [1515, 60] on icon at bounding box center [1512, 58] width 14 height 14
